Goal: Task Accomplishment & Management: Manage account settings

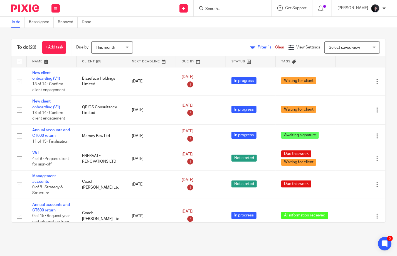
click at [36, 64] on link at bounding box center [52, 61] width 50 height 11
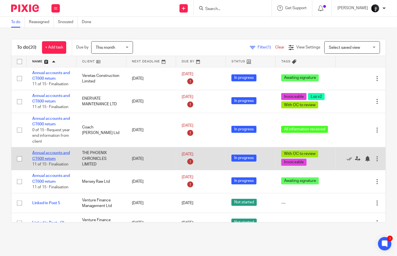
click at [46, 154] on link "Annual accounts and CT600 return" at bounding box center [51, 155] width 38 height 9
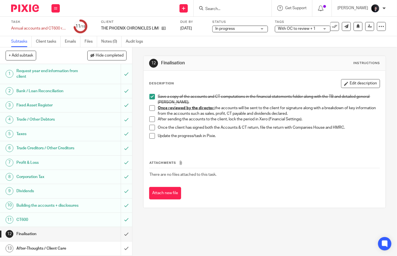
click at [291, 25] on div "Tags With OC to review + 1 Due this week Waiting for client All information rec…" at bounding box center [303, 26] width 56 height 13
click at [292, 26] on span "With OC to review + 1" at bounding box center [299, 29] width 42 height 6
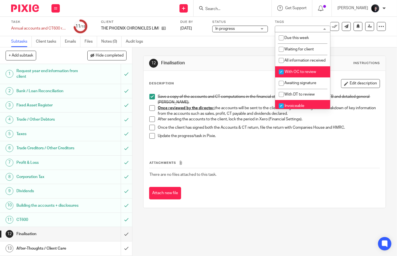
click at [294, 74] on span "With OC to review" at bounding box center [300, 72] width 31 height 4
checkbox input "false"
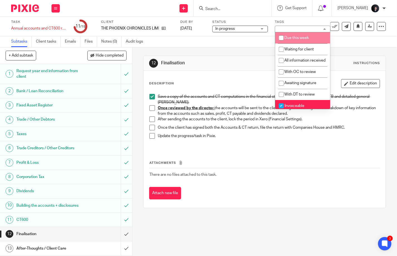
click at [297, 37] on span "Due this week" at bounding box center [297, 38] width 24 height 4
checkbox input "true"
drag, startPoint x: 241, startPoint y: 42, endPoint x: 248, endPoint y: 39, distance: 7.9
click at [240, 42] on div "Subtasks Client tasks Emails Files Notes (0) Audit logs" at bounding box center [198, 41] width 397 height 11
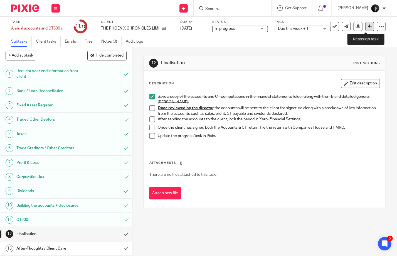
click at [368, 26] on icon at bounding box center [370, 26] width 4 height 4
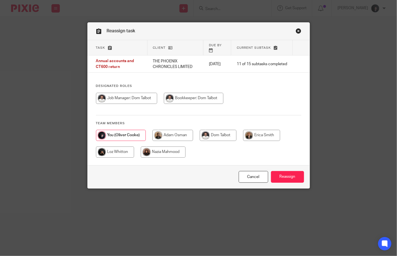
drag, startPoint x: 113, startPoint y: 145, endPoint x: 173, endPoint y: 152, distance: 60.8
click at [115, 146] on input "radio" at bounding box center [115, 151] width 38 height 11
radio input "true"
click at [277, 176] on input "Reassign" at bounding box center [287, 177] width 33 height 12
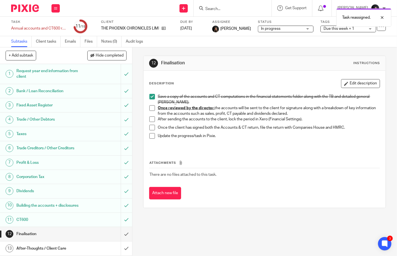
click at [166, 28] on div "THE PHOENIX CHRONICLES LIMITED" at bounding box center [137, 29] width 72 height 6
click at [165, 29] on icon at bounding box center [164, 28] width 4 height 4
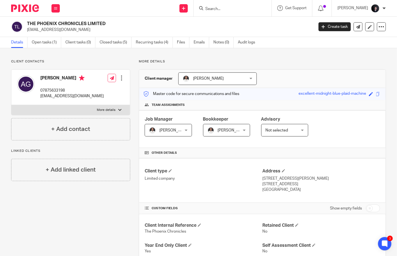
drag, startPoint x: 98, startPoint y: 95, endPoint x: 41, endPoint y: 95, distance: 57.6
click at [41, 95] on div "[PERSON_NAME] 07875633198 [EMAIL_ADDRESS][DOMAIN_NAME] Edit contact Create clie…" at bounding box center [70, 87] width 119 height 35
copy p "[EMAIL_ADDRESS][DOMAIN_NAME]"
click at [45, 44] on link "Open tasks (1)" at bounding box center [47, 42] width 30 height 11
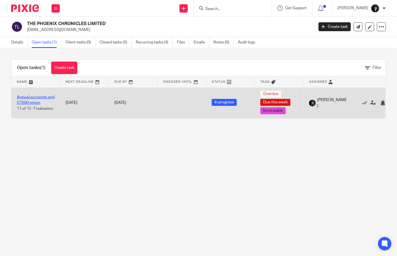
click at [38, 97] on link "Annual accounts and CT600 return" at bounding box center [36, 99] width 38 height 9
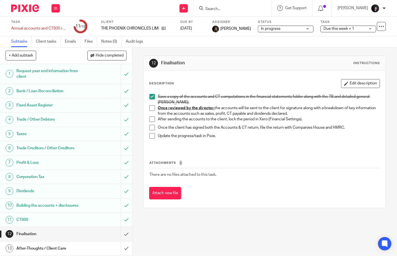
click at [328, 31] on span "Due this week + 1" at bounding box center [345, 29] width 42 height 6
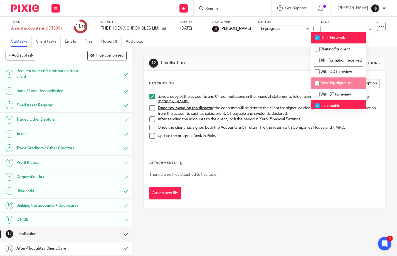
drag, startPoint x: 338, startPoint y: 89, endPoint x: 291, endPoint y: 72, distance: 50.7
click at [337, 85] on span "Awaiting signature" at bounding box center [337, 83] width 32 height 4
checkbox input "true"
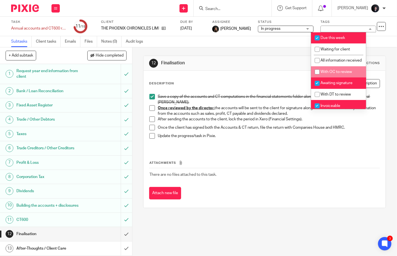
click at [268, 58] on div "12 Finalisation Instructions" at bounding box center [265, 63] width 242 height 15
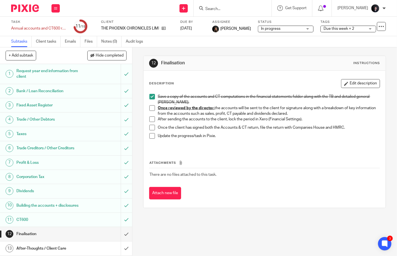
click at [20, 9] on img at bounding box center [25, 8] width 28 height 8
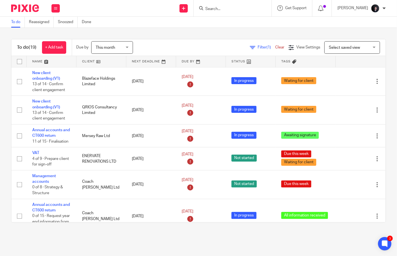
click at [32, 57] on link at bounding box center [52, 61] width 50 height 11
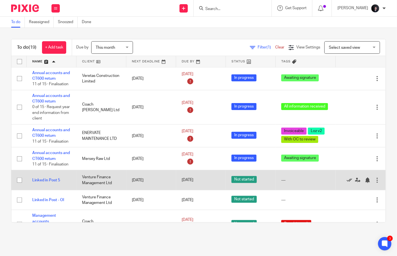
click at [347, 180] on icon at bounding box center [350, 180] width 6 height 6
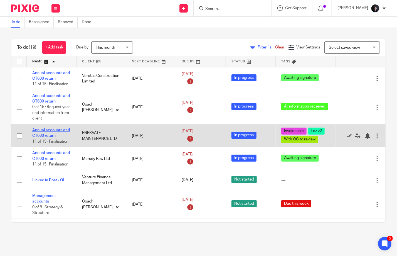
click at [55, 131] on link "Annual accounts and CT600 return" at bounding box center [51, 132] width 38 height 9
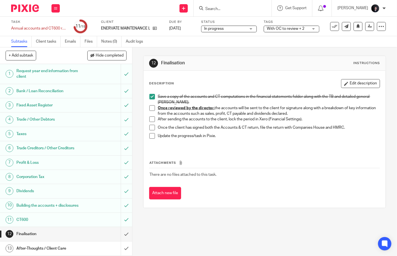
click at [291, 28] on span "With OC to review + 2" at bounding box center [286, 29] width 38 height 4
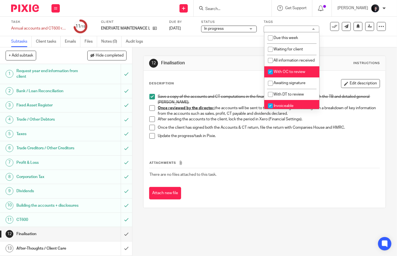
click at [283, 74] on span "With OC to review" at bounding box center [289, 72] width 31 height 4
checkbox input "false"
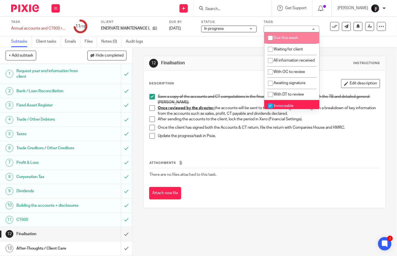
click at [285, 37] on span "Due this week" at bounding box center [286, 38] width 24 height 4
checkbox input "true"
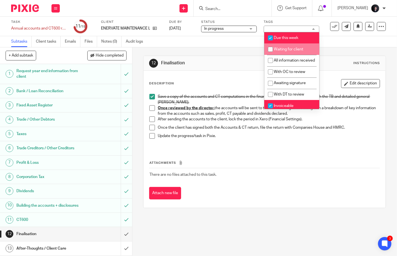
drag, startPoint x: 332, startPoint y: 47, endPoint x: 350, endPoint y: 40, distance: 18.9
click at [333, 47] on div "12 Finalisation Instructions Description Edit description Save a copy of the ac…" at bounding box center [264, 131] width 243 height 169
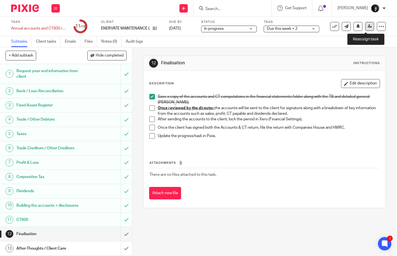
click at [368, 27] on icon at bounding box center [370, 26] width 4 height 4
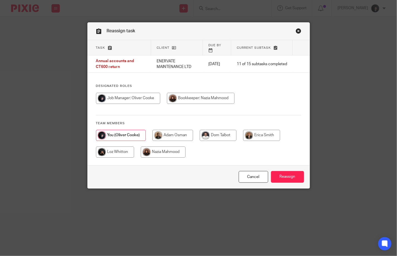
drag, startPoint x: 120, startPoint y: 148, endPoint x: 187, endPoint y: 160, distance: 67.5
click at [121, 148] on input "radio" at bounding box center [115, 151] width 38 height 11
radio input "true"
click at [284, 176] on input "Reassign" at bounding box center [287, 177] width 33 height 12
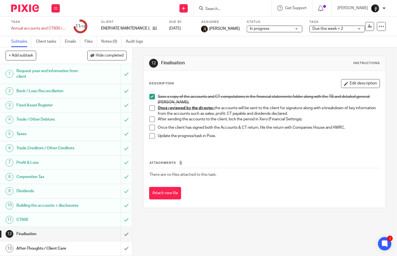
click at [29, 8] on img at bounding box center [25, 8] width 28 height 8
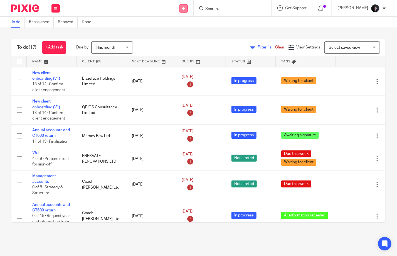
click at [185, 9] on icon at bounding box center [183, 8] width 3 height 3
click at [187, 35] on link "Create task" at bounding box center [192, 34] width 39 height 8
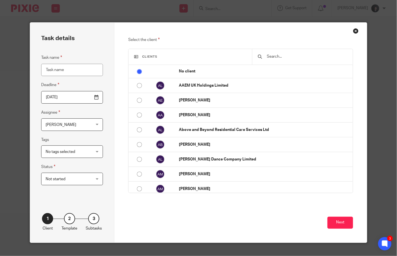
click at [66, 98] on input "2025-09-26" at bounding box center [72, 97] width 62 height 13
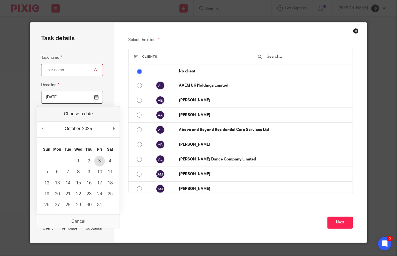
type input "2025-10-03"
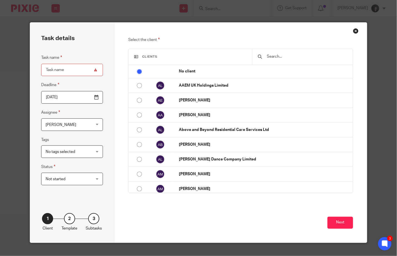
click at [67, 126] on span "[PERSON_NAME]" at bounding box center [69, 125] width 46 height 12
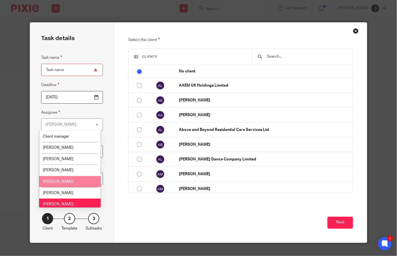
click at [62, 183] on span "[PERSON_NAME]" at bounding box center [58, 182] width 31 height 4
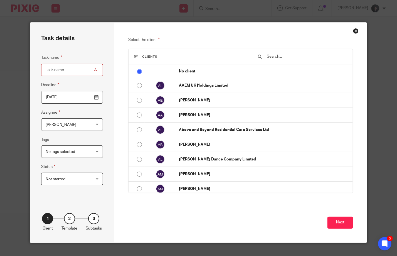
click at [66, 126] on span "Loz Whitton" at bounding box center [69, 125] width 46 height 12
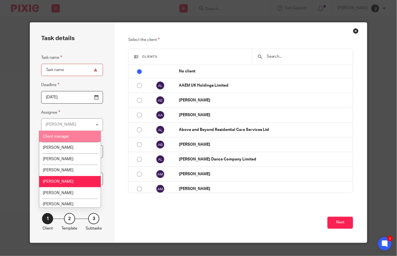
click at [80, 111] on fieldset "Assignee Loz Whitton Loz Whitton Client manager Adam Osman Dom Talbot Erica Smi…" at bounding box center [72, 120] width 62 height 22
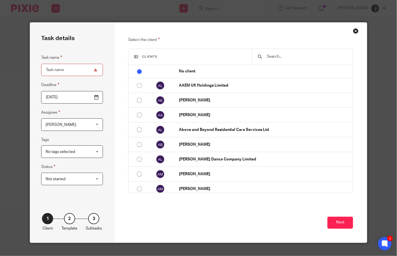
click at [57, 152] on span "No tags selected" at bounding box center [61, 152] width 30 height 4
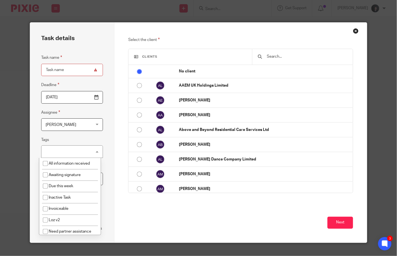
click at [60, 152] on div "No tags selected" at bounding box center [72, 151] width 62 height 13
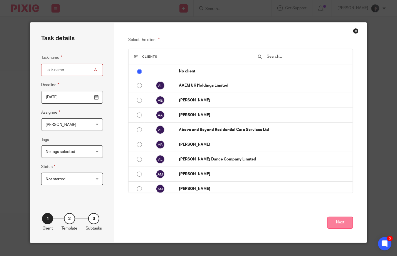
click at [332, 224] on button "Next" at bounding box center [341, 223] width 26 height 12
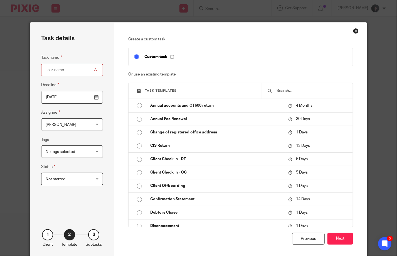
click at [279, 90] on input "text" at bounding box center [311, 91] width 71 height 6
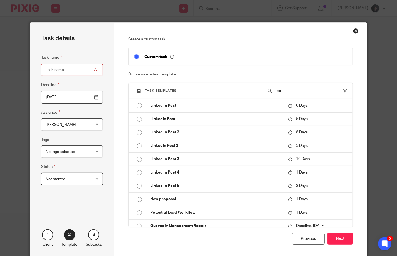
type input "p"
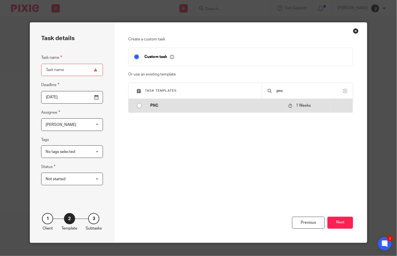
type input "pnc"
click at [137, 105] on input "radio" at bounding box center [139, 105] width 11 height 11
type input "PNC"
checkbox input "false"
radio input "false"
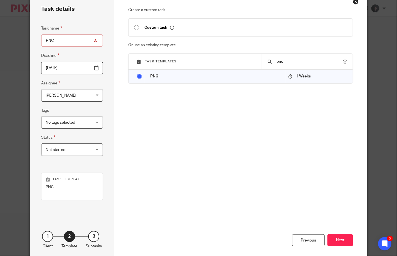
scroll to position [55, 0]
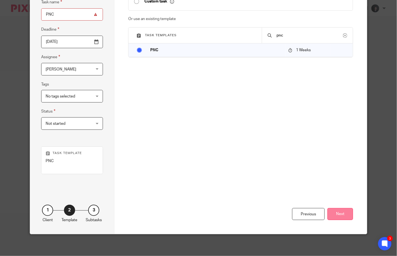
click at [335, 214] on button "Next" at bounding box center [341, 214] width 26 height 12
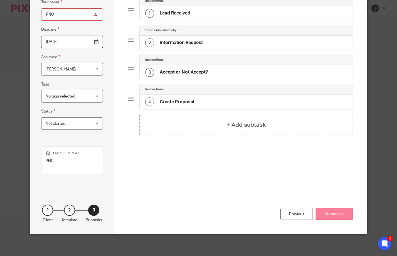
drag, startPoint x: 323, startPoint y: 216, endPoint x: 320, endPoint y: 179, distance: 37.4
click at [323, 216] on button "Create task" at bounding box center [334, 214] width 37 height 12
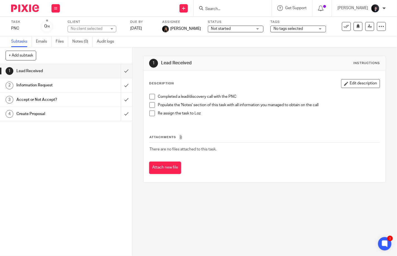
click at [151, 96] on span at bounding box center [152, 97] width 6 height 6
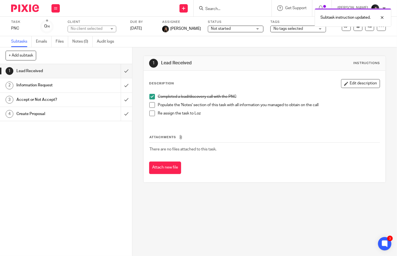
click at [153, 105] on span at bounding box center [152, 105] width 6 height 6
click at [150, 113] on span at bounding box center [152, 114] width 6 height 6
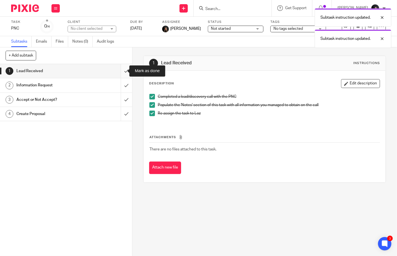
click at [121, 70] on input "submit" at bounding box center [66, 71] width 132 height 14
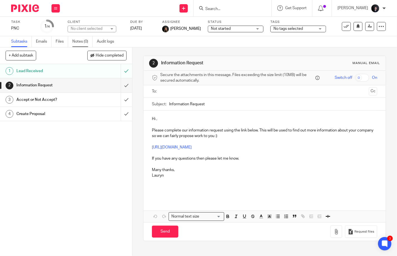
click at [87, 43] on link "Notes (0)" at bounding box center [82, 41] width 20 height 11
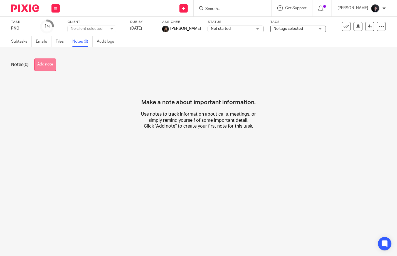
click at [42, 62] on button "Add note" at bounding box center [45, 64] width 22 height 13
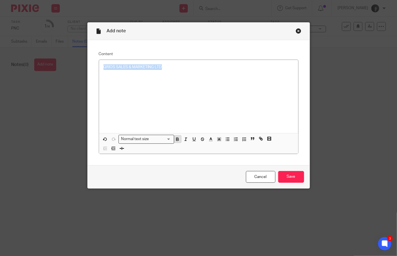
click at [176, 141] on icon "button" at bounding box center [177, 139] width 2 height 1
click at [104, 75] on div "QRIOS SALES & MARKETING LTD" at bounding box center [198, 96] width 199 height 73
click at [114, 85] on div "QRIOS SALES & MARKETING LTD" at bounding box center [198, 96] width 199 height 73
click at [169, 68] on p "QRIOS SALES & MARKETING LTD" at bounding box center [199, 67] width 190 height 6
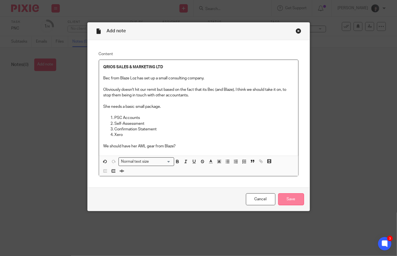
click at [286, 202] on input "Save" at bounding box center [291, 199] width 26 height 12
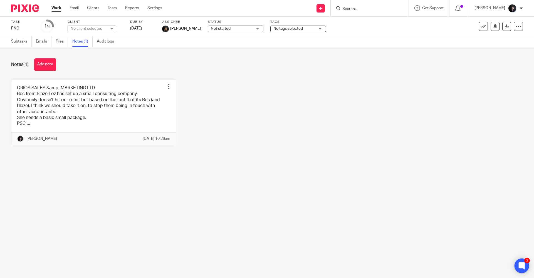
click at [397, 256] on icon at bounding box center [522, 265] width 6 height 7
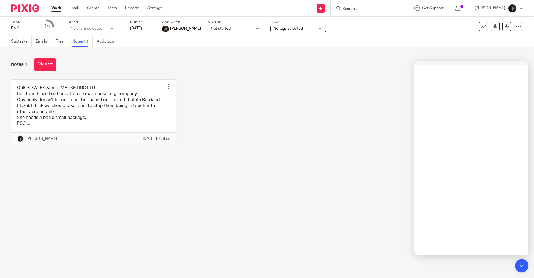
click at [22, 7] on img at bounding box center [25, 8] width 28 height 8
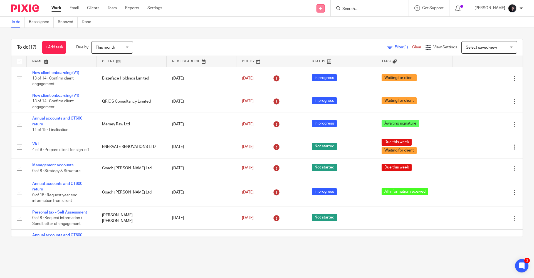
click at [323, 8] on icon at bounding box center [320, 8] width 3 height 3
click at [520, 262] on icon at bounding box center [522, 266] width 9 height 9
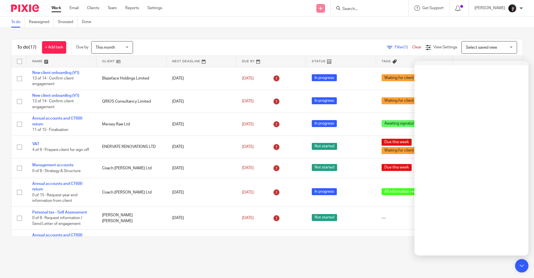
click at [325, 8] on link at bounding box center [321, 8] width 8 height 8
click at [323, 35] on link "Create task" at bounding box center [328, 34] width 39 height 8
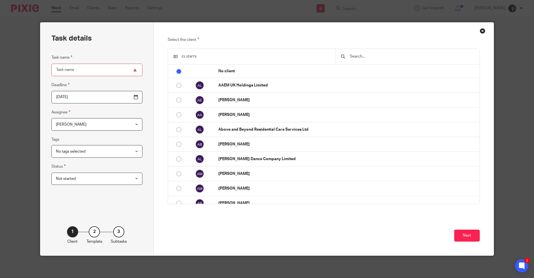
click at [304, 29] on div "Select the client Clients No client AAEM UK Holdings Limited [PERSON_NAME] [PER…" at bounding box center [324, 139] width 340 height 233
click at [523, 269] on icon at bounding box center [522, 265] width 6 height 7
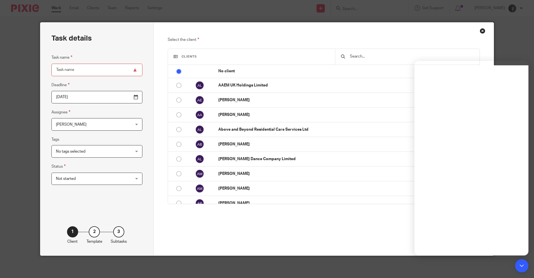
click at [84, 186] on div "Task name Deadline 2025-09-26 Assignee Oliver Cooke Oliver Cooke Client manager…" at bounding box center [96, 129] width 91 height 150
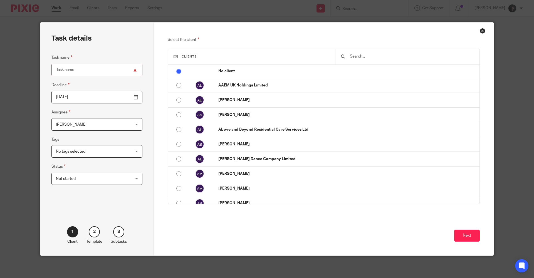
click at [481, 31] on div "Close this dialog window" at bounding box center [483, 31] width 6 height 6
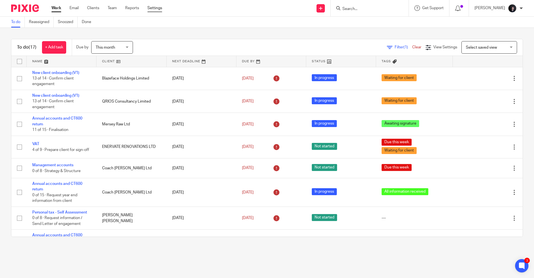
click at [157, 9] on link "Settings" at bounding box center [155, 8] width 15 height 6
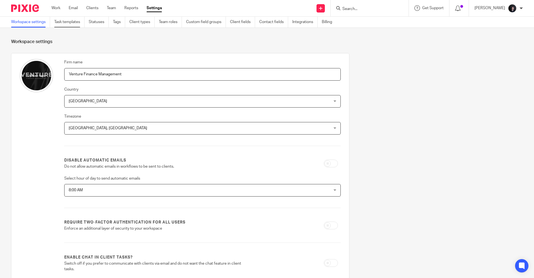
click at [75, 23] on link "Task templates" at bounding box center [69, 22] width 30 height 11
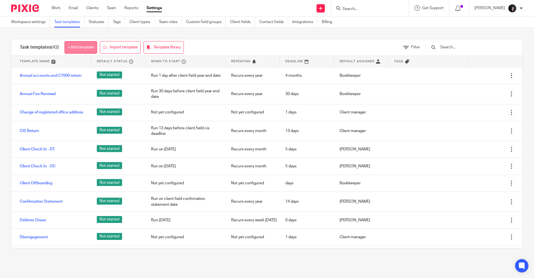
click at [82, 50] on link "+ Add template" at bounding box center [81, 47] width 33 height 13
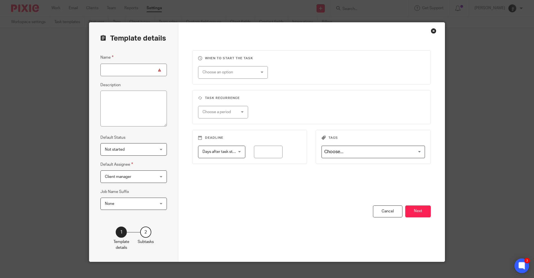
click at [521, 261] on div at bounding box center [522, 266] width 15 height 15
click at [523, 264] on icon at bounding box center [522, 265] width 6 height 7
click at [131, 71] on input "Name" at bounding box center [133, 70] width 67 height 13
type input "TEST"
click at [224, 77] on div "Choose an option" at bounding box center [229, 73] width 52 height 12
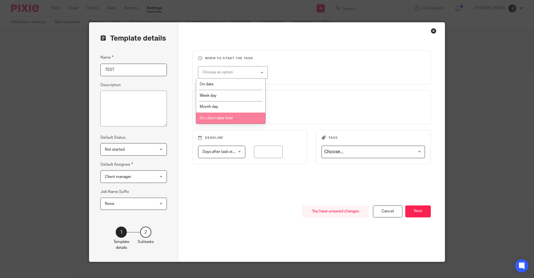
click at [224, 119] on span "On client date field" at bounding box center [216, 118] width 33 height 4
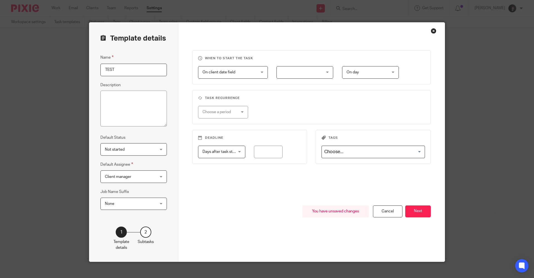
click at [301, 73] on div at bounding box center [305, 72] width 57 height 13
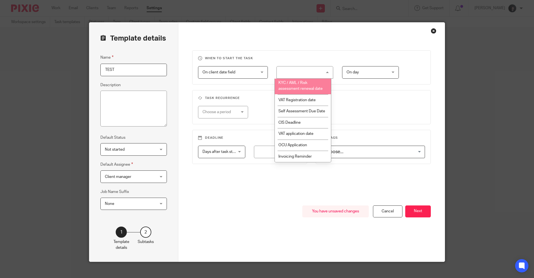
scroll to position [126, 0]
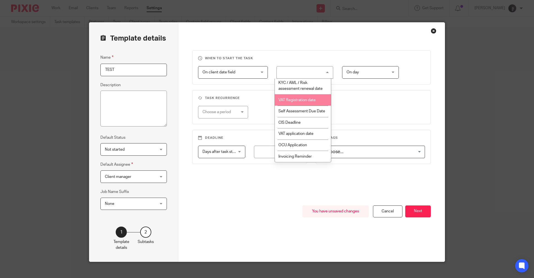
click at [221, 72] on span "On client date field" at bounding box center [219, 72] width 33 height 4
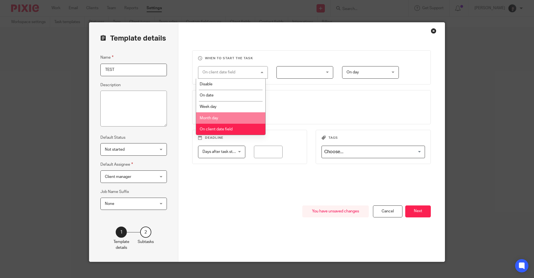
click at [224, 116] on li "Month day" at bounding box center [230, 117] width 69 height 11
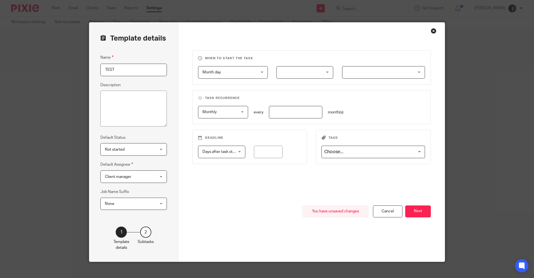
click at [296, 73] on div at bounding box center [305, 72] width 57 height 13
click at [291, 92] on li "First" at bounding box center [303, 89] width 56 height 11
click at [360, 69] on div at bounding box center [383, 72] width 83 height 13
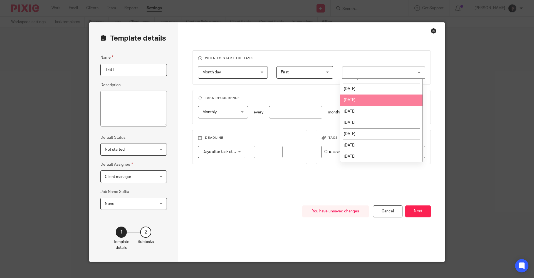
scroll to position [0, 0]
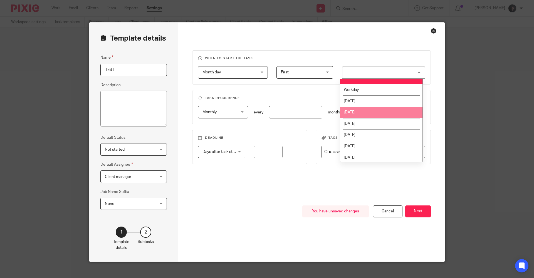
click at [276, 95] on fieldset "Task recurrence Monthly Monthly No repeat Weekly Monthly Yearly monthly every m…" at bounding box center [311, 107] width 239 height 34
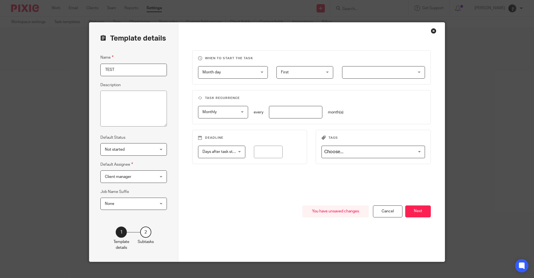
click at [223, 116] on span "Monthly" at bounding box center [221, 112] width 36 height 12
click at [379, 210] on div "Cancel" at bounding box center [388, 212] width 30 height 12
click at [379, 212] on div "Cancel" at bounding box center [388, 212] width 30 height 12
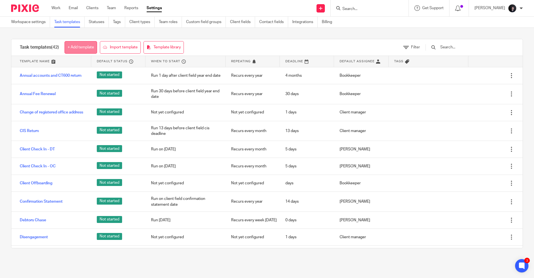
click at [77, 51] on link "+ Add template" at bounding box center [81, 47] width 33 height 13
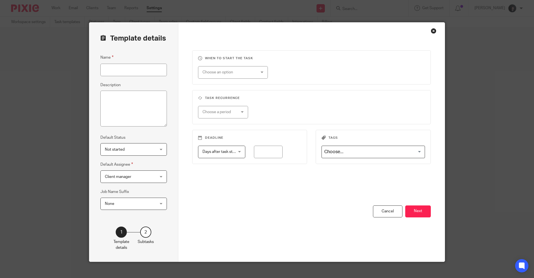
click at [107, 74] on input "Name" at bounding box center [133, 70] width 67 height 13
type input "t"
type input "TEST"
click at [150, 60] on fieldset "Name TEST" at bounding box center [133, 65] width 67 height 22
click at [133, 149] on span "Not started" at bounding box center [129, 150] width 49 height 12
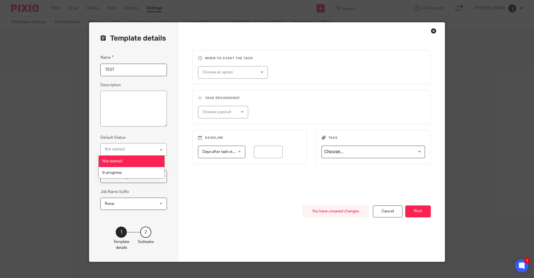
click at [133, 149] on div "Not started Not started" at bounding box center [133, 149] width 67 height 13
click at [118, 177] on span "Client manager" at bounding box center [118, 177] width 26 height 4
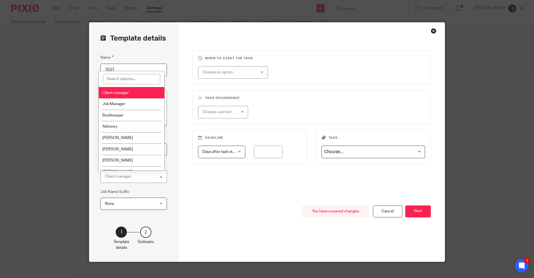
click at [118, 177] on div "Client manager" at bounding box center [118, 177] width 26 height 4
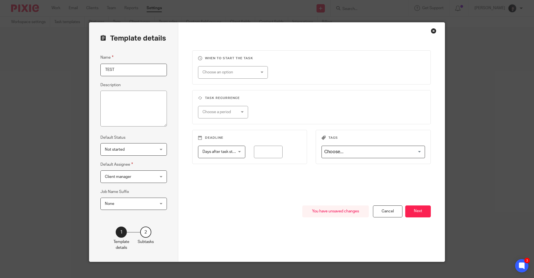
click at [240, 72] on div "Choose an option" at bounding box center [229, 73] width 52 height 12
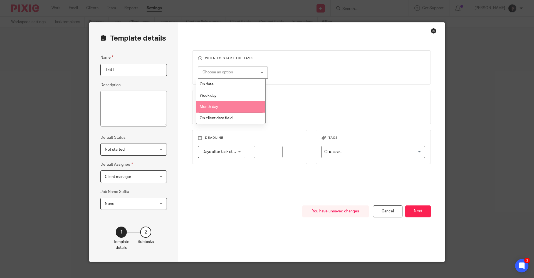
click at [229, 109] on li "Month day" at bounding box center [230, 106] width 69 height 11
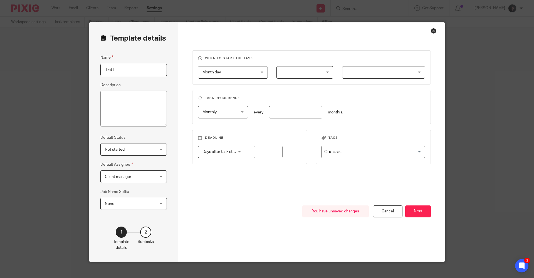
click at [298, 76] on div at bounding box center [305, 72] width 57 height 13
click at [292, 90] on li "First" at bounding box center [303, 89] width 56 height 11
click at [360, 74] on div at bounding box center [383, 72] width 83 height 13
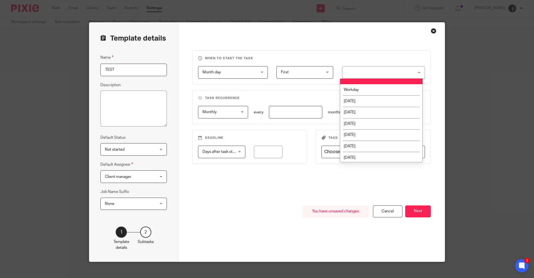
click at [382, 83] on li at bounding box center [381, 82] width 82 height 6
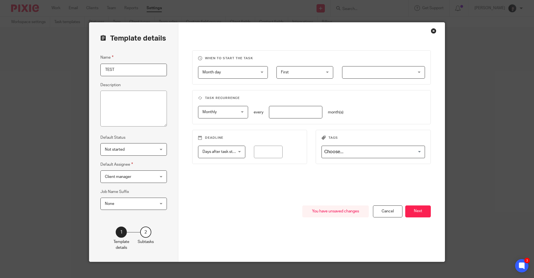
click at [359, 71] on div at bounding box center [383, 72] width 83 height 13
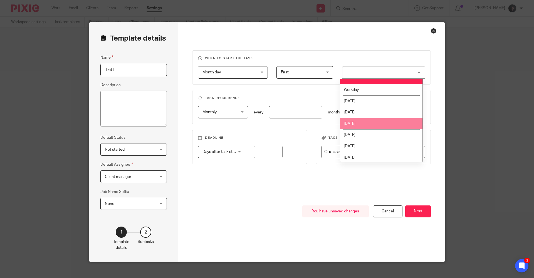
scroll to position [12, 0]
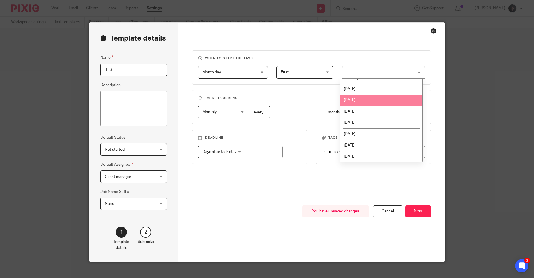
click at [374, 96] on li "Tuesday" at bounding box center [381, 100] width 82 height 11
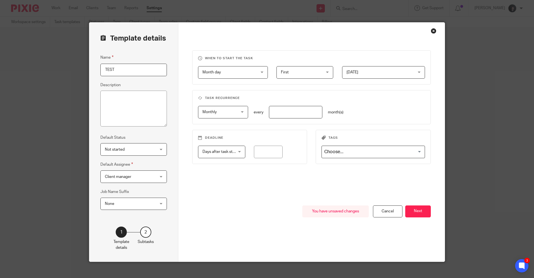
click at [237, 73] on span "Month day" at bounding box center [229, 73] width 52 height 12
drag, startPoint x: 307, startPoint y: 96, endPoint x: 290, endPoint y: 82, distance: 22.4
click at [308, 95] on fieldset "Task recurrence Monthly Monthly No repeat Weekly Monthly Yearly monthly every m…" at bounding box center [311, 107] width 239 height 34
click at [224, 117] on span "Monthly" at bounding box center [221, 112] width 36 height 12
click at [212, 161] on li "Yearly" at bounding box center [221, 157] width 50 height 11
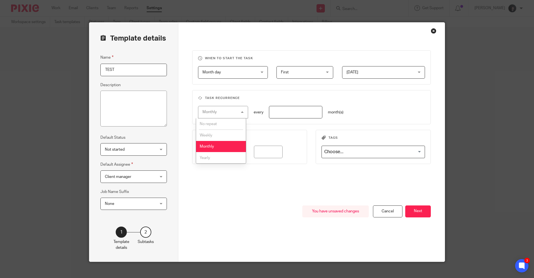
click at [257, 72] on div "Month day Month day" at bounding box center [233, 72] width 70 height 13
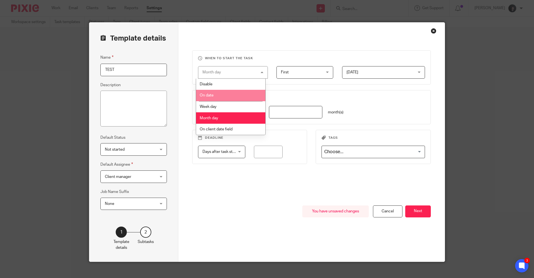
click at [214, 97] on span "On date" at bounding box center [207, 96] width 14 height 4
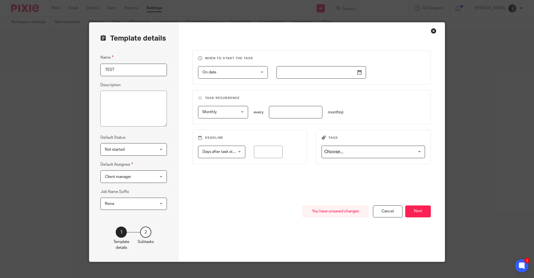
click at [320, 70] on input "text" at bounding box center [322, 72] width 90 height 13
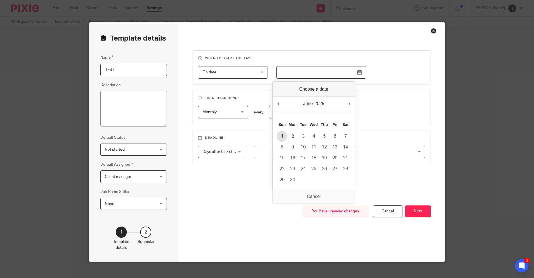
type input "2025-06-01"
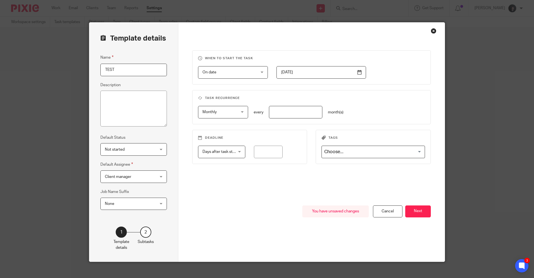
click at [232, 111] on span "Monthly" at bounding box center [221, 112] width 36 height 12
click at [223, 160] on li "Yearly" at bounding box center [221, 157] width 50 height 11
click at [293, 111] on input "number" at bounding box center [295, 112] width 53 height 13
type input "1"
click at [220, 156] on span "Days after task starts" at bounding box center [220, 152] width 34 height 12
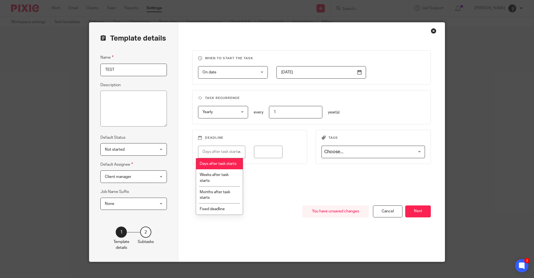
click at [223, 162] on span "Days after task starts" at bounding box center [218, 164] width 37 height 4
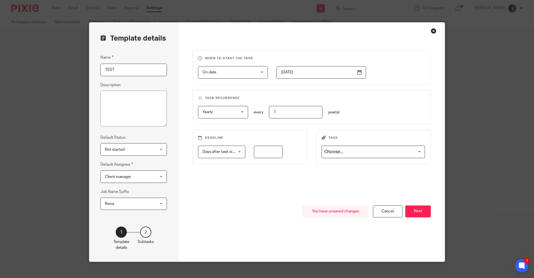
click at [264, 149] on input "number" at bounding box center [268, 152] width 29 height 13
type input "1"
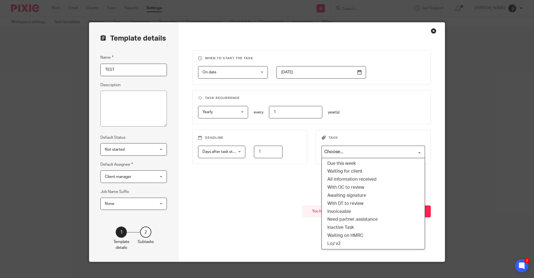
click at [326, 151] on input "Search for option" at bounding box center [372, 152] width 99 height 10
click at [325, 151] on input "Search for option" at bounding box center [372, 152] width 99 height 10
click at [241, 211] on div "You have unsaved changes Cancel Next" at bounding box center [311, 234] width 239 height 56
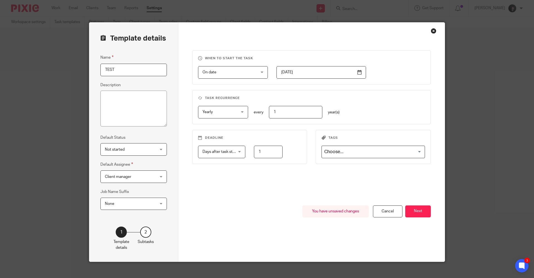
drag, startPoint x: 117, startPoint y: 72, endPoint x: 94, endPoint y: 69, distance: 23.3
click at [94, 69] on div "Template details Name TEST Description Default Status Not started Not started N…" at bounding box center [133, 142] width 89 height 239
type input "p"
type input "Payment On Account Reminder"
click at [421, 215] on button "Next" at bounding box center [419, 212] width 26 height 12
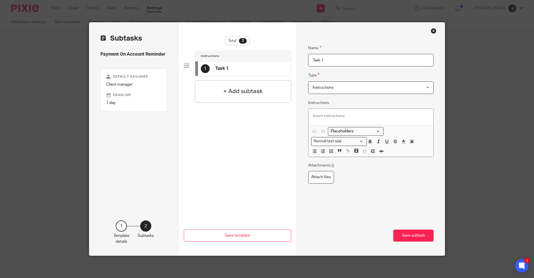
click at [329, 87] on span "Instructions" at bounding box center [323, 88] width 21 height 4
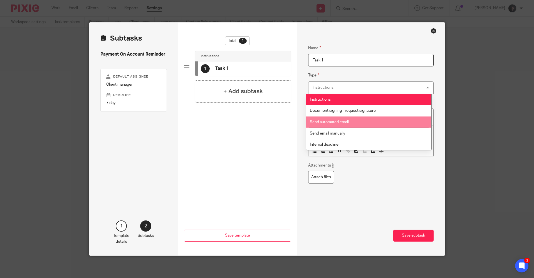
click at [335, 122] on span "Send automated email" at bounding box center [329, 122] width 39 height 4
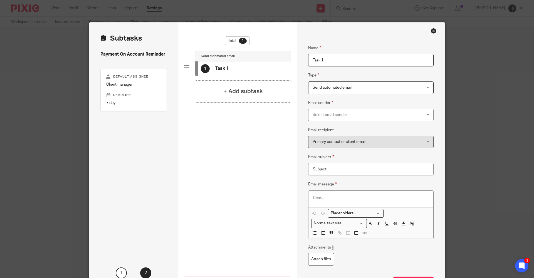
drag, startPoint x: 330, startPoint y: 61, endPoint x: 301, endPoint y: 61, distance: 29.2
click at [301, 61] on div "Name Task 1 Type Send automated email Send automated email Instructions Documen…" at bounding box center [371, 163] width 148 height 280
type input "Automated Email"
click at [330, 87] on span "Send automated email" at bounding box center [332, 88] width 39 height 4
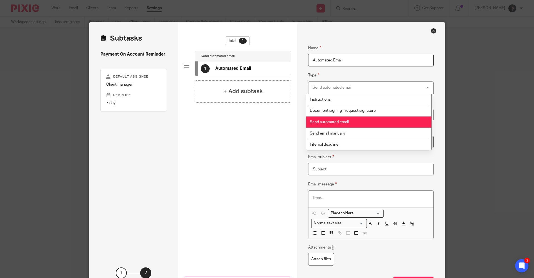
click at [330, 120] on li "Send automated email" at bounding box center [368, 122] width 125 height 11
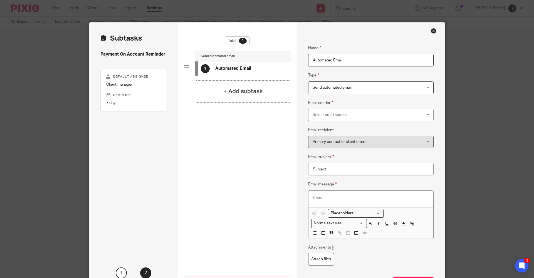
click at [328, 115] on div "Select email sender" at bounding box center [361, 115] width 97 height 12
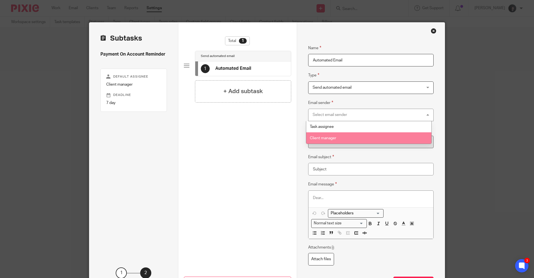
click at [327, 138] on span "Client manager" at bounding box center [323, 138] width 26 height 4
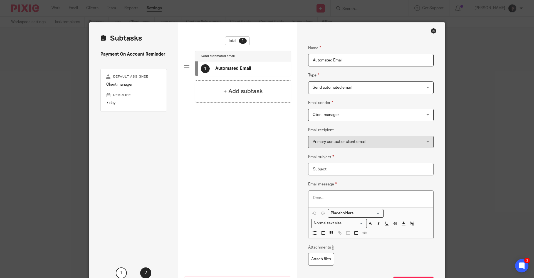
click at [329, 140] on span "Primary contact or client email" at bounding box center [339, 142] width 53 height 4
click at [318, 170] on input "Email subject" at bounding box center [371, 169] width 126 height 13
type input "Payment on account reminder - 31 July"
drag, startPoint x: 334, startPoint y: 157, endPoint x: 307, endPoint y: 158, distance: 26.7
click at [308, 158] on fieldset "Email subject Payment on account reminder - 31 July" at bounding box center [371, 165] width 126 height 22
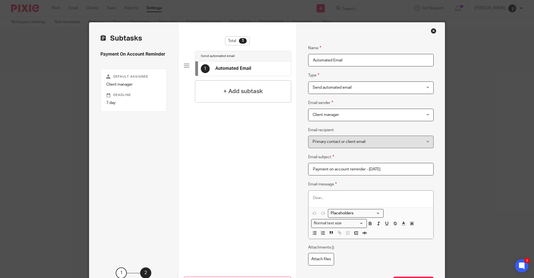
drag, startPoint x: 307, startPoint y: 158, endPoint x: 302, endPoint y: 162, distance: 5.8
click at [302, 162] on div "Name Automated Email Type Send automated email Send automated email Instruction…" at bounding box center [371, 163] width 148 height 280
click at [318, 198] on p at bounding box center [371, 198] width 116 height 6
click at [347, 215] on input "Search for option" at bounding box center [354, 214] width 51 height 6
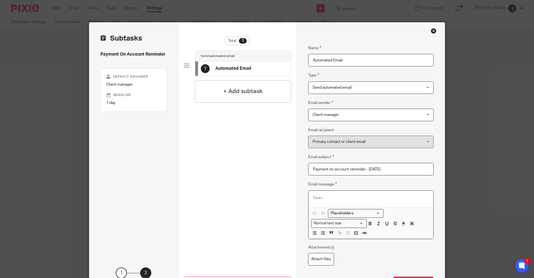
click at [315, 196] on p at bounding box center [371, 198] width 116 height 6
click at [338, 214] on input "Search for option" at bounding box center [354, 214] width 51 height 6
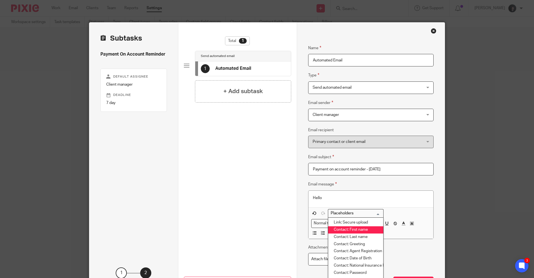
click at [364, 230] on li "Contact: First name" at bounding box center [355, 230] width 55 height 7
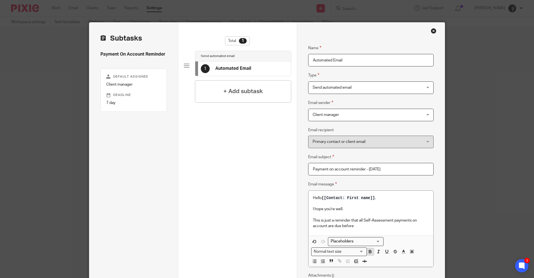
click at [368, 254] on icon "button" at bounding box center [370, 251] width 5 height 5
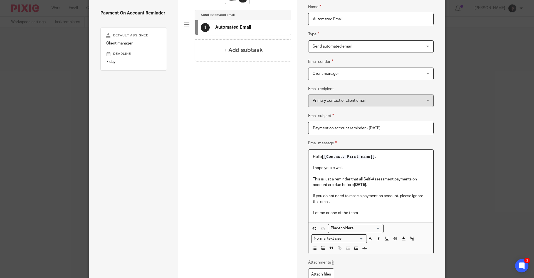
scroll to position [84, 0]
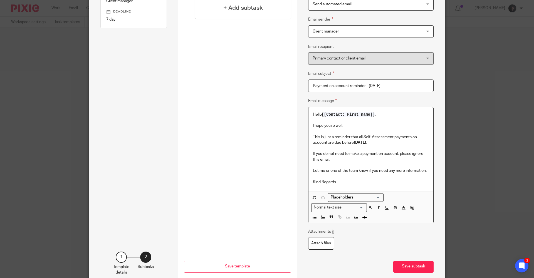
click at [349, 200] on input "Search for option" at bounding box center [354, 198] width 51 height 6
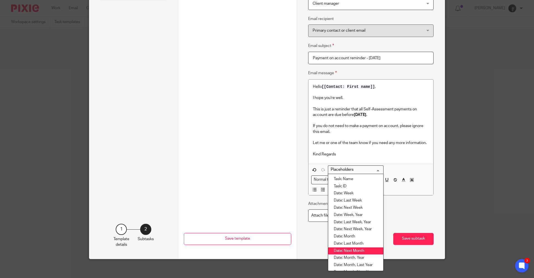
scroll to position [696, 0]
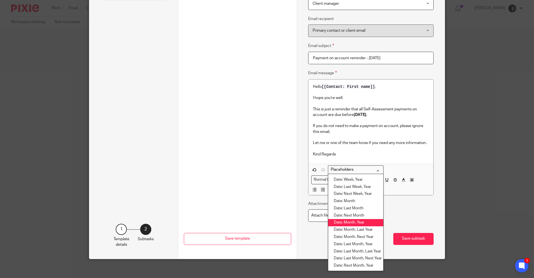
click at [403, 212] on div "Attachments Attach files" at bounding box center [371, 211] width 126 height 21
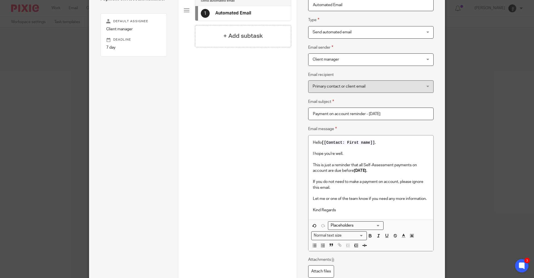
scroll to position [56, 0]
click at [355, 227] on input "Search for option" at bounding box center [354, 226] width 51 height 6
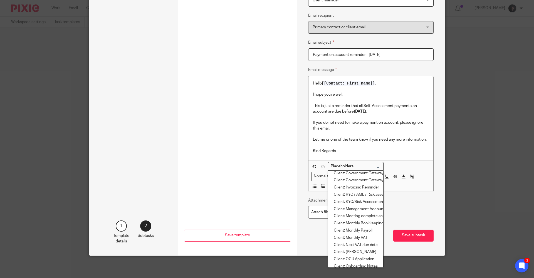
scroll to position [172, 0]
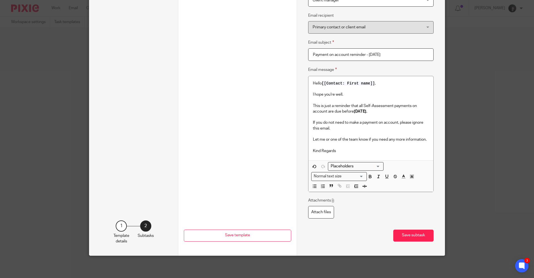
click at [417, 205] on div "Attachments Attach files" at bounding box center [371, 208] width 126 height 21
click at [417, 236] on button "Save subtask" at bounding box center [414, 236] width 40 height 12
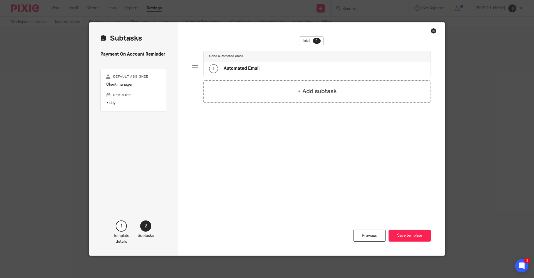
click at [282, 72] on div "1 Automated Email" at bounding box center [317, 69] width 227 height 14
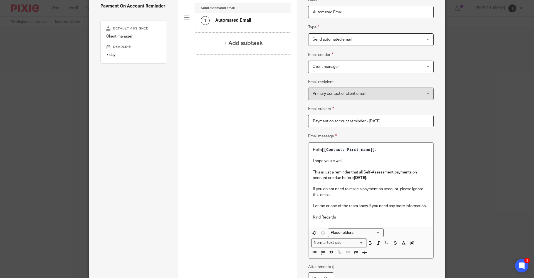
scroll to position [115, 0]
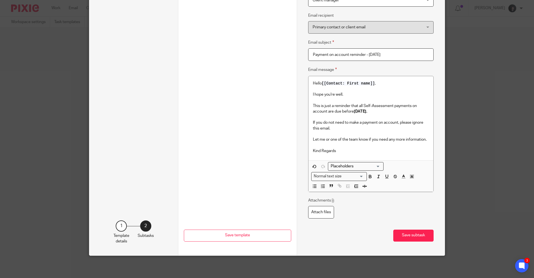
click at [518, 259] on div "Template details Name Payment On Account Reminder Description Default Status No…" at bounding box center [267, 139] width 534 height 278
click at [523, 264] on icon at bounding box center [522, 266] width 4 height 4
drag, startPoint x: 403, startPoint y: 239, endPoint x: 406, endPoint y: 217, distance: 22.4
click at [405, 238] on button "Save subtask" at bounding box center [414, 236] width 40 height 12
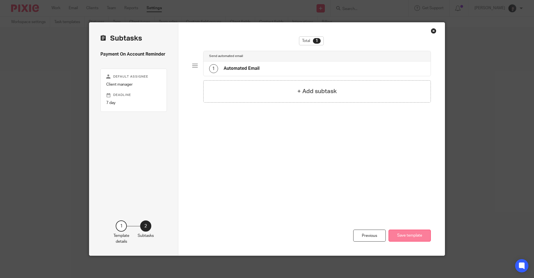
click at [413, 236] on button "Save template" at bounding box center [410, 236] width 42 height 12
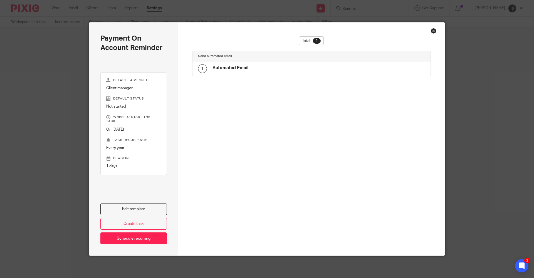
click at [432, 31] on div "Close this dialog window" at bounding box center [434, 31] width 6 height 6
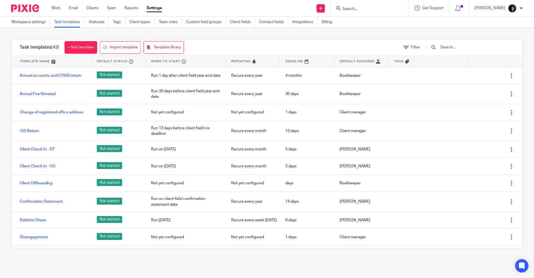
click at [458, 47] on input "text" at bounding box center [472, 47] width 65 height 6
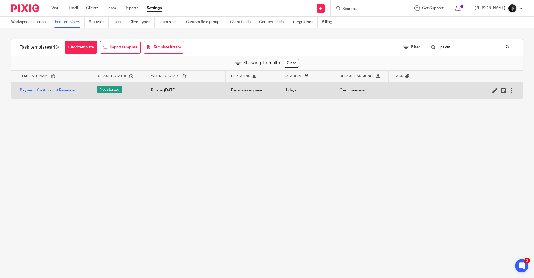
type input "paym"
click at [46, 91] on link "Payment On Account Reminder" at bounding box center [48, 91] width 56 height 6
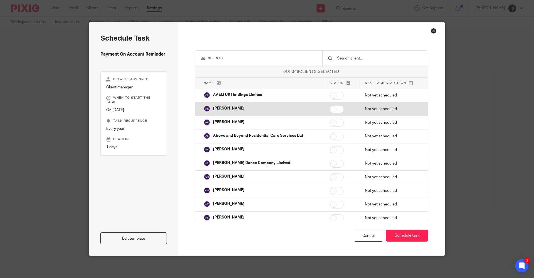
click at [330, 109] on input "checkbox" at bounding box center [337, 109] width 14 height 8
checkbox input "true"
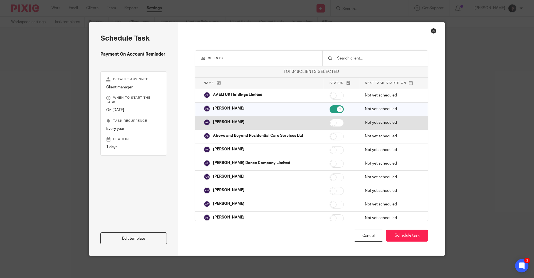
click at [330, 122] on input "checkbox" at bounding box center [337, 123] width 14 height 8
checkbox input "true"
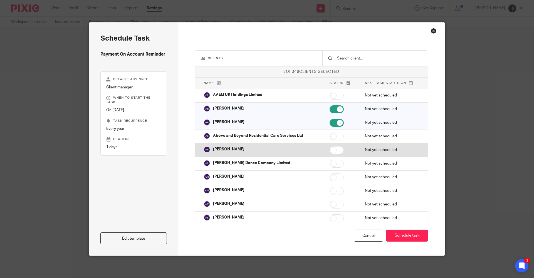
click at [330, 152] on input "checkbox" at bounding box center [337, 150] width 14 height 8
checkbox input "true"
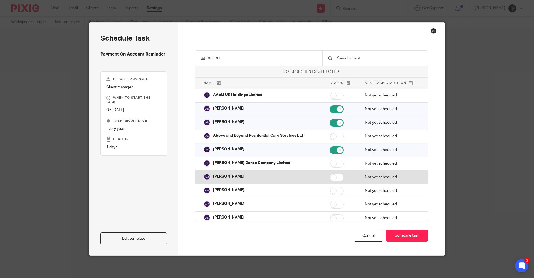
click at [330, 178] on input "checkbox" at bounding box center [337, 178] width 14 height 8
checkbox input "true"
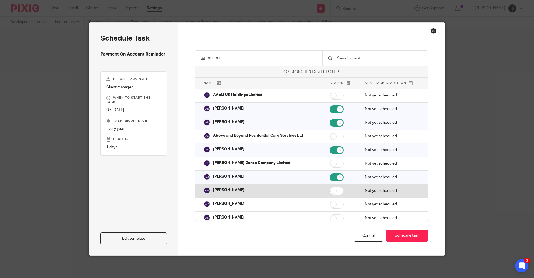
click at [330, 190] on input "checkbox" at bounding box center [337, 191] width 14 height 8
checkbox input "true"
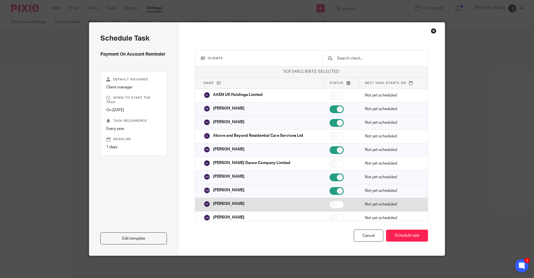
click at [331, 207] on input "checkbox" at bounding box center [337, 205] width 14 height 8
checkbox input "true"
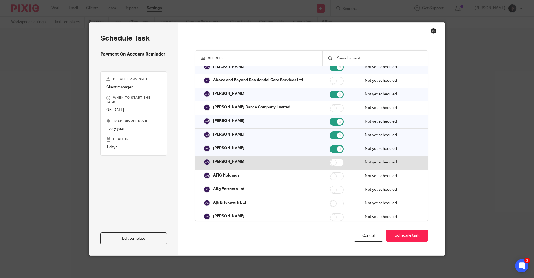
click at [330, 165] on input "checkbox" at bounding box center [337, 163] width 14 height 8
checkbox input "true"
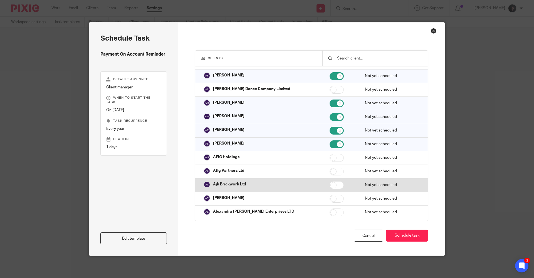
scroll to position [84, 0]
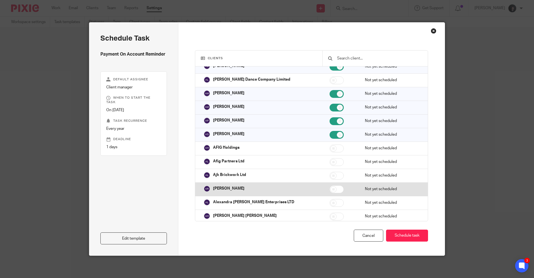
click at [330, 189] on input "checkbox" at bounding box center [337, 190] width 14 height 8
checkbox input "true"
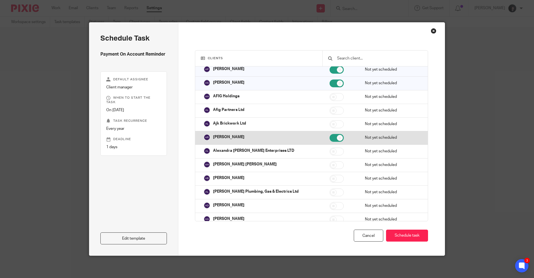
scroll to position [139, 0]
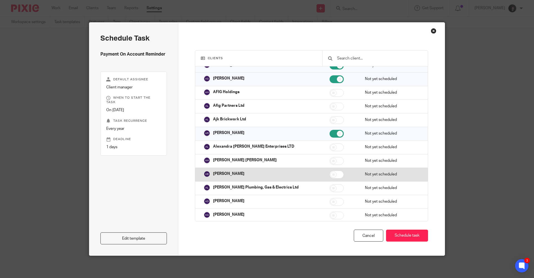
click at [330, 176] on input "checkbox" at bounding box center [337, 175] width 14 height 8
checkbox input "true"
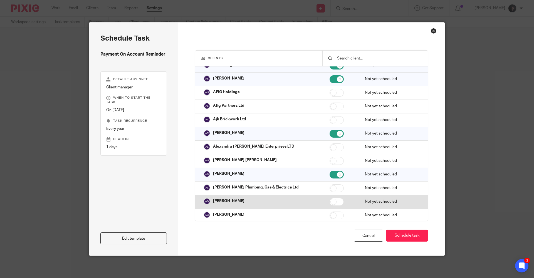
click at [330, 201] on input "checkbox" at bounding box center [337, 202] width 14 height 8
checkbox input "true"
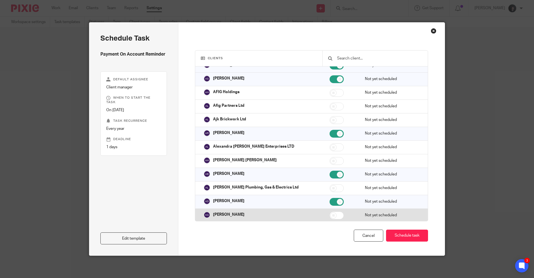
click at [330, 215] on input "checkbox" at bounding box center [337, 216] width 14 height 8
checkbox input "true"
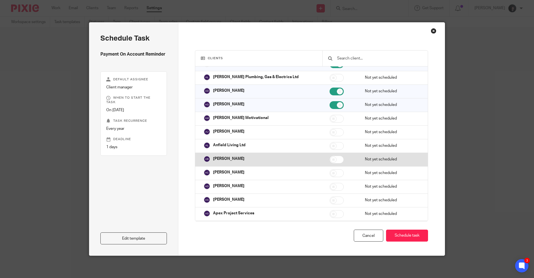
scroll to position [251, 0]
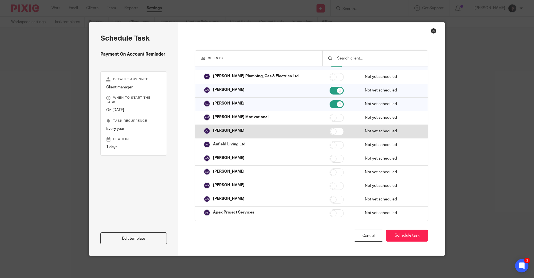
click at [330, 132] on input "checkbox" at bounding box center [337, 132] width 14 height 8
checkbox input "true"
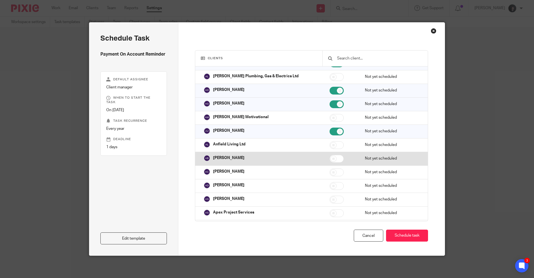
click at [330, 161] on input "checkbox" at bounding box center [337, 159] width 14 height 8
checkbox input "true"
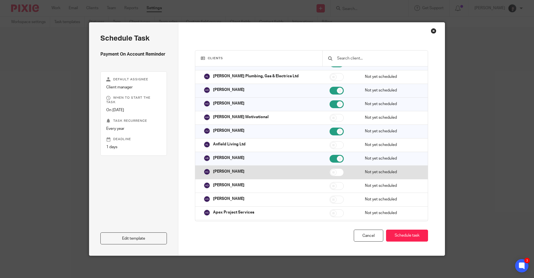
click at [330, 171] on input "checkbox" at bounding box center [337, 173] width 14 height 8
checkbox input "true"
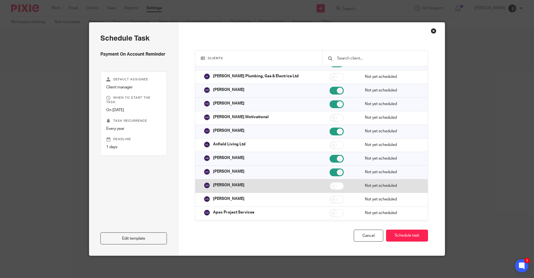
click at [330, 186] on input "checkbox" at bounding box center [337, 186] width 14 height 8
checkbox input "true"
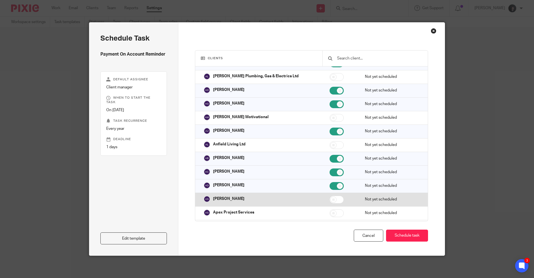
click at [330, 198] on input "checkbox" at bounding box center [337, 200] width 14 height 8
checkbox input "true"
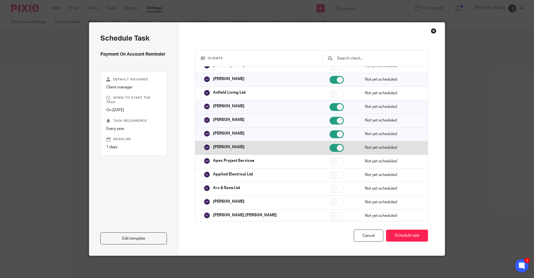
scroll to position [334, 0]
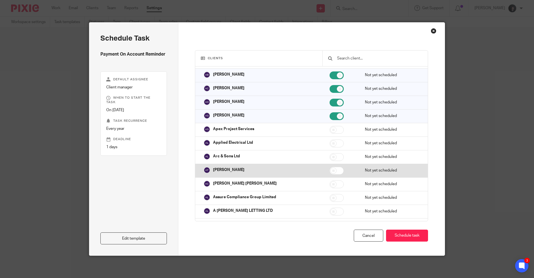
click at [330, 171] on input "checkbox" at bounding box center [337, 171] width 14 height 8
checkbox input "true"
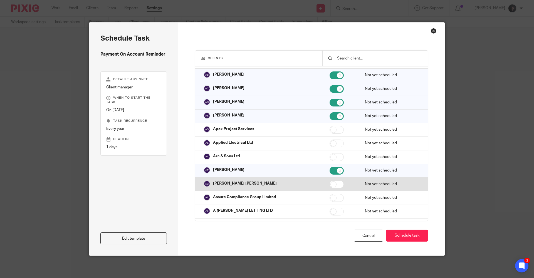
click at [330, 184] on input "checkbox" at bounding box center [337, 185] width 14 height 8
checkbox input "true"
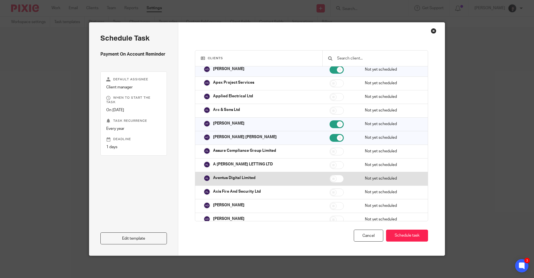
scroll to position [390, 0]
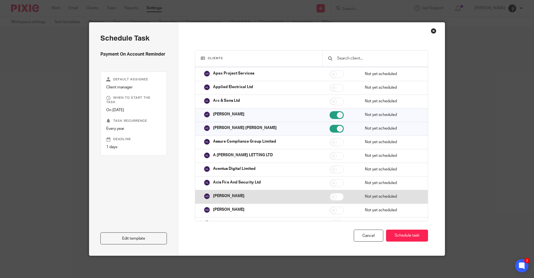
click at [330, 199] on input "checkbox" at bounding box center [337, 197] width 14 height 8
checkbox input "true"
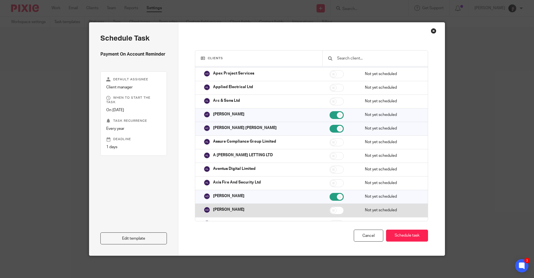
click at [330, 207] on input "checkbox" at bounding box center [337, 211] width 14 height 8
checkbox input "true"
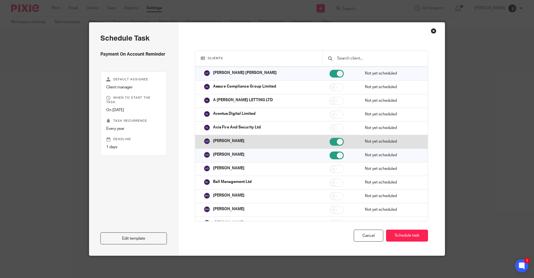
scroll to position [445, 0]
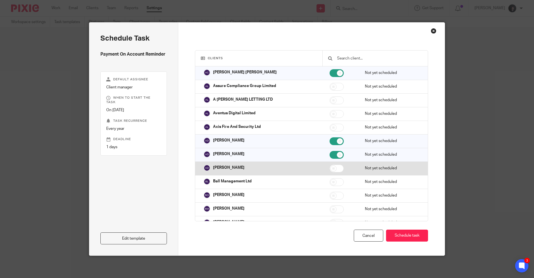
click at [330, 170] on input "checkbox" at bounding box center [337, 169] width 14 height 8
checkbox input "true"
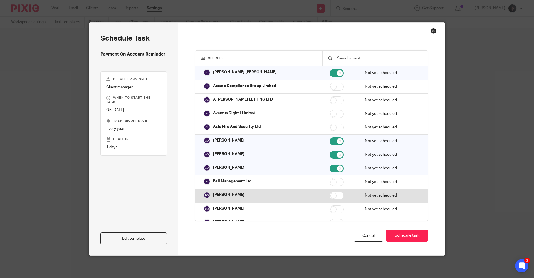
click at [330, 197] on input "checkbox" at bounding box center [337, 196] width 14 height 8
checkbox input "false"
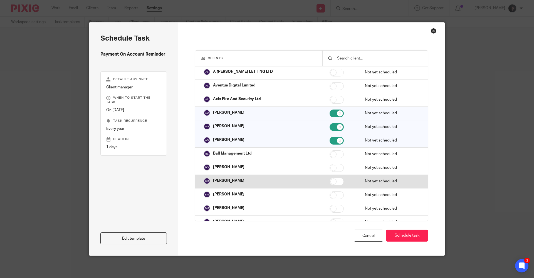
click at [330, 181] on input "checkbox" at bounding box center [337, 182] width 14 height 8
checkbox input "true"
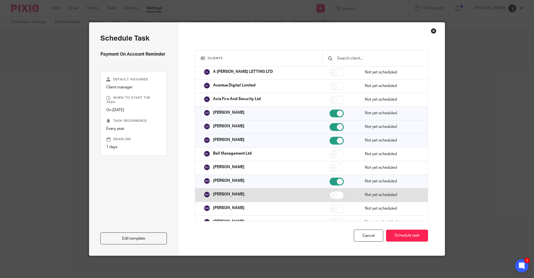
click at [330, 193] on input "checkbox" at bounding box center [337, 196] width 14 height 8
checkbox input "true"
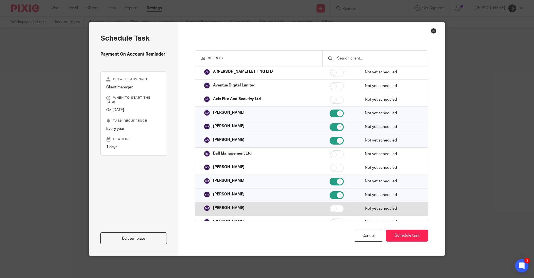
click at [330, 205] on input "checkbox" at bounding box center [337, 209] width 14 height 8
checkbox input "true"
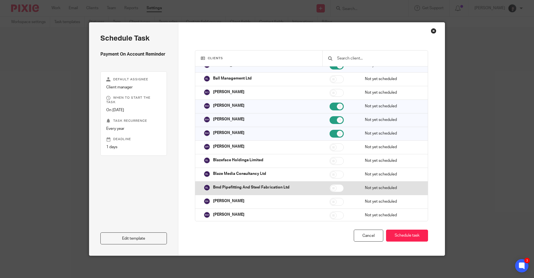
scroll to position [557, 0]
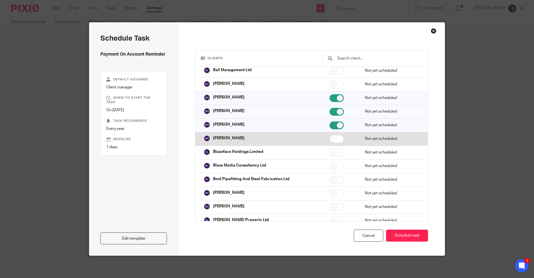
click at [330, 140] on input "checkbox" at bounding box center [337, 139] width 14 height 8
checkbox input "true"
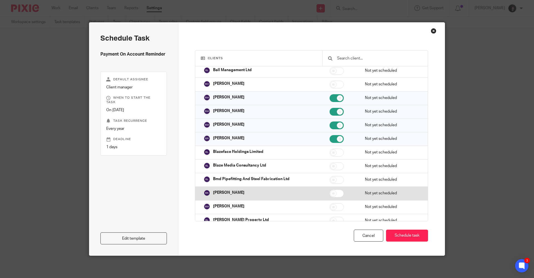
click at [330, 195] on input "checkbox" at bounding box center [337, 194] width 14 height 8
checkbox input "true"
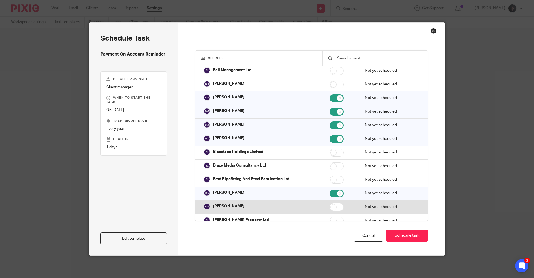
click at [330, 207] on input "checkbox" at bounding box center [337, 207] width 14 height 8
checkbox input "true"
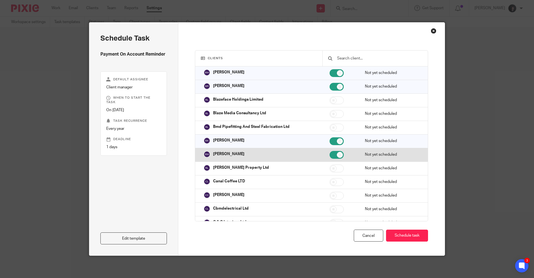
scroll to position [612, 0]
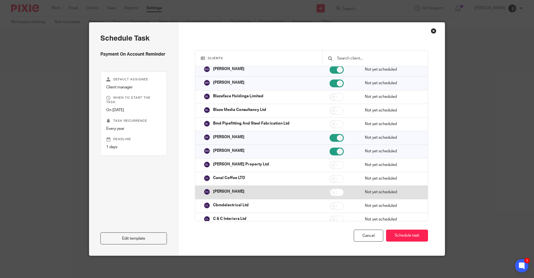
click at [330, 193] on input "checkbox" at bounding box center [337, 193] width 14 height 8
checkbox input "true"
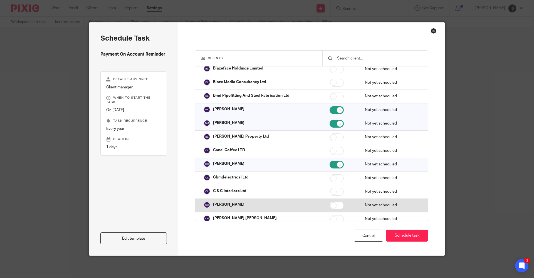
click at [330, 205] on input "checkbox" at bounding box center [337, 206] width 14 height 8
checkbox input "false"
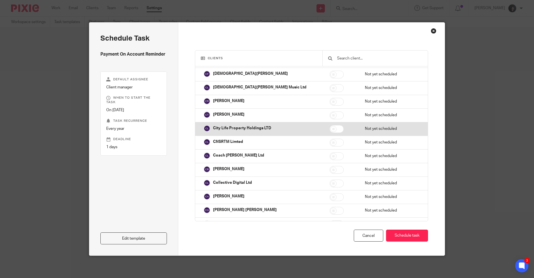
scroll to position [807, 0]
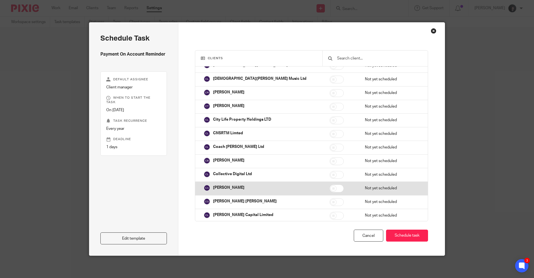
click at [330, 189] on input "checkbox" at bounding box center [337, 189] width 14 height 8
checkbox input "true"
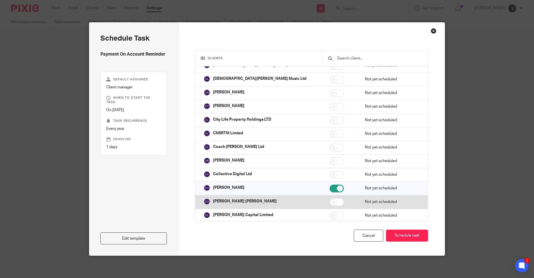
click at [330, 201] on input "checkbox" at bounding box center [337, 202] width 14 height 8
checkbox input "true"
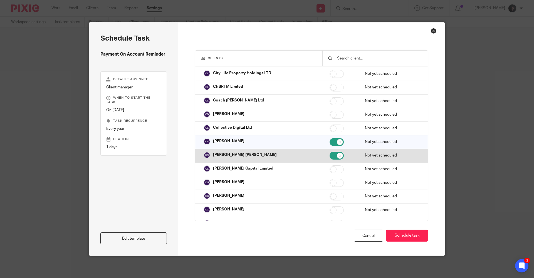
scroll to position [863, 0]
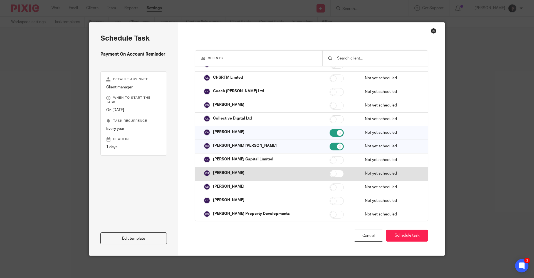
click at [330, 175] on input "checkbox" at bounding box center [337, 174] width 14 height 8
checkbox input "true"
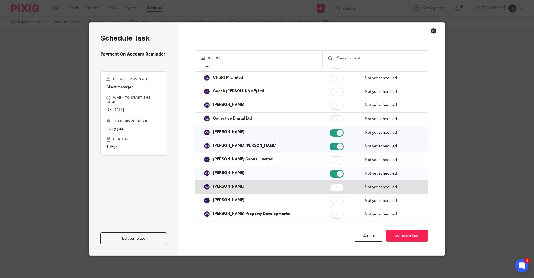
click at [330, 190] on input "checkbox" at bounding box center [337, 188] width 14 height 8
checkbox input "false"
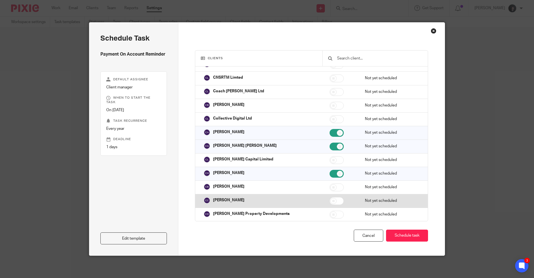
click at [330, 202] on input "checkbox" at bounding box center [337, 201] width 14 height 8
checkbox input "true"
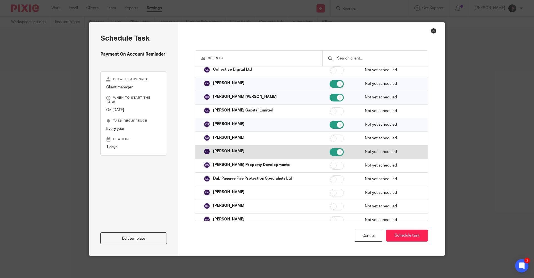
scroll to position [919, 0]
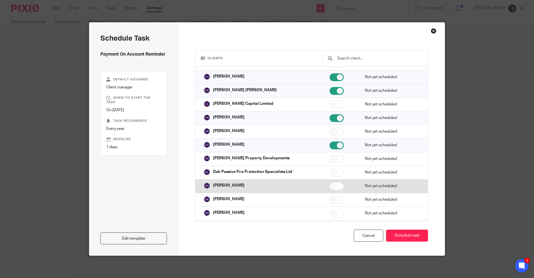
click at [330, 187] on input "checkbox" at bounding box center [337, 187] width 14 height 8
checkbox input "true"
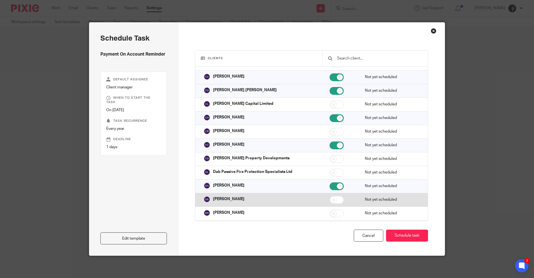
click at [330, 200] on input "checkbox" at bounding box center [337, 200] width 14 height 8
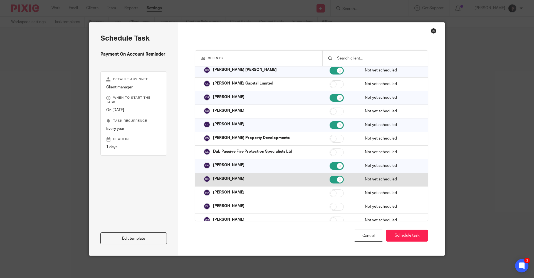
scroll to position [946, 0]
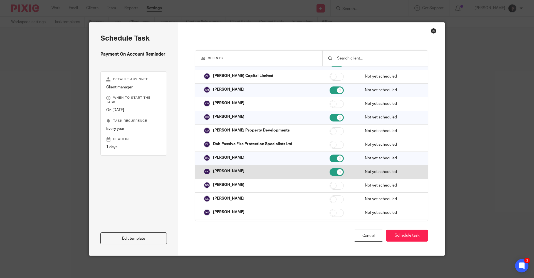
click at [333, 173] on input "checkbox" at bounding box center [337, 172] width 14 height 8
checkbox input "false"
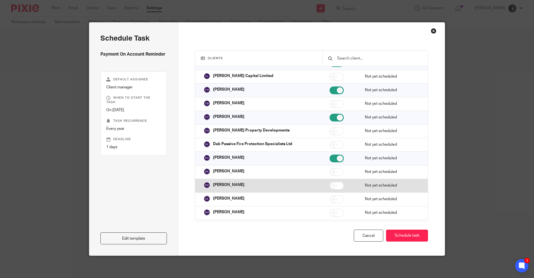
click at [330, 186] on input "checkbox" at bounding box center [337, 186] width 14 height 8
checkbox input "true"
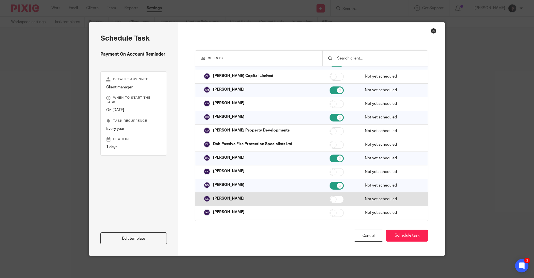
click at [332, 202] on input "checkbox" at bounding box center [337, 200] width 14 height 8
checkbox input "true"
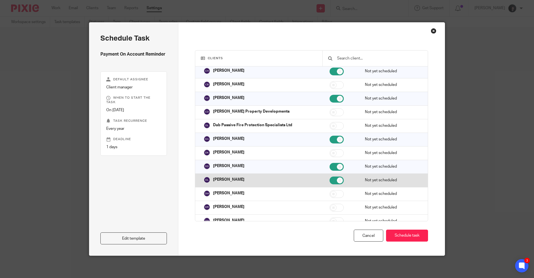
scroll to position [974, 0]
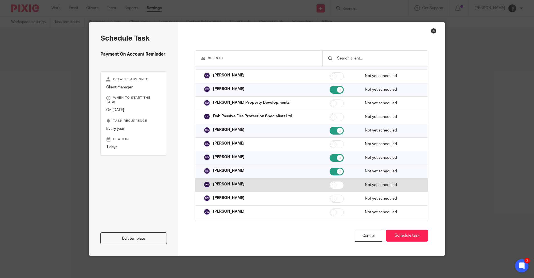
click at [330, 186] on input "checkbox" at bounding box center [337, 185] width 14 height 8
checkbox input "true"
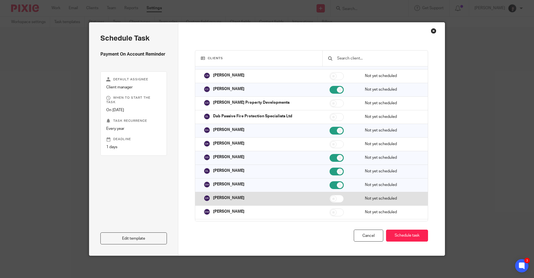
click at [330, 202] on input "checkbox" at bounding box center [337, 199] width 14 height 8
checkbox input "true"
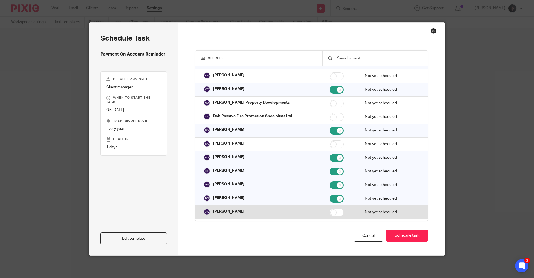
click at [330, 217] on td at bounding box center [341, 213] width 35 height 14
checkbox input "true"
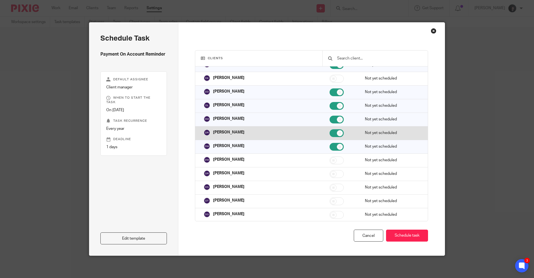
scroll to position [1058, 0]
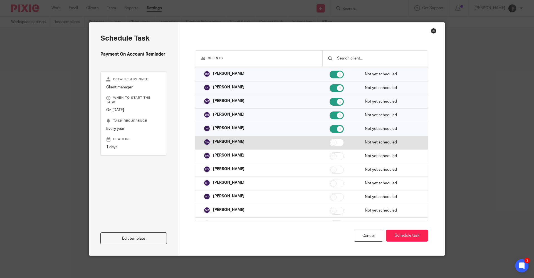
click at [330, 144] on input "checkbox" at bounding box center [337, 143] width 14 height 8
checkbox input "true"
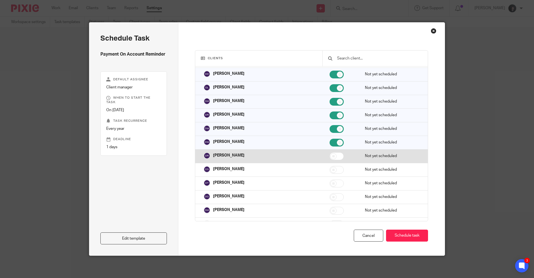
click at [330, 156] on input "checkbox" at bounding box center [337, 157] width 14 height 8
checkbox input "true"
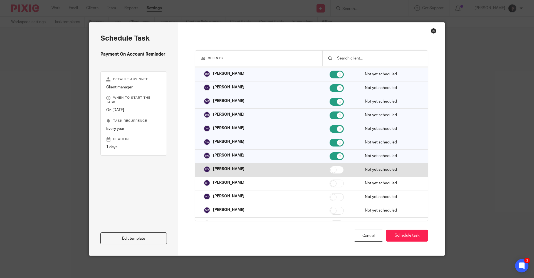
click at [330, 171] on input "checkbox" at bounding box center [337, 170] width 14 height 8
checkbox input "true"
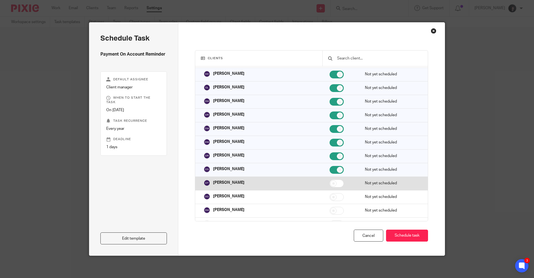
click at [330, 185] on input "checkbox" at bounding box center [337, 184] width 14 height 8
checkbox input "true"
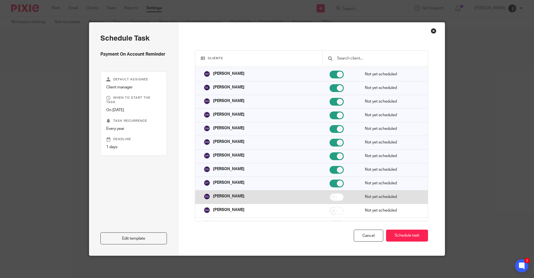
click at [330, 198] on input "checkbox" at bounding box center [337, 197] width 14 height 8
checkbox input "true"
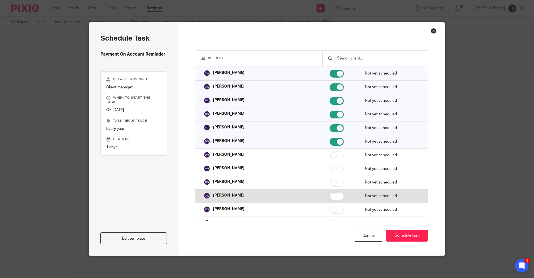
scroll to position [1113, 0]
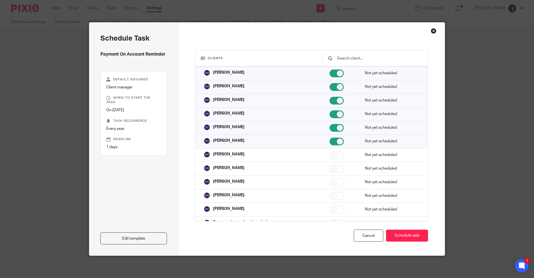
drag, startPoint x: 224, startPoint y: 114, endPoint x: 435, endPoint y: 142, distance: 212.3
click at [435, 142] on div "Clients 43 of 346 clients selected Name Status Next task starts on AAEM UK Hold…" at bounding box center [311, 139] width 267 height 233
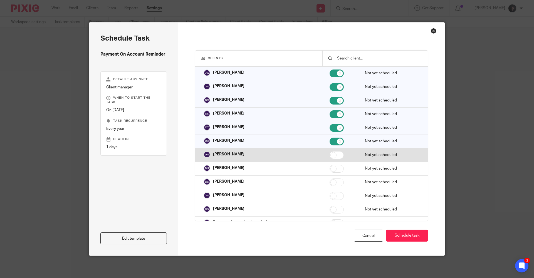
click at [330, 157] on input "checkbox" at bounding box center [337, 155] width 14 height 8
checkbox input "true"
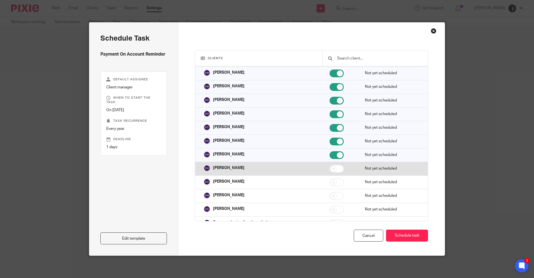
click at [330, 169] on input "checkbox" at bounding box center [337, 169] width 14 height 8
checkbox input "true"
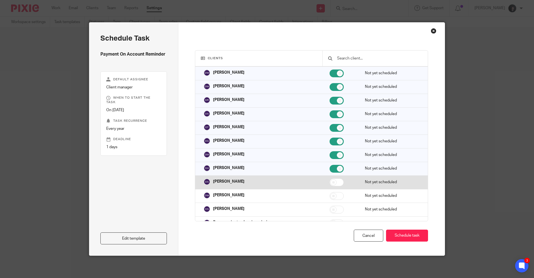
click at [330, 183] on input "checkbox" at bounding box center [337, 183] width 14 height 8
checkbox input "true"
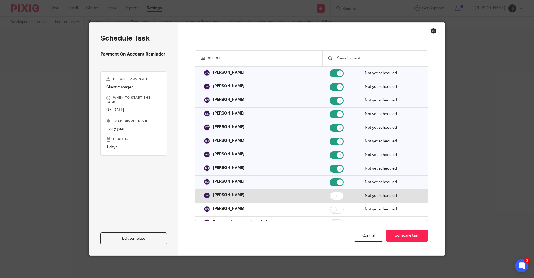
click at [330, 199] on input "checkbox" at bounding box center [337, 196] width 14 height 8
checkbox input "true"
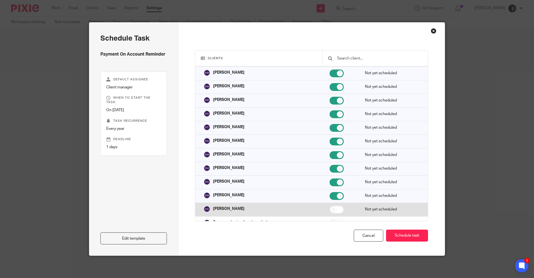
click at [330, 209] on input "checkbox" at bounding box center [337, 210] width 14 height 8
checkbox input "true"
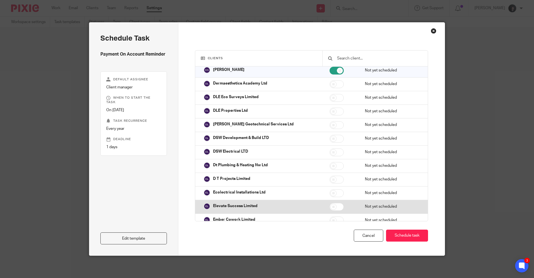
scroll to position [1280, 0]
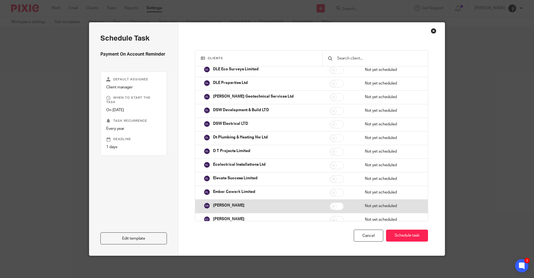
click at [330, 206] on input "checkbox" at bounding box center [337, 207] width 14 height 8
checkbox input "true"
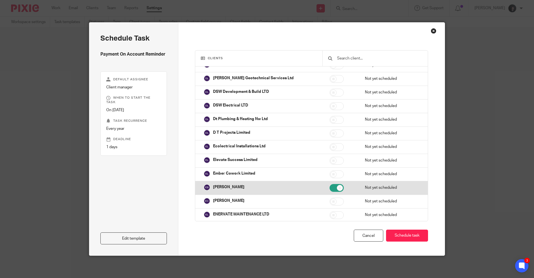
scroll to position [1308, 0]
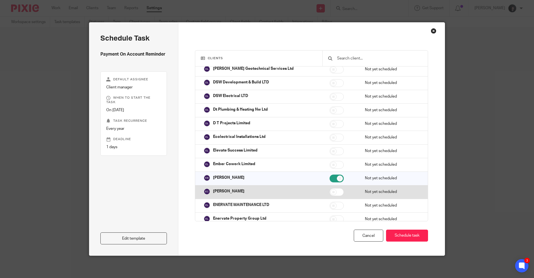
click at [330, 194] on input "checkbox" at bounding box center [337, 192] width 14 height 8
checkbox input "true"
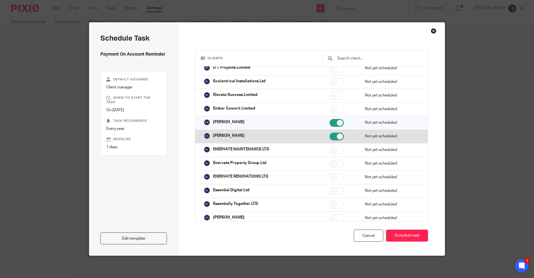
scroll to position [1392, 0]
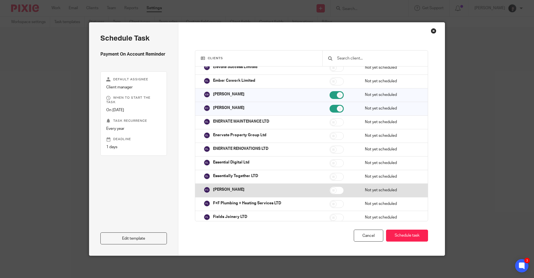
click at [330, 191] on input "checkbox" at bounding box center [337, 191] width 14 height 8
checkbox input "true"
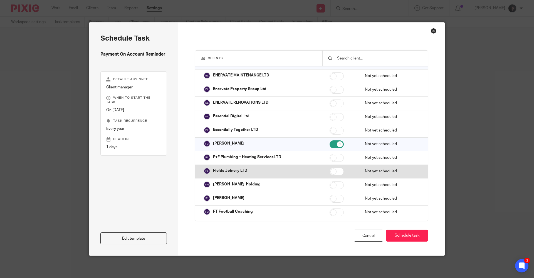
scroll to position [1447, 0]
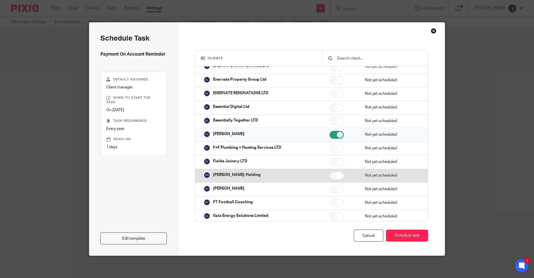
click at [330, 176] on input "checkbox" at bounding box center [337, 176] width 14 height 8
checkbox input "true"
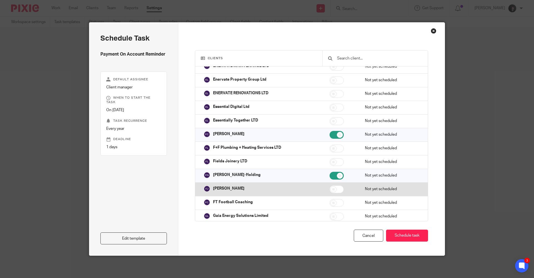
click at [330, 189] on input "checkbox" at bounding box center [337, 190] width 14 height 8
checkbox input "true"
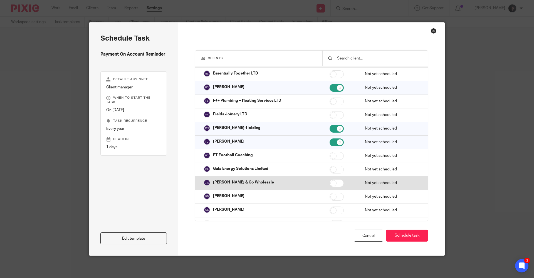
scroll to position [1503, 0]
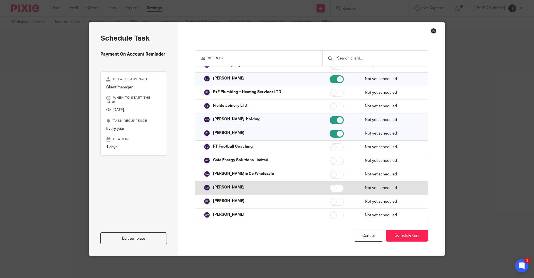
click at [330, 189] on input "checkbox" at bounding box center [337, 189] width 14 height 8
checkbox input "true"
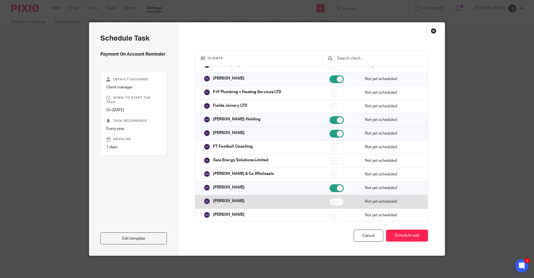
click at [330, 201] on input "checkbox" at bounding box center [337, 202] width 14 height 8
checkbox input "true"
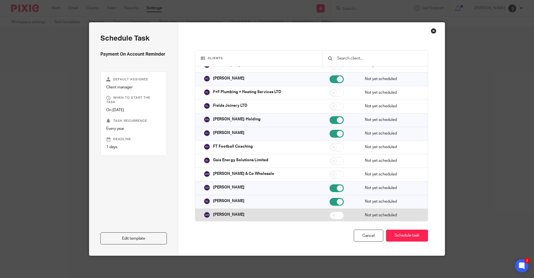
click at [330, 214] on input "checkbox" at bounding box center [337, 216] width 14 height 8
checkbox input "true"
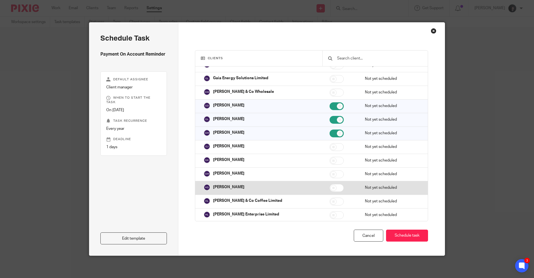
scroll to position [1587, 0]
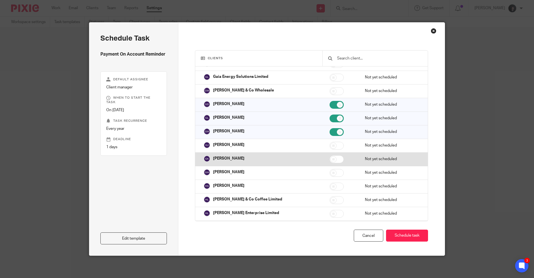
click at [330, 161] on input "checkbox" at bounding box center [337, 160] width 14 height 8
checkbox input "true"
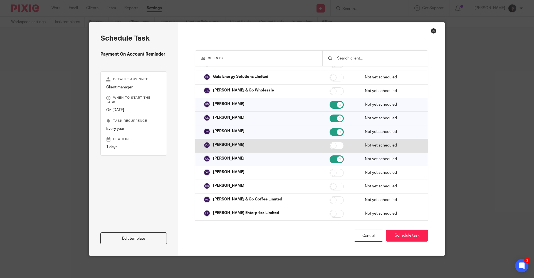
click at [330, 147] on input "checkbox" at bounding box center [337, 146] width 14 height 8
checkbox input "true"
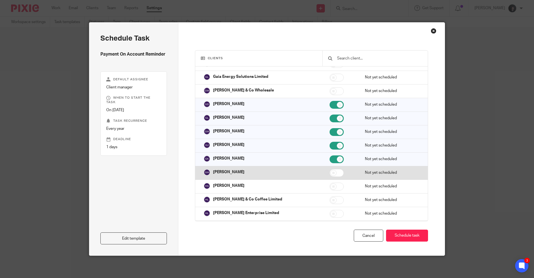
click at [330, 174] on input "checkbox" at bounding box center [337, 173] width 14 height 8
checkbox input "true"
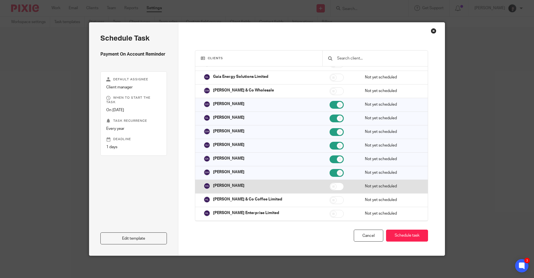
click at [330, 187] on input "checkbox" at bounding box center [337, 187] width 14 height 8
checkbox input "true"
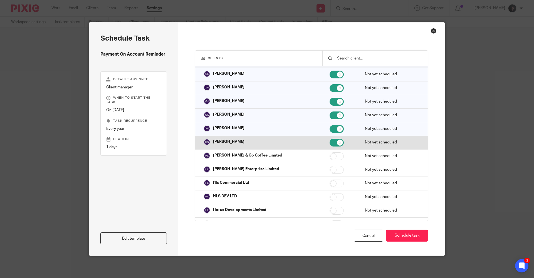
scroll to position [1642, 0]
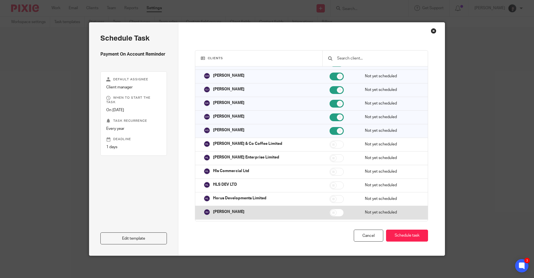
click at [330, 213] on input "checkbox" at bounding box center [337, 213] width 14 height 8
checkbox input "true"
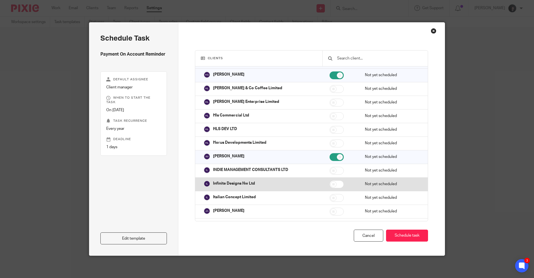
scroll to position [1726, 0]
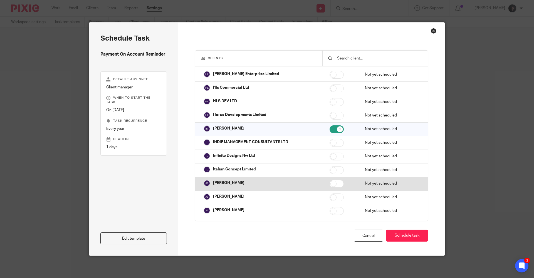
click at [330, 183] on input "checkbox" at bounding box center [337, 184] width 14 height 8
checkbox input "true"
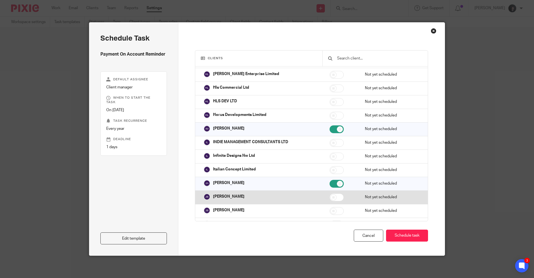
click at [330, 198] on input "checkbox" at bounding box center [337, 198] width 14 height 8
checkbox input "true"
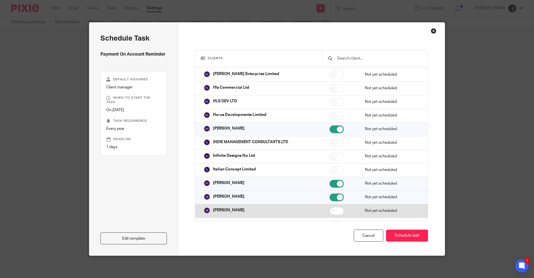
click at [330, 212] on input "checkbox" at bounding box center [337, 211] width 14 height 8
checkbox input "true"
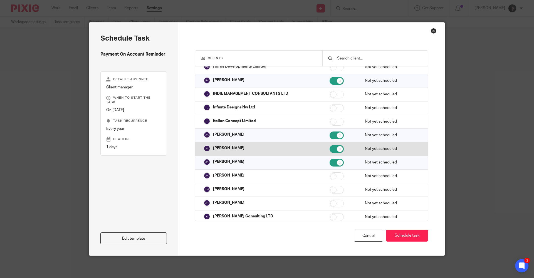
scroll to position [1809, 0]
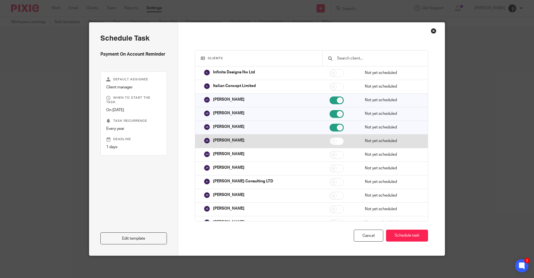
click at [330, 143] on input "checkbox" at bounding box center [337, 142] width 14 height 8
checkbox input "true"
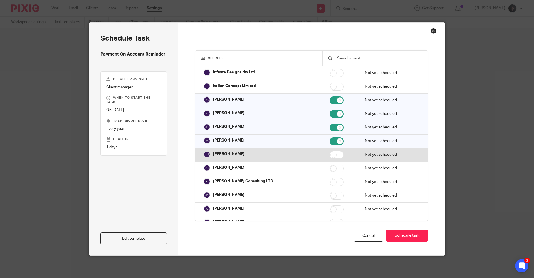
click at [330, 154] on input "checkbox" at bounding box center [337, 155] width 14 height 8
checkbox input "true"
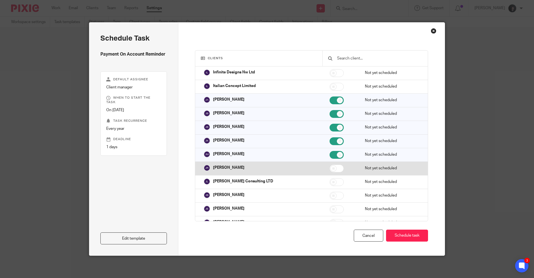
click at [330, 172] on input "checkbox" at bounding box center [337, 169] width 14 height 8
checkbox input "true"
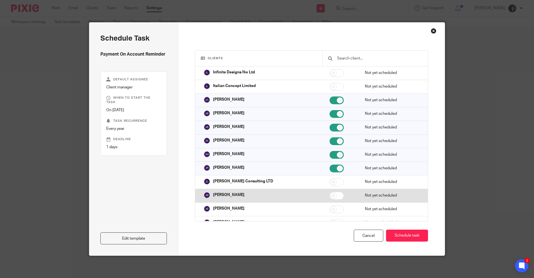
click at [330, 198] on input "checkbox" at bounding box center [337, 196] width 14 height 8
checkbox input "true"
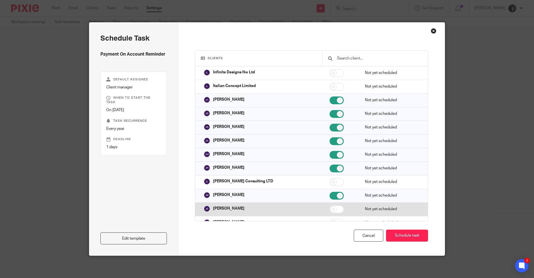
click at [330, 210] on input "checkbox" at bounding box center [337, 210] width 14 height 8
checkbox input "true"
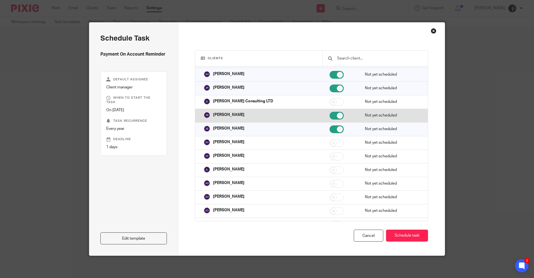
scroll to position [1921, 0]
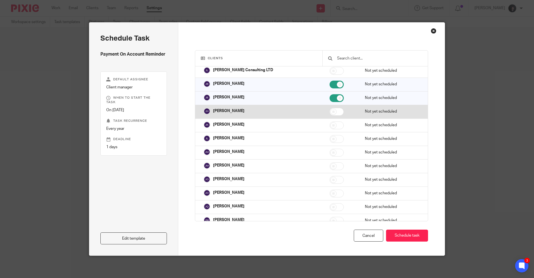
click at [330, 112] on input "checkbox" at bounding box center [337, 112] width 14 height 8
checkbox input "true"
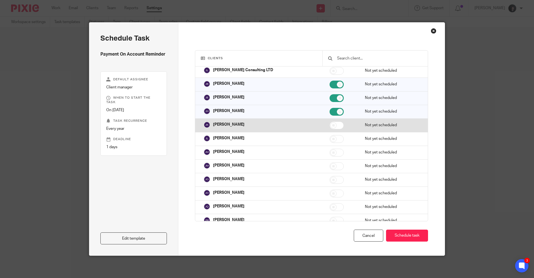
click at [330, 126] on input "checkbox" at bounding box center [337, 126] width 14 height 8
checkbox input "true"
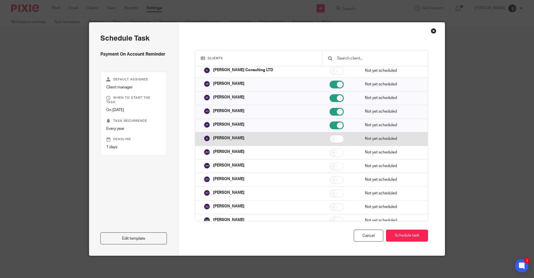
click at [330, 140] on input "checkbox" at bounding box center [337, 139] width 14 height 8
checkbox input "true"
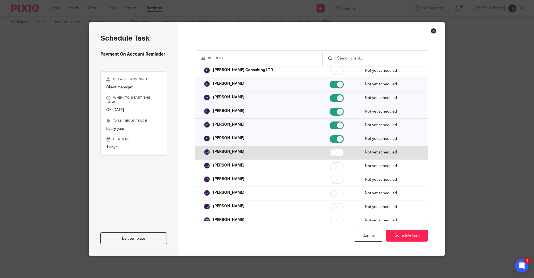
click at [330, 150] on input "checkbox" at bounding box center [337, 153] width 14 height 8
checkbox input "true"
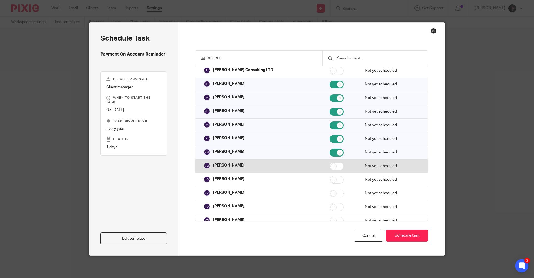
click at [330, 166] on input "checkbox" at bounding box center [337, 167] width 14 height 8
checkbox input "true"
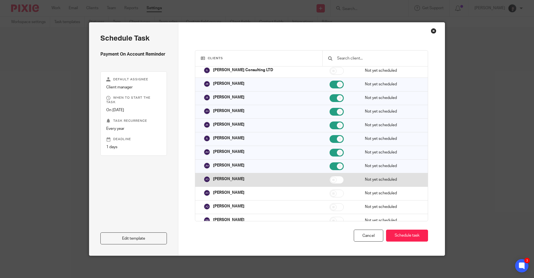
click at [330, 179] on input "checkbox" at bounding box center [337, 180] width 14 height 8
checkbox input "true"
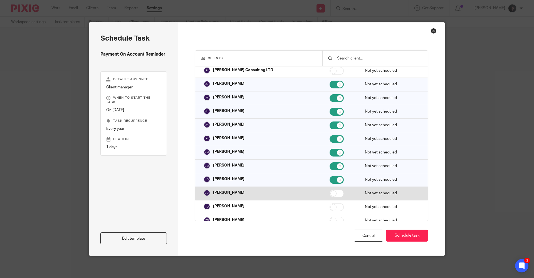
click at [330, 193] on input "checkbox" at bounding box center [337, 194] width 14 height 8
checkbox input "true"
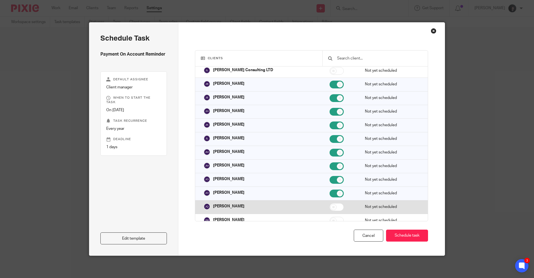
click at [330, 206] on input "checkbox" at bounding box center [337, 207] width 14 height 8
checkbox input "true"
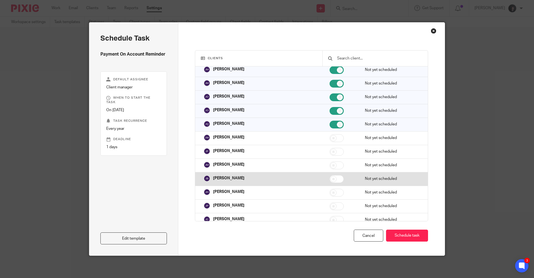
scroll to position [2004, 0]
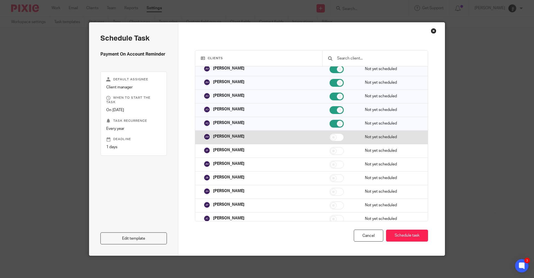
click at [330, 137] on input "checkbox" at bounding box center [337, 138] width 14 height 8
checkbox input "true"
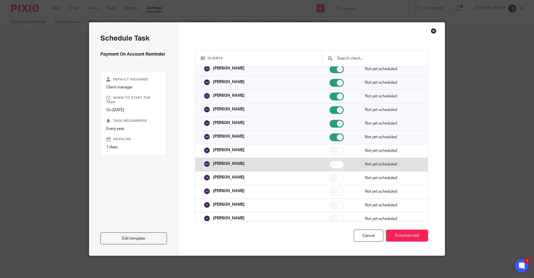
click at [330, 165] on input "checkbox" at bounding box center [337, 165] width 14 height 8
checkbox input "true"
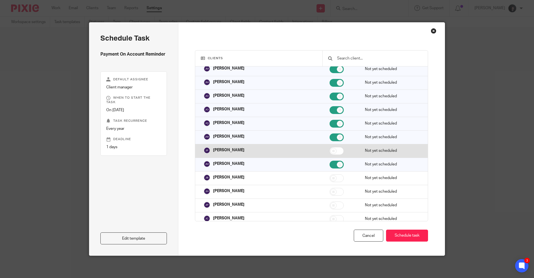
click at [330, 151] on input "checkbox" at bounding box center [337, 151] width 14 height 8
checkbox input "true"
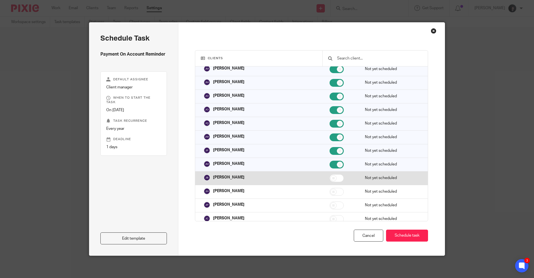
click at [330, 179] on input "checkbox" at bounding box center [337, 179] width 14 height 8
checkbox input "true"
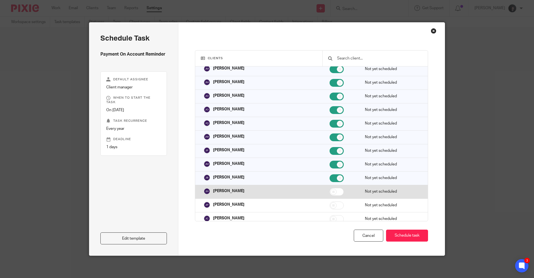
click at [330, 191] on input "checkbox" at bounding box center [337, 192] width 14 height 8
checkbox input "true"
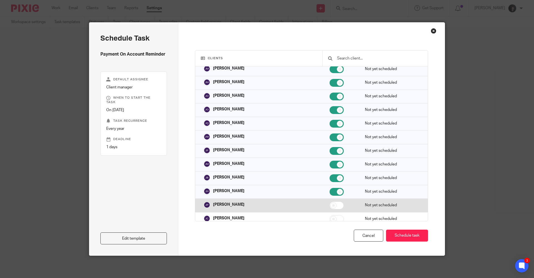
click at [330, 207] on input "checkbox" at bounding box center [337, 206] width 14 height 8
checkbox input "true"
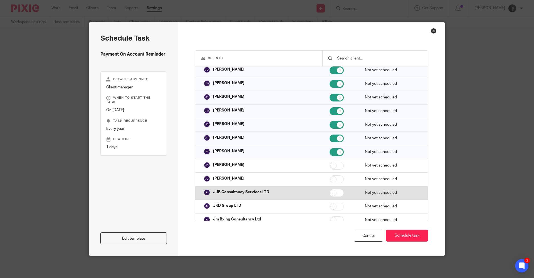
scroll to position [2060, 0]
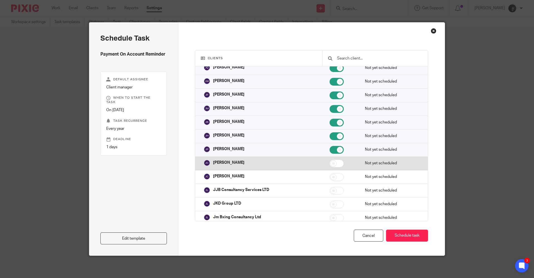
click at [330, 165] on input "checkbox" at bounding box center [337, 164] width 14 height 8
checkbox input "true"
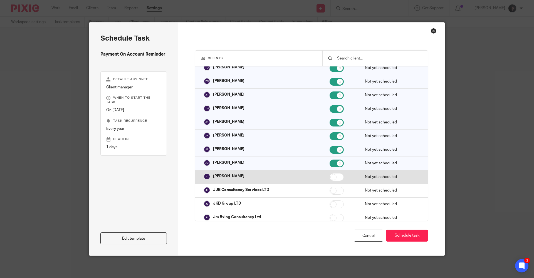
click at [330, 177] on input "checkbox" at bounding box center [337, 177] width 14 height 8
checkbox input "true"
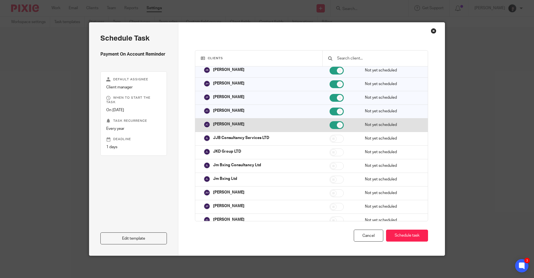
scroll to position [2116, 0]
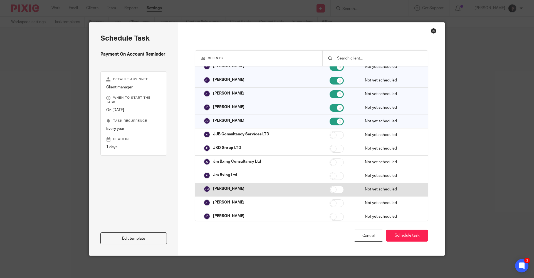
click at [330, 191] on input "checkbox" at bounding box center [337, 190] width 14 height 8
checkbox input "true"
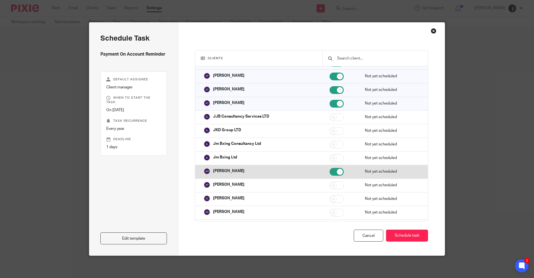
scroll to position [2143, 0]
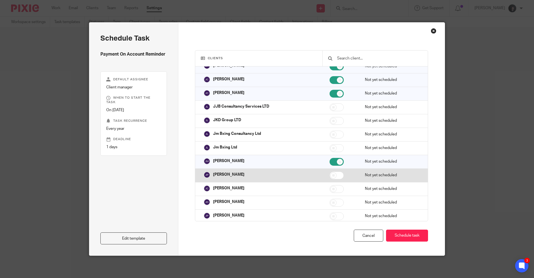
click at [330, 176] on input "checkbox" at bounding box center [337, 176] width 14 height 8
checkbox input "true"
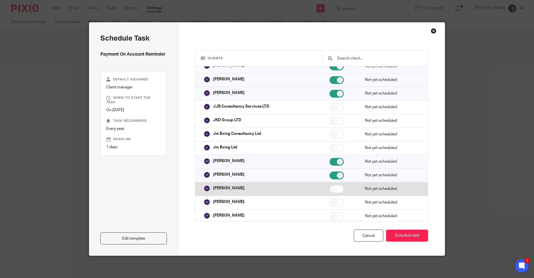
click at [330, 189] on input "checkbox" at bounding box center [337, 189] width 14 height 8
checkbox input "true"
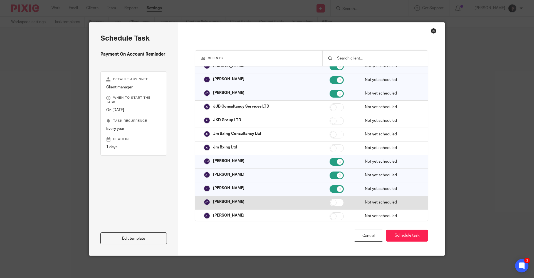
click at [330, 205] on input "checkbox" at bounding box center [337, 203] width 14 height 8
checkbox input "true"
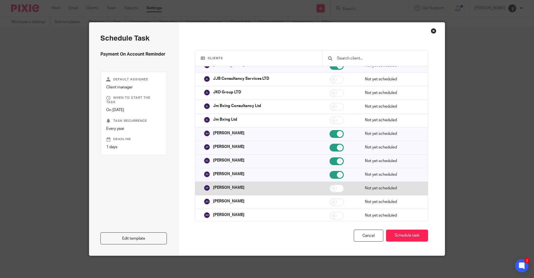
click at [330, 189] on input "checkbox" at bounding box center [337, 189] width 14 height 8
checkbox input "true"
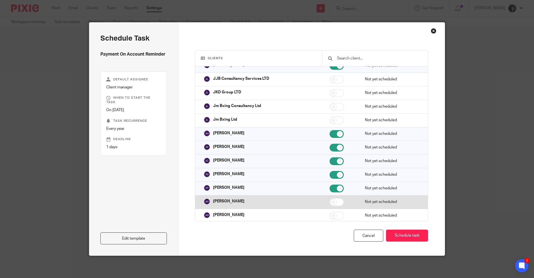
click at [330, 200] on input "checkbox" at bounding box center [337, 202] width 14 height 8
checkbox input "true"
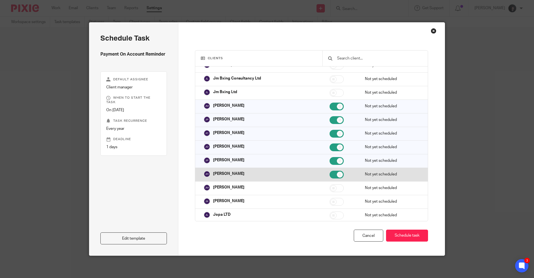
scroll to position [2199, 0]
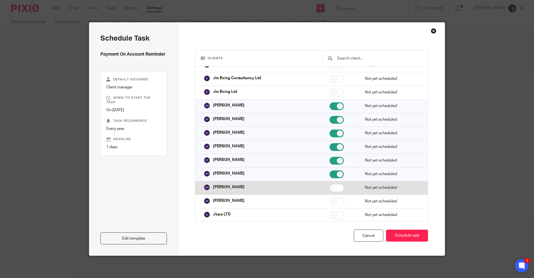
click at [330, 189] on input "checkbox" at bounding box center [337, 188] width 14 height 8
checkbox input "true"
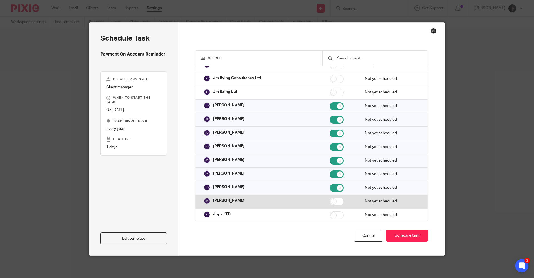
click at [330, 200] on input "checkbox" at bounding box center [337, 202] width 14 height 8
checkbox input "true"
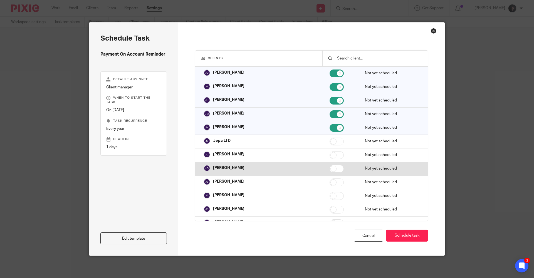
scroll to position [2283, 0]
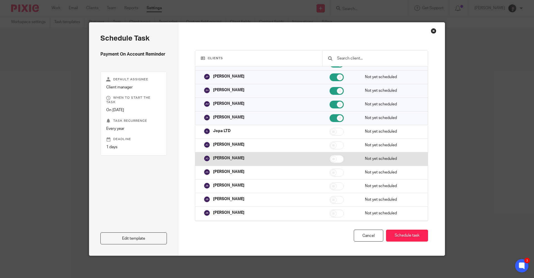
drag, startPoint x: 329, startPoint y: 146, endPoint x: 325, endPoint y: 157, distance: 11.6
click at [330, 146] on input "checkbox" at bounding box center [337, 146] width 14 height 8
checkbox input "true"
click at [330, 158] on input "checkbox" at bounding box center [337, 159] width 14 height 8
checkbox input "true"
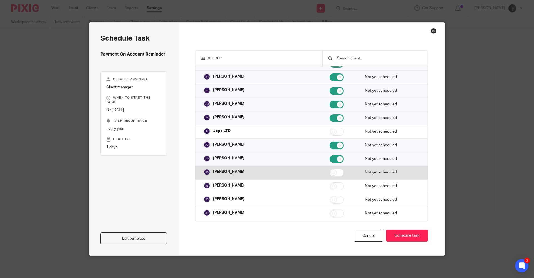
click at [330, 173] on input "checkbox" at bounding box center [337, 173] width 14 height 8
checkbox input "true"
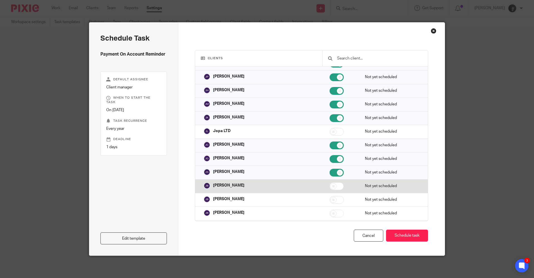
click at [330, 186] on input "checkbox" at bounding box center [337, 187] width 14 height 8
checkbox input "true"
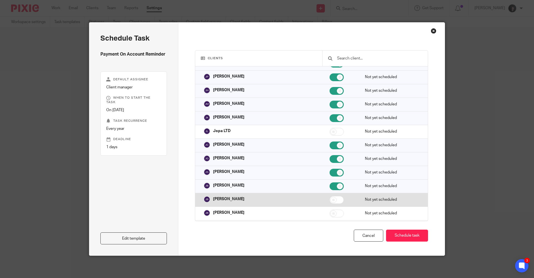
click at [330, 200] on input "checkbox" at bounding box center [337, 200] width 14 height 8
checkbox input "true"
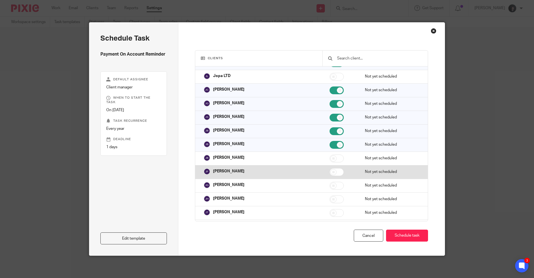
scroll to position [2338, 0]
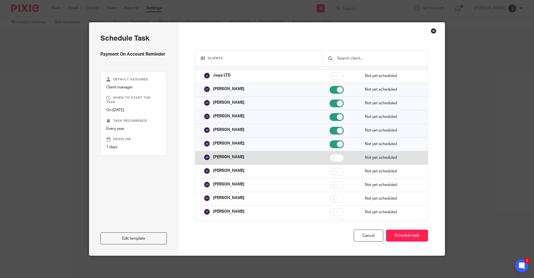
click at [330, 159] on input "checkbox" at bounding box center [337, 158] width 14 height 8
checkbox input "true"
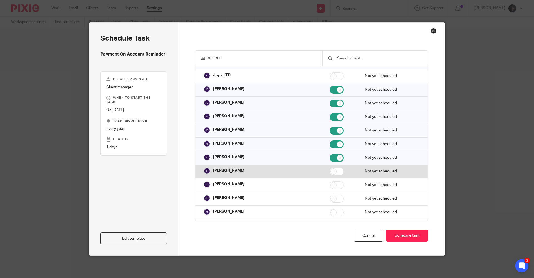
click at [330, 172] on input "checkbox" at bounding box center [337, 172] width 14 height 8
checkbox input "true"
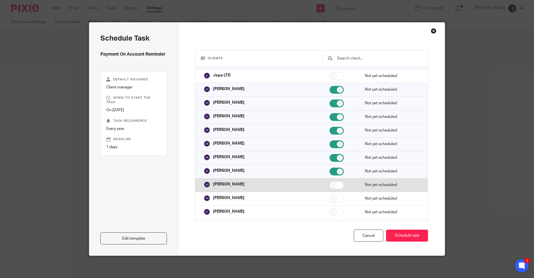
click at [330, 186] on input "checkbox" at bounding box center [337, 185] width 14 height 8
checkbox input "true"
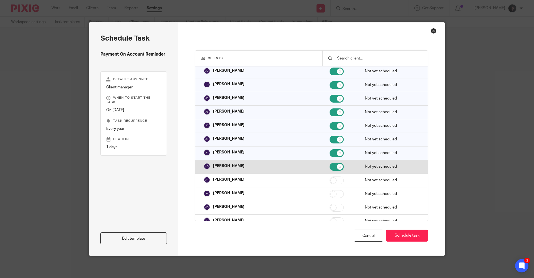
scroll to position [2366, 0]
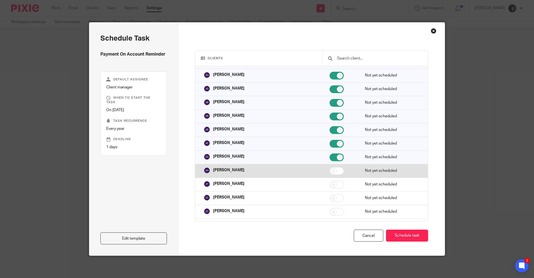
click at [330, 169] on input "checkbox" at bounding box center [337, 171] width 14 height 8
checkbox input "true"
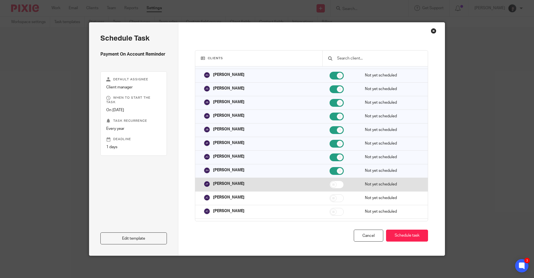
click at [330, 184] on input "checkbox" at bounding box center [337, 185] width 14 height 8
checkbox input "true"
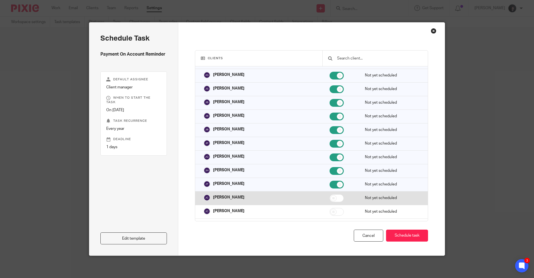
click at [330, 199] on input "checkbox" at bounding box center [337, 199] width 14 height 8
checkbox input "true"
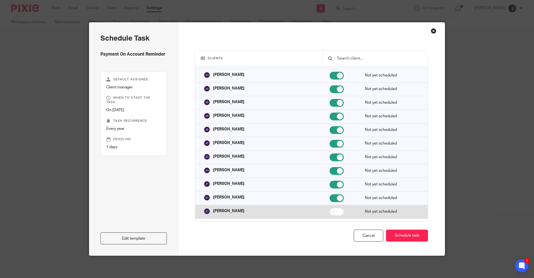
click at [330, 213] on input "checkbox" at bounding box center [337, 212] width 14 height 8
checkbox input "true"
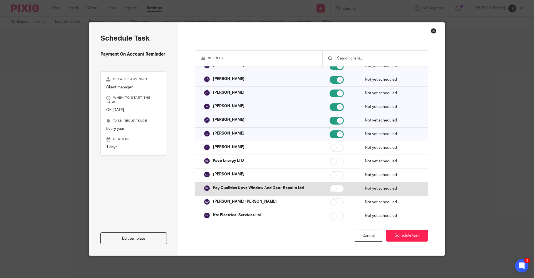
scroll to position [2450, 0]
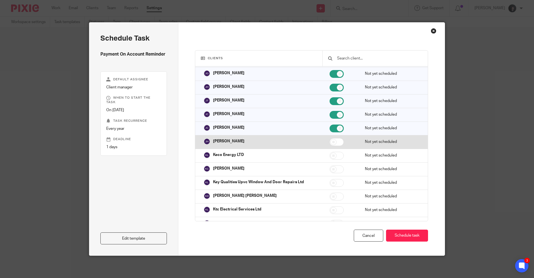
click at [330, 142] on input "checkbox" at bounding box center [337, 142] width 14 height 8
checkbox input "true"
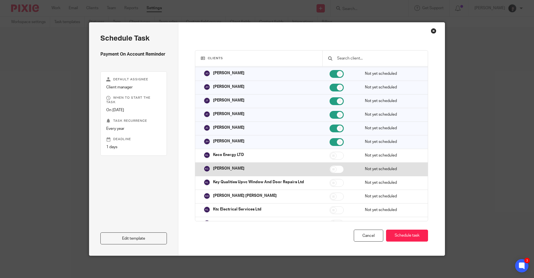
click at [330, 169] on input "checkbox" at bounding box center [337, 170] width 14 height 8
checkbox input "true"
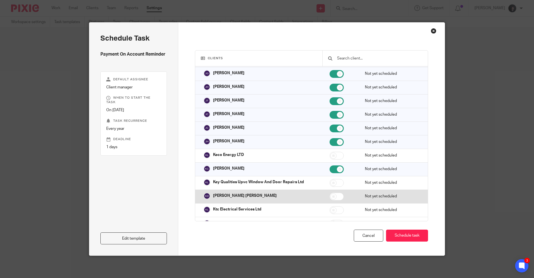
click at [330, 198] on input "checkbox" at bounding box center [337, 197] width 14 height 8
checkbox input "true"
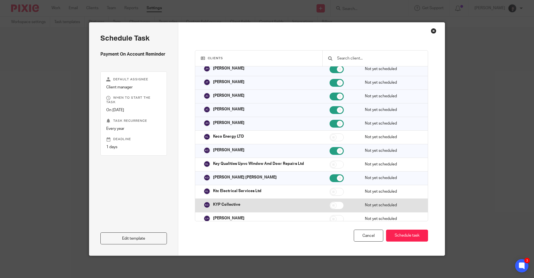
scroll to position [2477, 0]
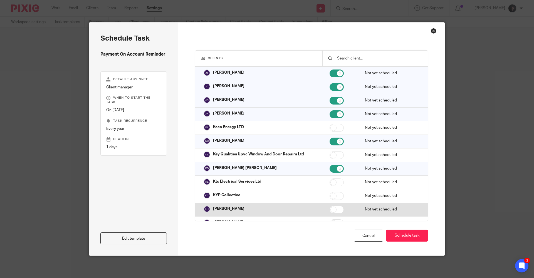
click at [330, 210] on input "checkbox" at bounding box center [337, 210] width 14 height 8
checkbox input "true"
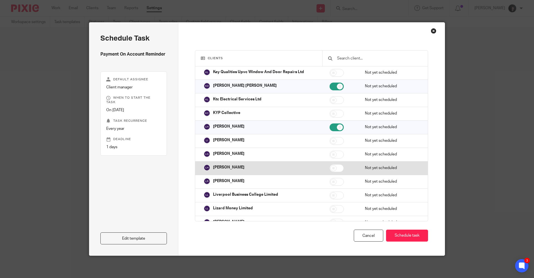
scroll to position [2561, 0]
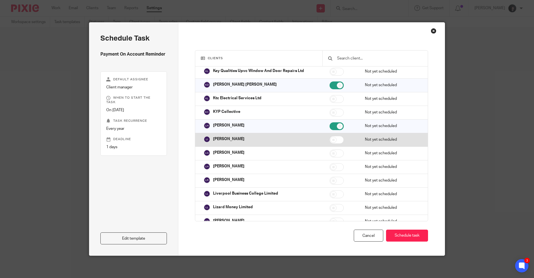
click at [330, 141] on input "checkbox" at bounding box center [337, 140] width 14 height 8
checkbox input "true"
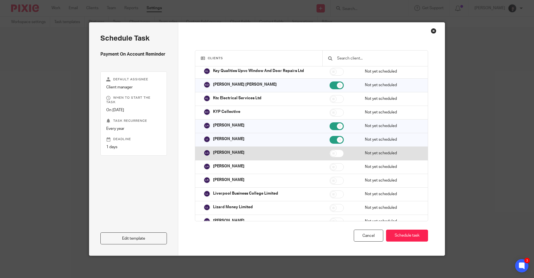
click at [330, 154] on input "checkbox" at bounding box center [337, 154] width 14 height 8
checkbox input "true"
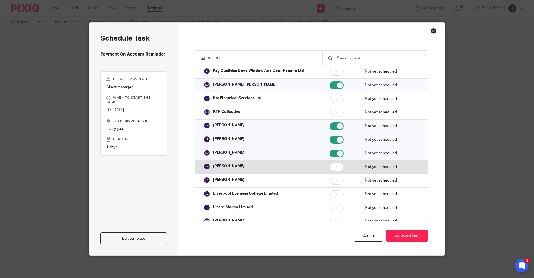
click at [330, 165] on input "checkbox" at bounding box center [337, 167] width 14 height 8
checkbox input "true"
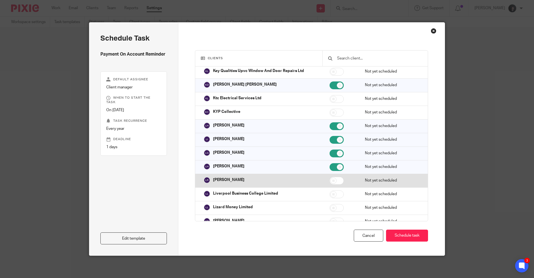
click at [330, 181] on input "checkbox" at bounding box center [337, 181] width 14 height 8
checkbox input "true"
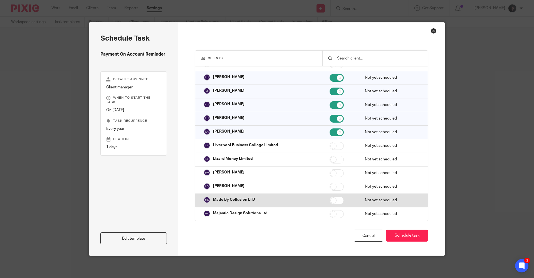
scroll to position [2617, 0]
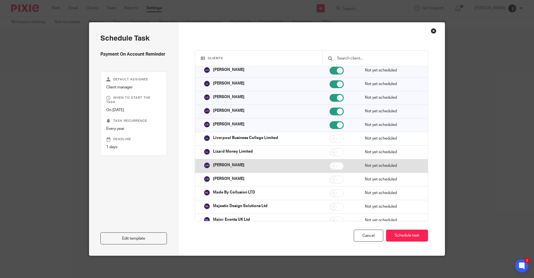
click at [330, 167] on input "checkbox" at bounding box center [337, 166] width 14 height 8
checkbox input "true"
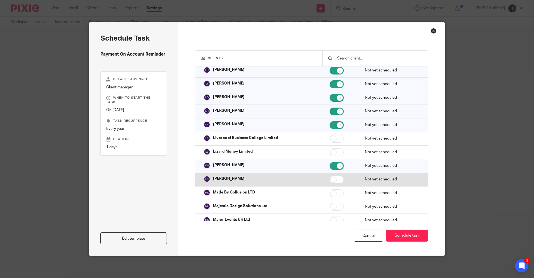
drag, startPoint x: 327, startPoint y: 177, endPoint x: 327, endPoint y: 185, distance: 8.6
click at [330, 177] on input "checkbox" at bounding box center [337, 180] width 14 height 8
checkbox input "true"
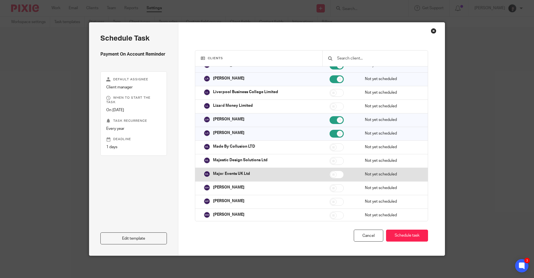
scroll to position [2672, 0]
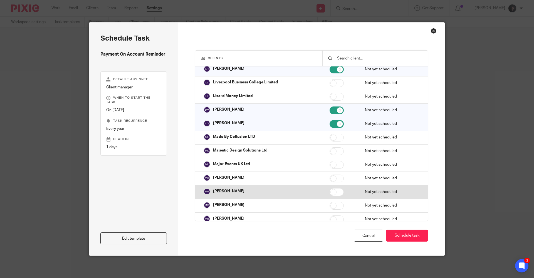
click at [330, 192] on input "checkbox" at bounding box center [337, 192] width 14 height 8
checkbox input "true"
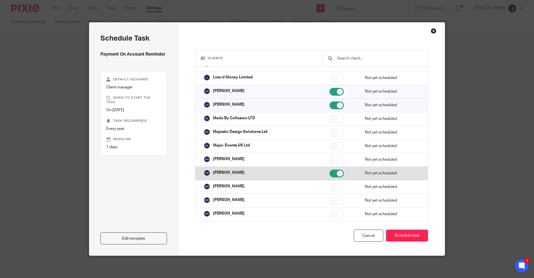
scroll to position [2700, 0]
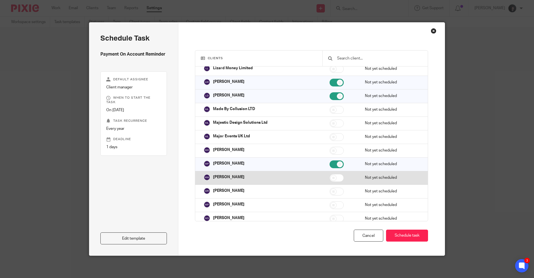
click at [330, 178] on input "checkbox" at bounding box center [337, 178] width 14 height 8
checkbox input "true"
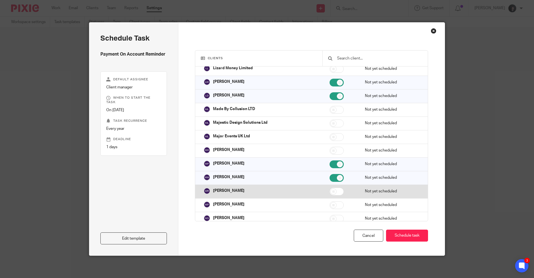
click at [330, 194] on input "checkbox" at bounding box center [337, 192] width 14 height 8
checkbox input "true"
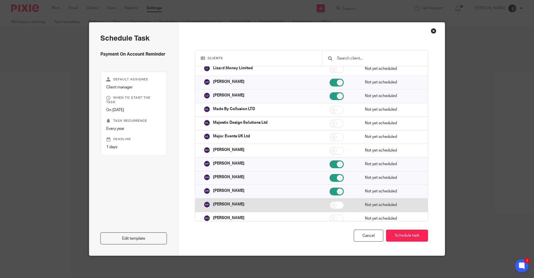
click at [330, 205] on input "checkbox" at bounding box center [337, 206] width 14 height 8
checkbox input "true"
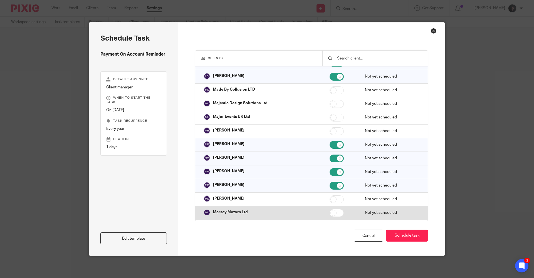
scroll to position [2728, 0]
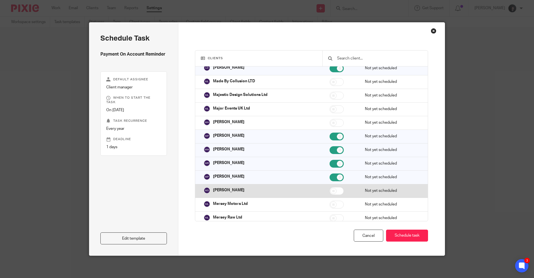
click at [330, 190] on input "checkbox" at bounding box center [337, 191] width 14 height 8
checkbox input "true"
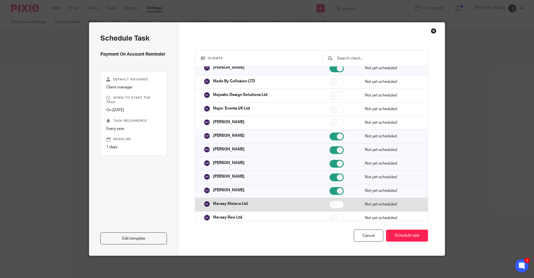
click at [330, 205] on input "checkbox" at bounding box center [337, 205] width 14 height 8
checkbox input "false"
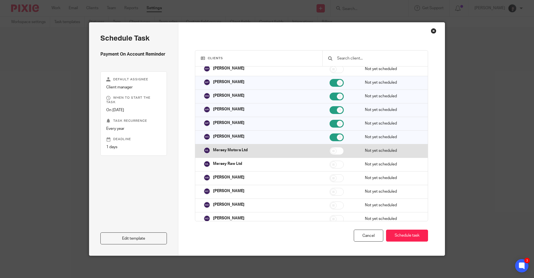
scroll to position [2784, 0]
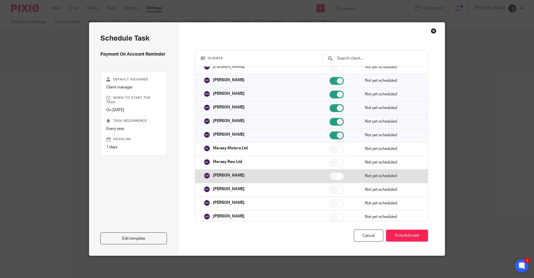
click at [330, 179] on input "checkbox" at bounding box center [337, 177] width 14 height 8
checkbox input "true"
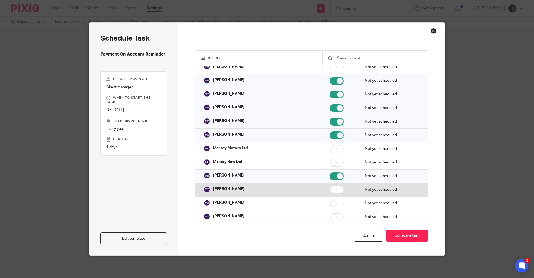
click at [330, 188] on input "checkbox" at bounding box center [337, 190] width 14 height 8
checkbox input "true"
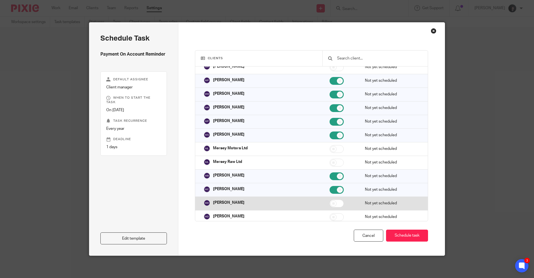
click at [330, 202] on input "checkbox" at bounding box center [337, 204] width 14 height 8
checkbox input "true"
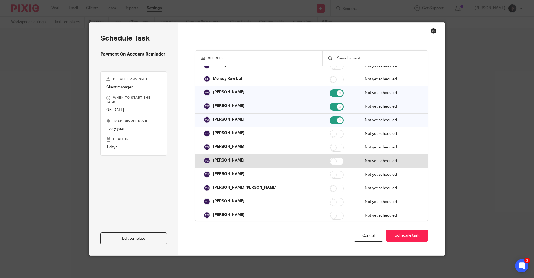
scroll to position [2867, 0]
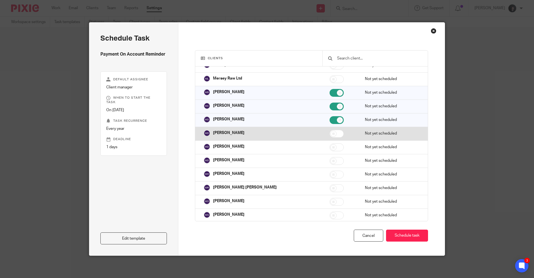
click at [330, 134] on input "checkbox" at bounding box center [337, 134] width 14 height 8
checkbox input "true"
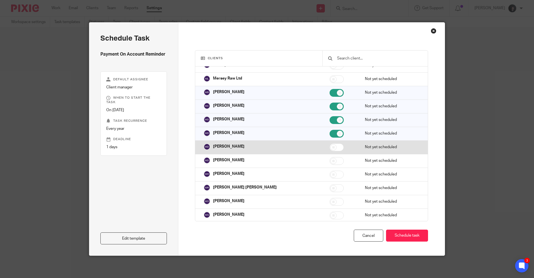
click at [330, 145] on input "checkbox" at bounding box center [337, 148] width 14 height 8
checkbox input "true"
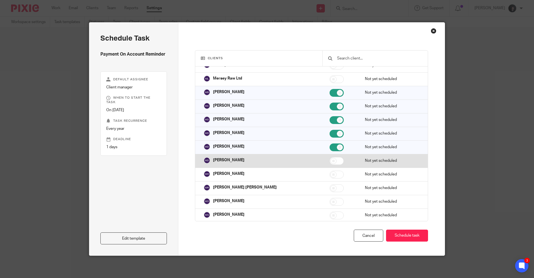
click at [330, 160] on input "checkbox" at bounding box center [337, 161] width 14 height 8
checkbox input "true"
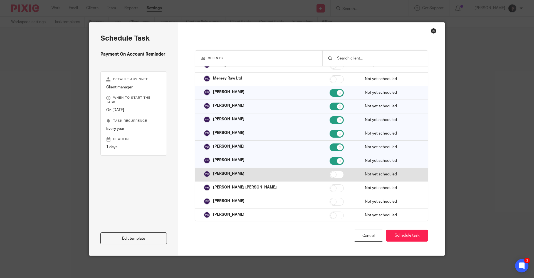
click at [330, 176] on input "checkbox" at bounding box center [337, 175] width 14 height 8
checkbox input "true"
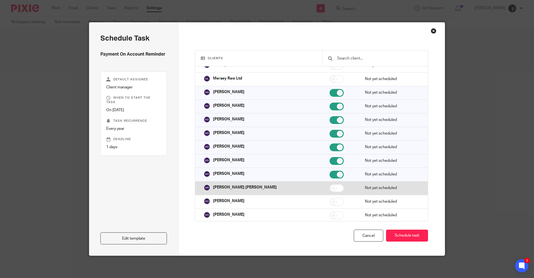
click at [330, 187] on input "checkbox" at bounding box center [337, 189] width 14 height 8
checkbox input "true"
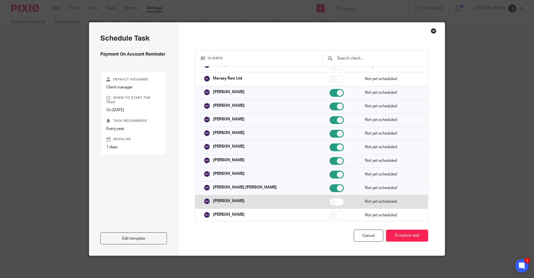
click at [330, 201] on input "checkbox" at bounding box center [337, 202] width 14 height 8
checkbox input "true"
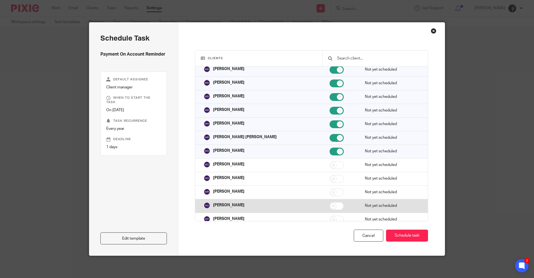
scroll to position [2923, 0]
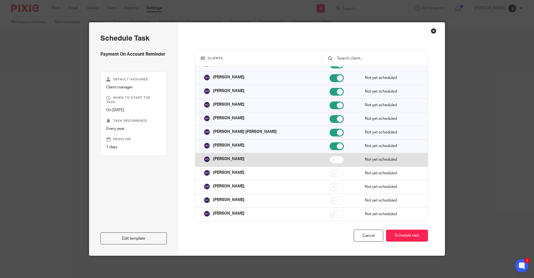
click at [330, 161] on input "checkbox" at bounding box center [337, 160] width 14 height 8
checkbox input "true"
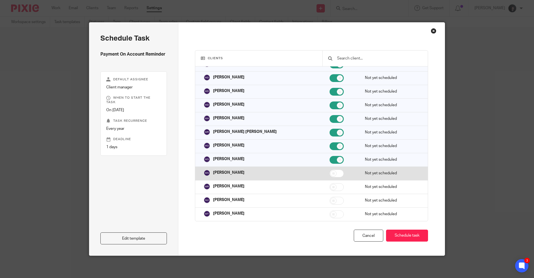
click at [330, 175] on input "checkbox" at bounding box center [337, 174] width 14 height 8
checkbox input "true"
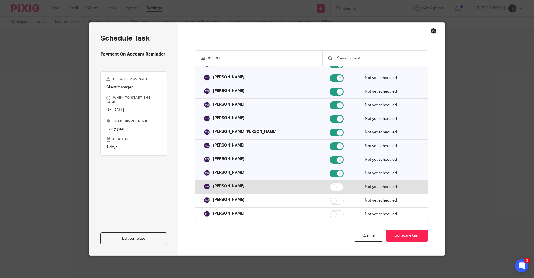
click at [330, 187] on input "checkbox" at bounding box center [337, 187] width 14 height 8
checkbox input "true"
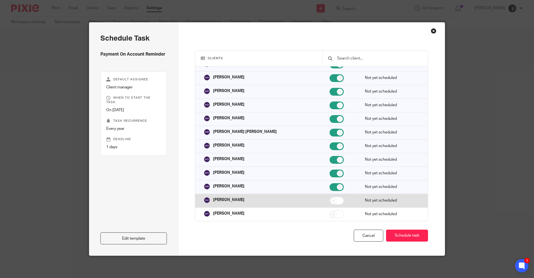
click at [330, 200] on input "checkbox" at bounding box center [337, 201] width 14 height 8
checkbox input "true"
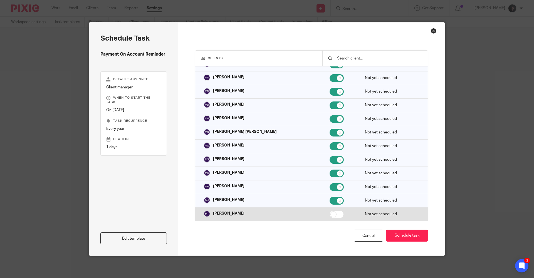
click at [330, 215] on input "checkbox" at bounding box center [337, 215] width 14 height 8
checkbox input "true"
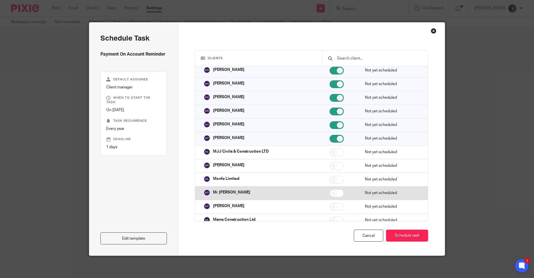
scroll to position [3006, 0]
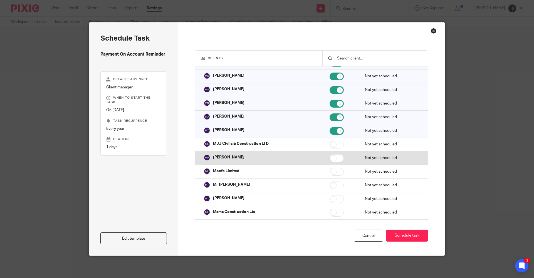
click at [332, 158] on input "checkbox" at bounding box center [337, 158] width 14 height 8
checkbox input "true"
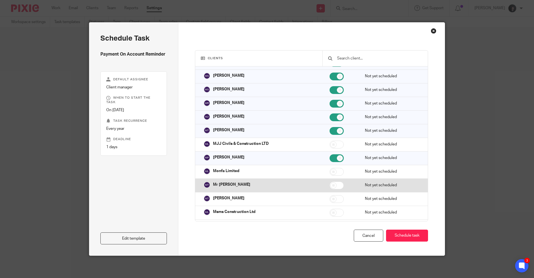
click at [330, 184] on input "checkbox" at bounding box center [337, 186] width 14 height 8
checkbox input "true"
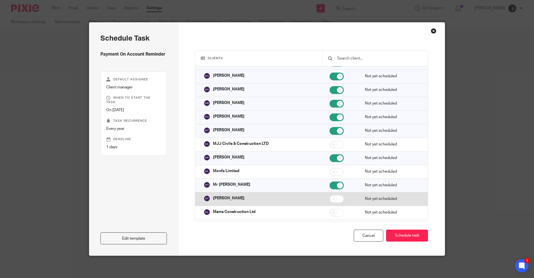
click at [330, 199] on input "checkbox" at bounding box center [337, 199] width 14 height 8
checkbox input "true"
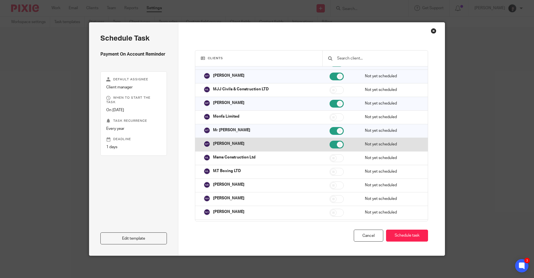
scroll to position [3062, 0]
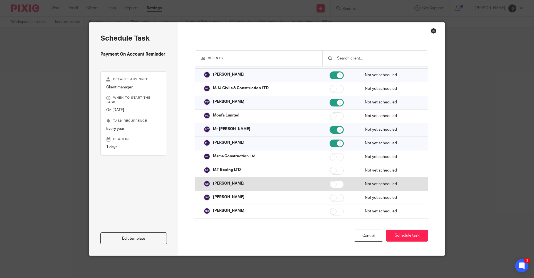
click at [330, 185] on input "checkbox" at bounding box center [337, 185] width 14 height 8
checkbox input "true"
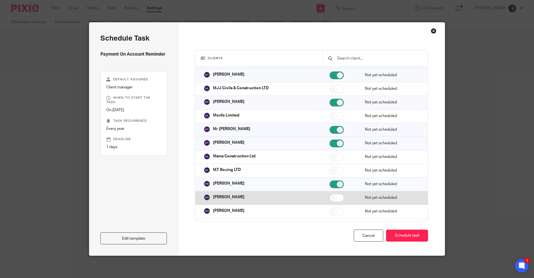
drag, startPoint x: 327, startPoint y: 198, endPoint x: 327, endPoint y: 204, distance: 6.1
click at [330, 198] on input "checkbox" at bounding box center [337, 198] width 14 height 8
checkbox input "true"
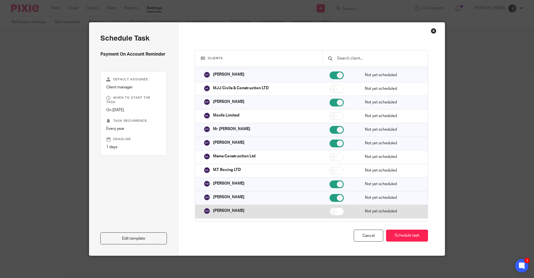
click at [330, 213] on input "checkbox" at bounding box center [337, 212] width 14 height 8
checkbox input "true"
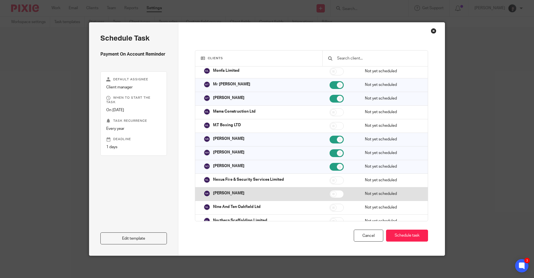
scroll to position [3118, 0]
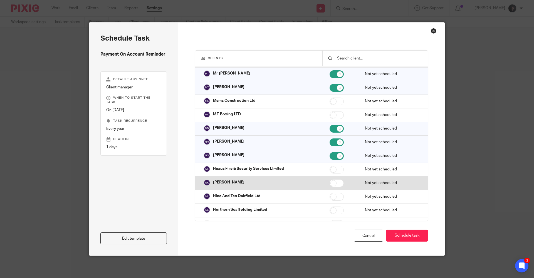
click at [330, 186] on input "checkbox" at bounding box center [337, 184] width 14 height 8
checkbox input "true"
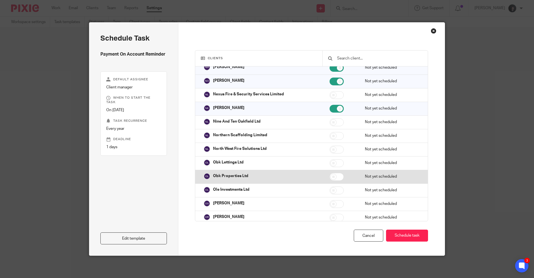
scroll to position [3201, 0]
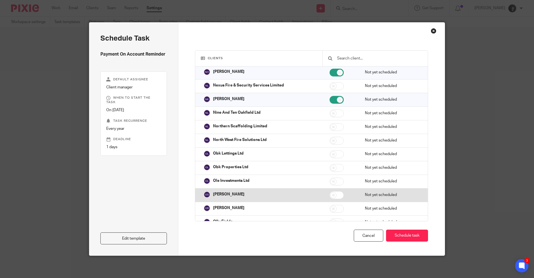
click at [330, 195] on input "checkbox" at bounding box center [337, 196] width 14 height 8
checkbox input "true"
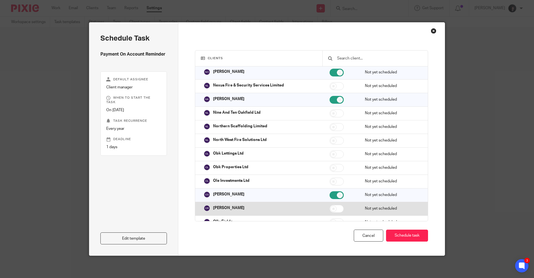
click at [330, 209] on input "checkbox" at bounding box center [337, 209] width 14 height 8
checkbox input "true"
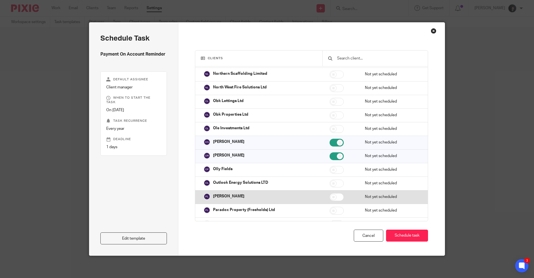
scroll to position [3257, 0]
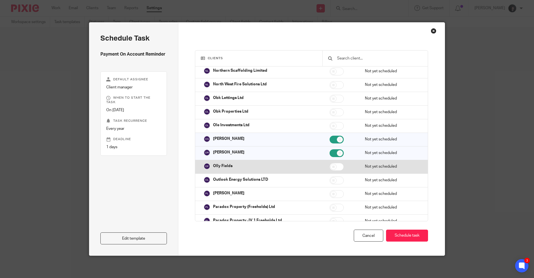
click at [330, 168] on input "checkbox" at bounding box center [337, 167] width 14 height 8
checkbox input "true"
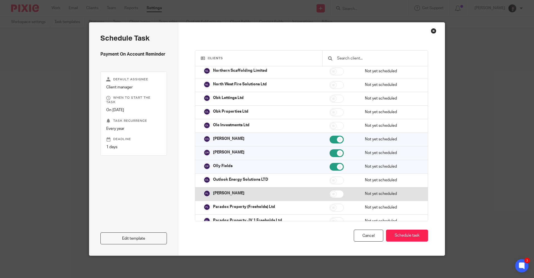
click at [330, 195] on input "checkbox" at bounding box center [337, 194] width 14 height 8
checkbox input "true"
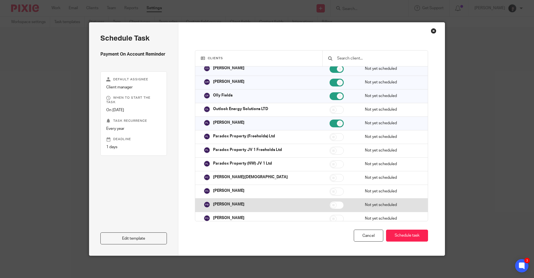
scroll to position [3340, 0]
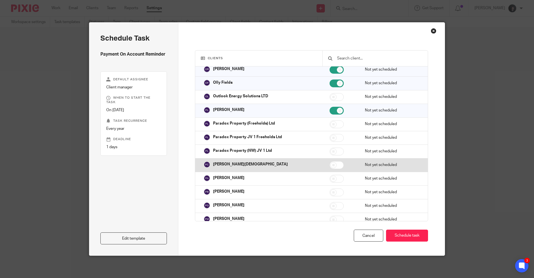
click at [330, 166] on input "checkbox" at bounding box center [337, 165] width 14 height 8
checkbox input "true"
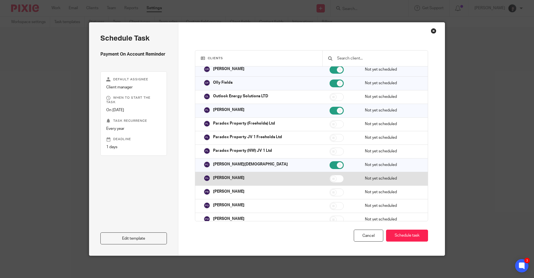
click at [330, 178] on input "checkbox" at bounding box center [337, 179] width 14 height 8
checkbox input "true"
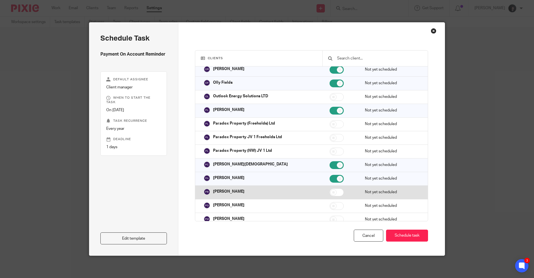
click at [330, 193] on input "checkbox" at bounding box center [337, 193] width 14 height 8
checkbox input "true"
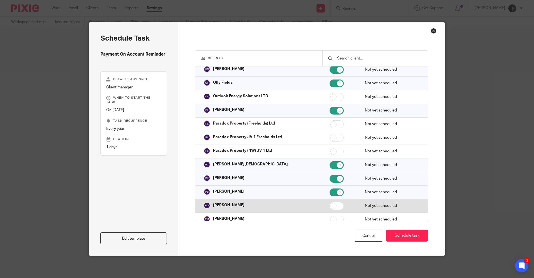
click at [330, 205] on input "checkbox" at bounding box center [337, 206] width 14 height 8
checkbox input "true"
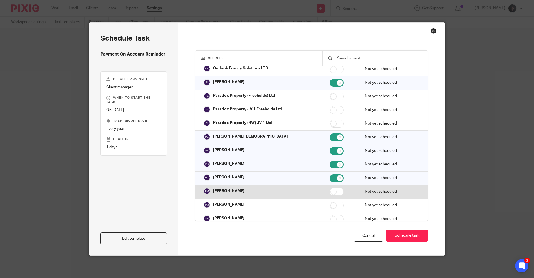
click at [330, 192] on input "checkbox" at bounding box center [337, 192] width 14 height 8
checkbox input "true"
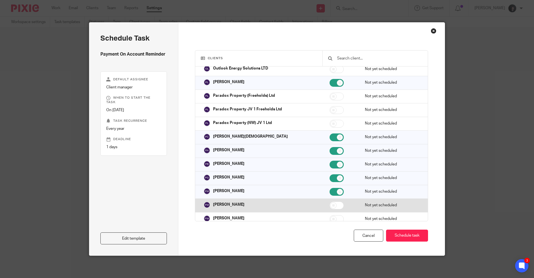
click at [330, 206] on input "checkbox" at bounding box center [337, 206] width 14 height 8
checkbox input "true"
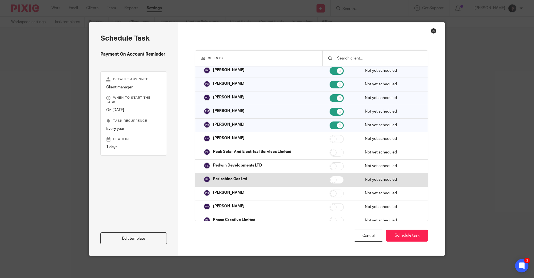
scroll to position [3452, 0]
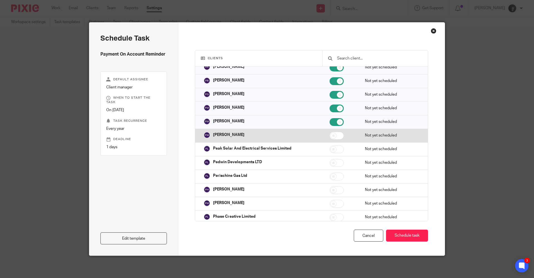
click at [330, 135] on input "checkbox" at bounding box center [337, 136] width 14 height 8
checkbox input "true"
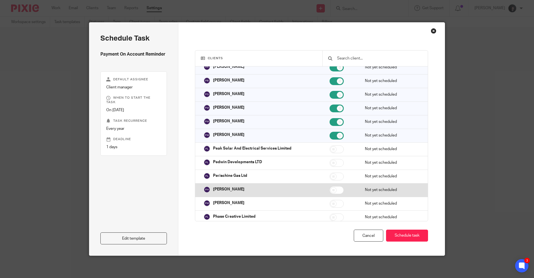
click at [330, 188] on input "checkbox" at bounding box center [337, 191] width 14 height 8
checkbox input "true"
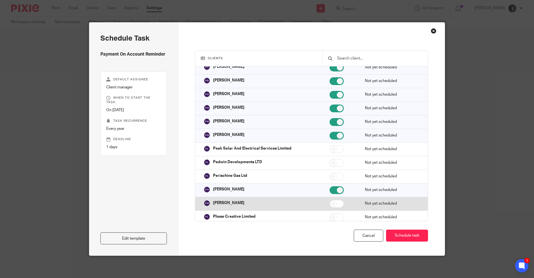
click at [330, 205] on input "checkbox" at bounding box center [337, 204] width 14 height 8
checkbox input "true"
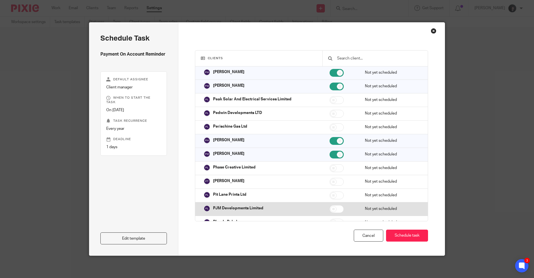
scroll to position [3507, 0]
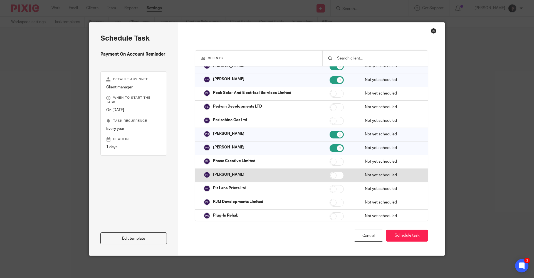
click at [330, 175] on input "checkbox" at bounding box center [337, 176] width 14 height 8
checkbox input "true"
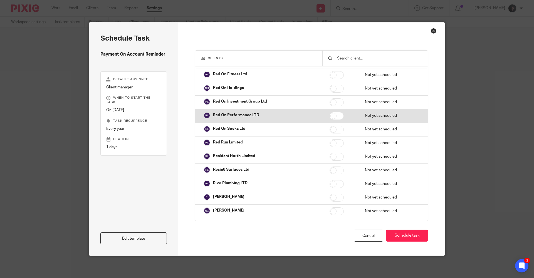
scroll to position [3786, 0]
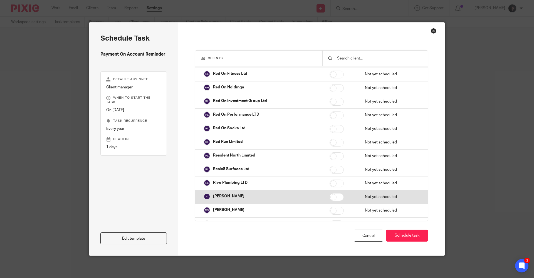
click at [330, 198] on input "checkbox" at bounding box center [337, 197] width 14 height 8
checkbox input "true"
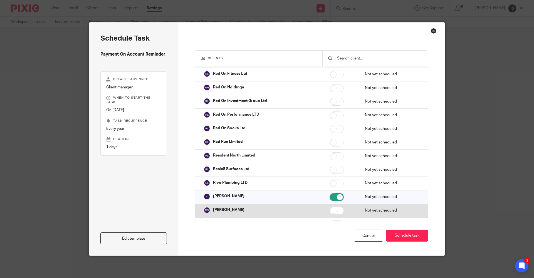
click at [330, 212] on input "checkbox" at bounding box center [337, 211] width 14 height 8
checkbox input "true"
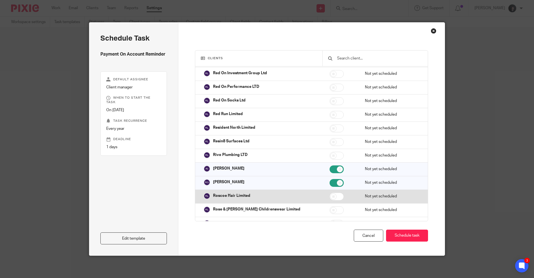
scroll to position [3841, 0]
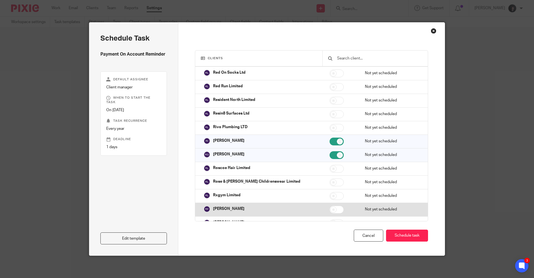
click at [330, 210] on input "checkbox" at bounding box center [337, 210] width 14 height 8
checkbox input "true"
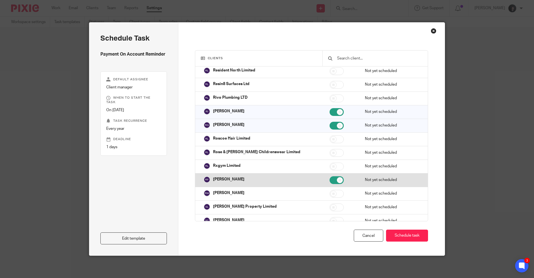
scroll to position [3897, 0]
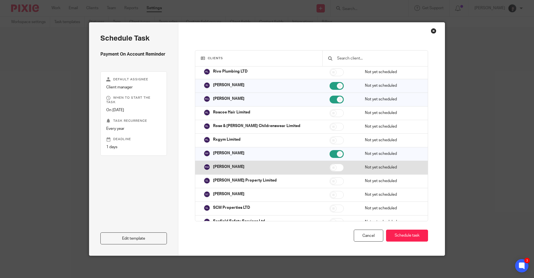
click at [330, 167] on input "checkbox" at bounding box center [337, 168] width 14 height 8
checkbox input "true"
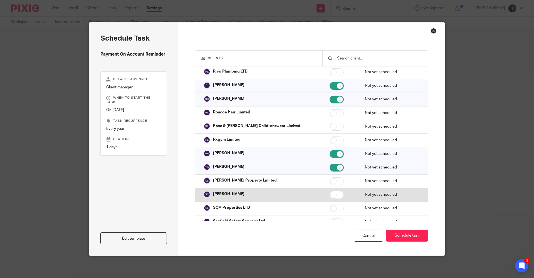
click at [327, 200] on td at bounding box center [341, 195] width 35 height 14
checkbox input "true"
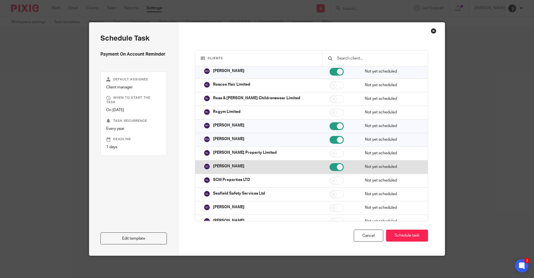
scroll to position [3953, 0]
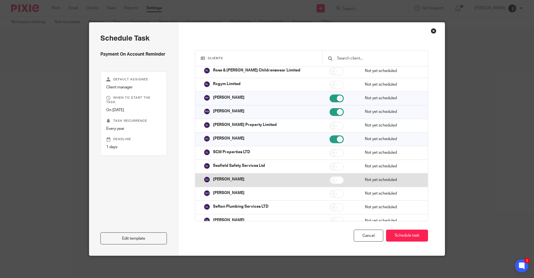
click at [330, 182] on input "checkbox" at bounding box center [337, 180] width 14 height 8
checkbox input "true"
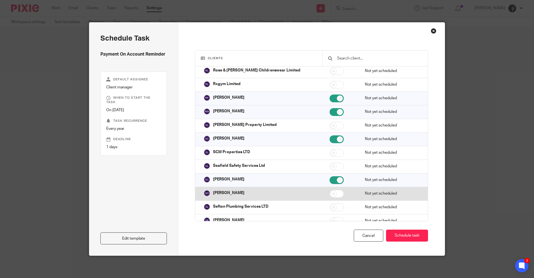
click at [330, 194] on input "checkbox" at bounding box center [337, 194] width 14 height 8
checkbox input "true"
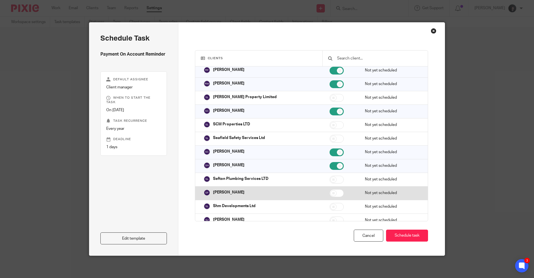
click at [327, 198] on td at bounding box center [341, 194] width 35 height 14
checkbox input "true"
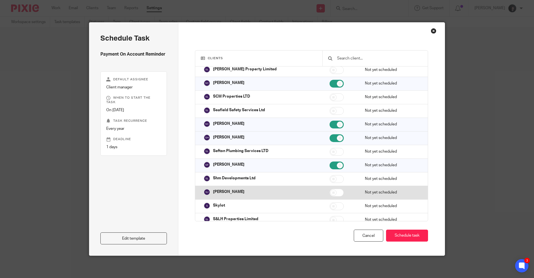
click at [330, 194] on input "checkbox" at bounding box center [337, 193] width 14 height 8
checkbox input "true"
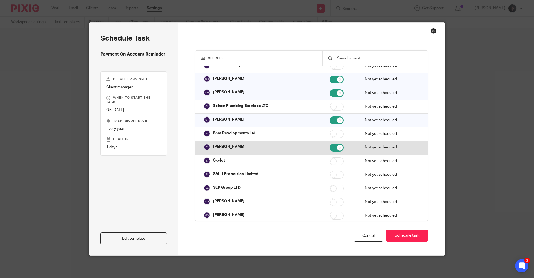
scroll to position [4064, 0]
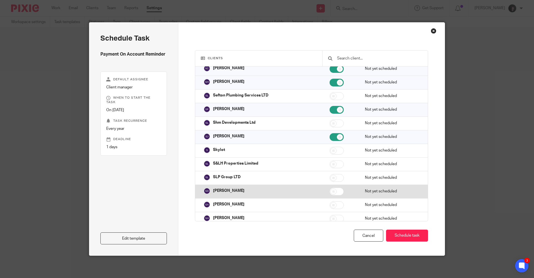
click at [330, 192] on input "checkbox" at bounding box center [337, 192] width 14 height 8
checkbox input "true"
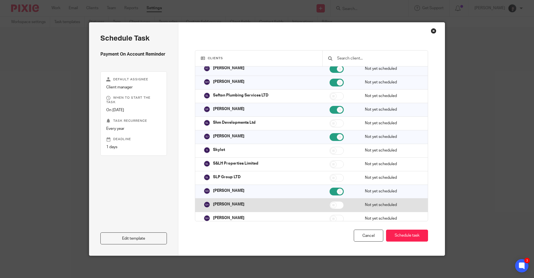
click at [330, 206] on input "checkbox" at bounding box center [337, 206] width 14 height 8
checkbox input "true"
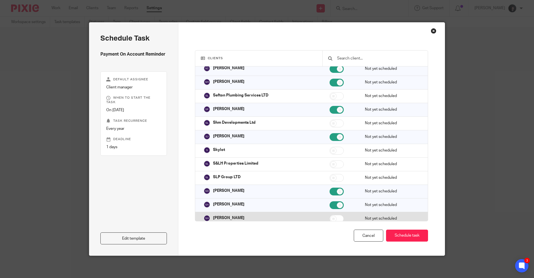
scroll to position [4092, 0]
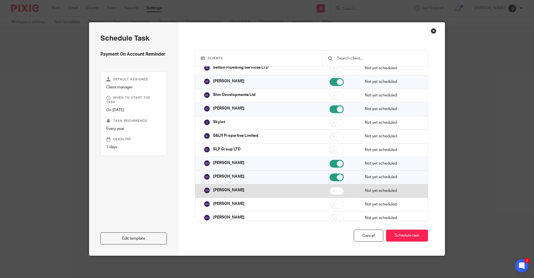
click at [330, 192] on input "checkbox" at bounding box center [337, 191] width 14 height 8
checkbox input "true"
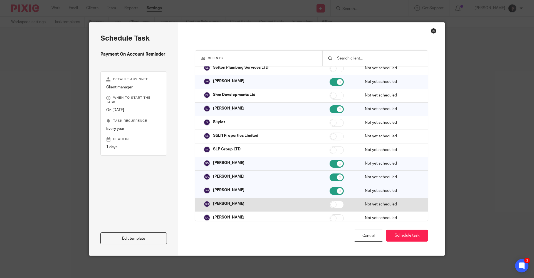
click at [330, 203] on input "checkbox" at bounding box center [337, 205] width 14 height 8
checkbox input "true"
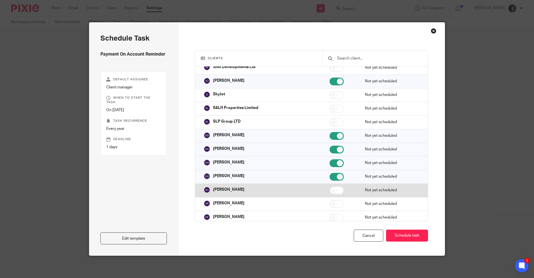
click at [330, 190] on input "checkbox" at bounding box center [337, 191] width 14 height 8
checkbox input "true"
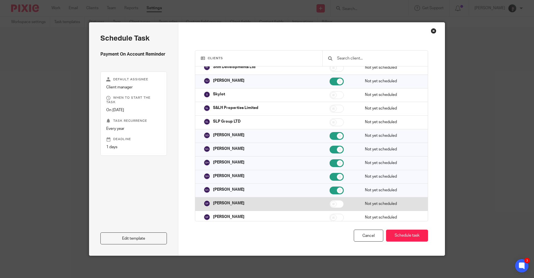
click at [330, 205] on input "checkbox" at bounding box center [337, 204] width 14 height 8
checkbox input "true"
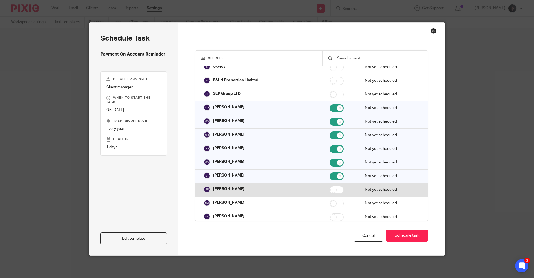
click at [330, 190] on input "checkbox" at bounding box center [337, 190] width 14 height 8
checkbox input "true"
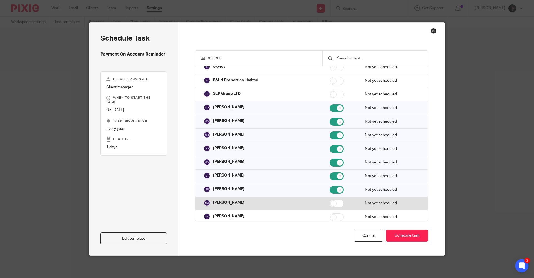
click at [330, 203] on input "checkbox" at bounding box center [337, 204] width 14 height 8
checkbox input "true"
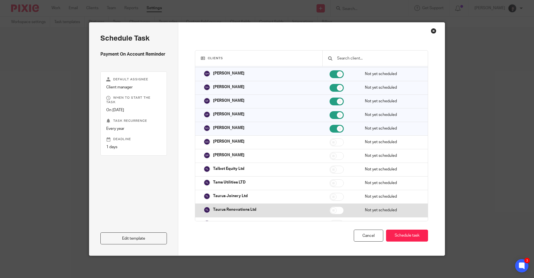
scroll to position [4231, 0]
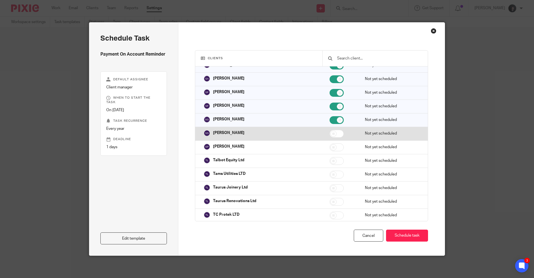
click at [330, 132] on input "checkbox" at bounding box center [337, 134] width 14 height 8
checkbox input "true"
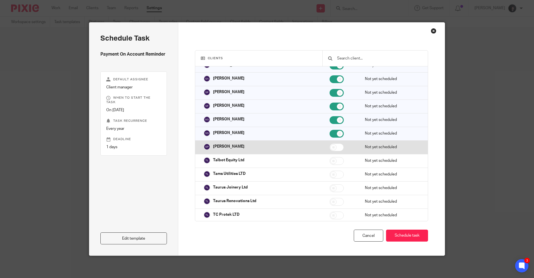
click at [330, 146] on input "checkbox" at bounding box center [337, 148] width 14 height 8
checkbox input "true"
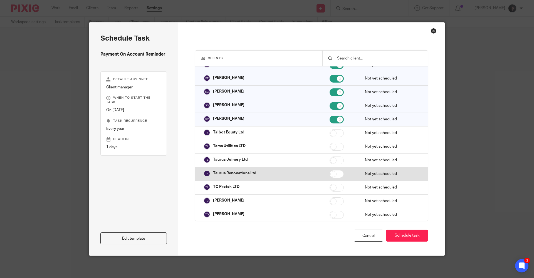
scroll to position [4287, 0]
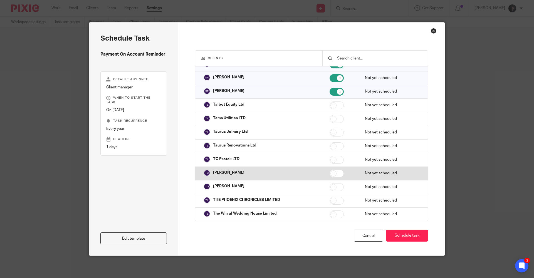
click at [330, 175] on input "checkbox" at bounding box center [337, 174] width 14 height 8
checkbox input "true"
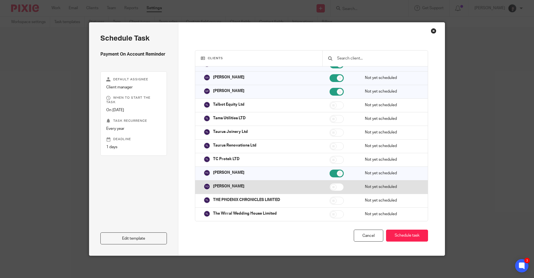
click at [330, 187] on input "checkbox" at bounding box center [337, 187] width 14 height 8
checkbox input "true"
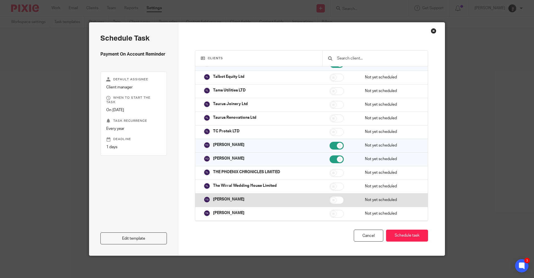
click at [329, 205] on td at bounding box center [341, 200] width 35 height 14
checkbox input "true"
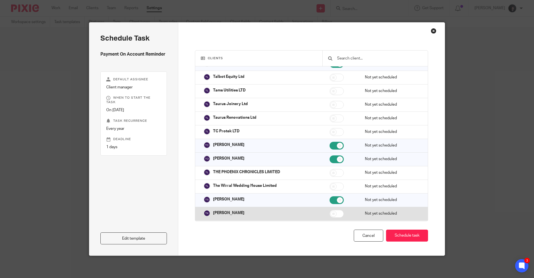
click at [330, 214] on input "checkbox" at bounding box center [337, 214] width 14 height 8
checkbox input "true"
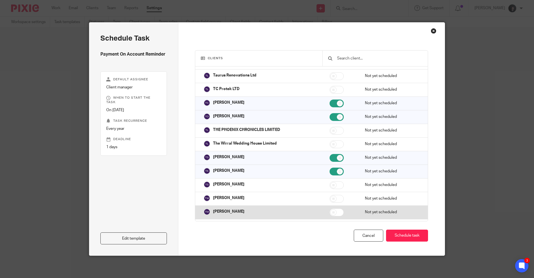
scroll to position [4370, 0]
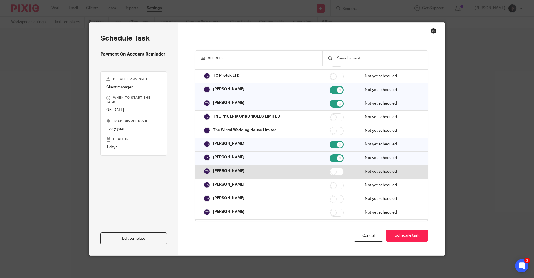
click at [330, 171] on input "checkbox" at bounding box center [337, 172] width 14 height 8
checkbox input "true"
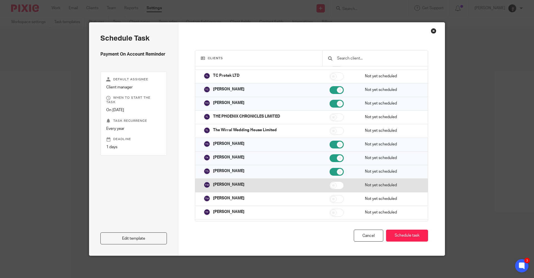
click at [330, 186] on input "checkbox" at bounding box center [337, 186] width 14 height 8
checkbox input "true"
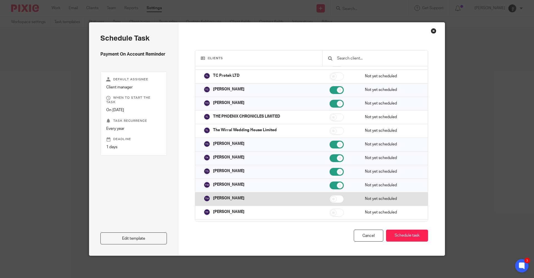
click at [330, 199] on input "checkbox" at bounding box center [337, 199] width 14 height 8
checkbox input "true"
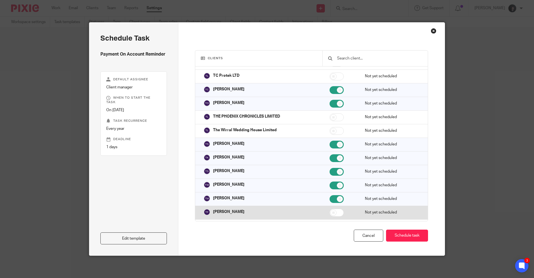
click at [330, 214] on input "checkbox" at bounding box center [337, 213] width 14 height 8
checkbox input "true"
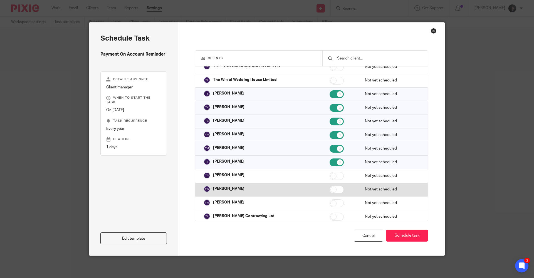
scroll to position [4426, 0]
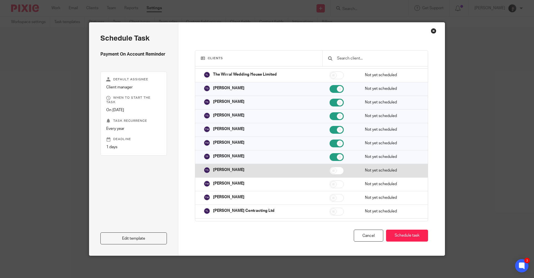
click at [330, 171] on input "checkbox" at bounding box center [337, 171] width 14 height 8
checkbox input "true"
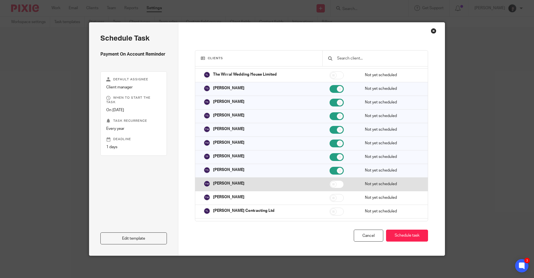
click at [330, 184] on input "checkbox" at bounding box center [337, 185] width 14 height 8
checkbox input "true"
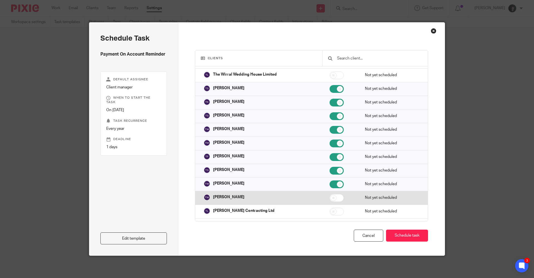
click at [330, 198] on input "checkbox" at bounding box center [337, 198] width 14 height 8
checkbox input "true"
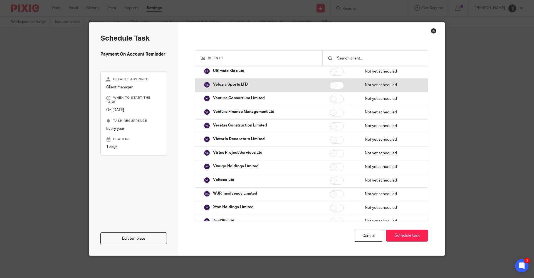
scroll to position [4587, 0]
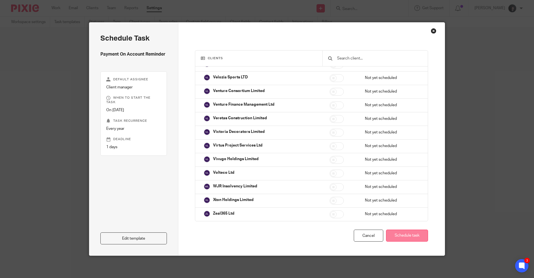
click at [404, 235] on button "Schedule task" at bounding box center [407, 236] width 42 height 12
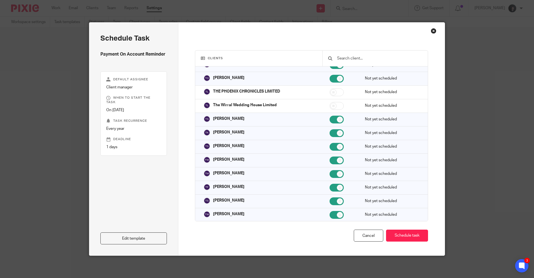
scroll to position [4392, 0]
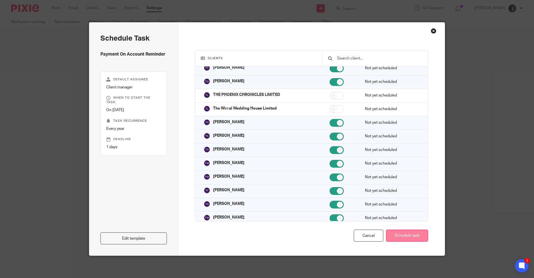
click at [401, 234] on button "Schedule task" at bounding box center [407, 236] width 42 height 12
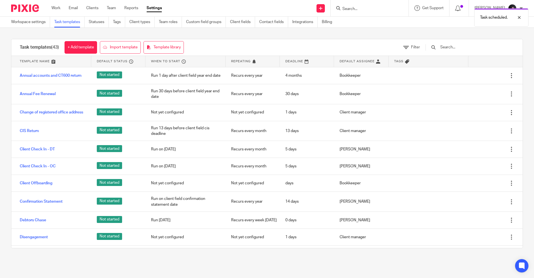
click at [461, 46] on input "text" at bounding box center [472, 47] width 65 height 6
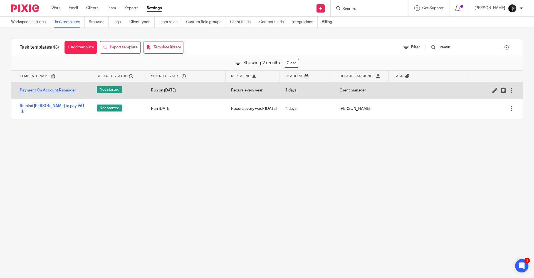
type input "remin"
click at [41, 92] on link "Payment On Account Reminder" at bounding box center [48, 91] width 56 height 6
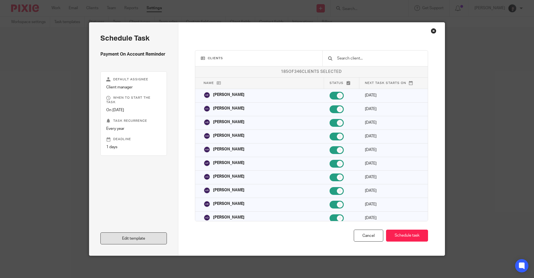
click at [140, 237] on link "Edit template" at bounding box center [133, 239] width 67 height 12
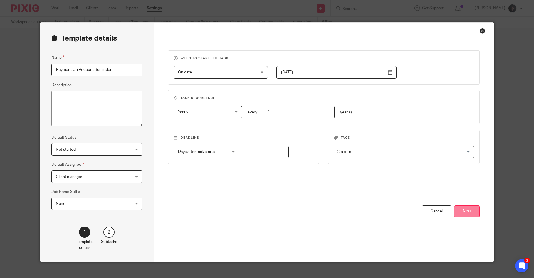
click at [466, 212] on button "Next" at bounding box center [468, 212] width 26 height 12
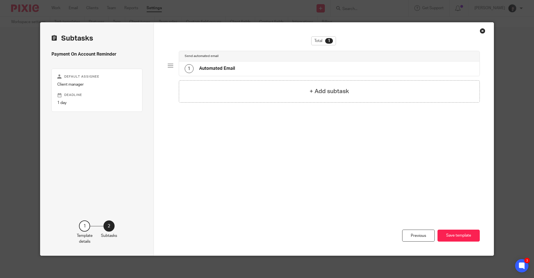
click at [234, 66] on div "1 Automated Email" at bounding box center [329, 69] width 301 height 14
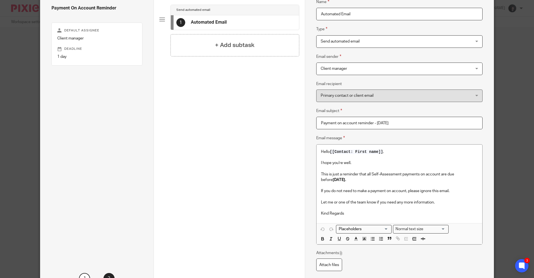
scroll to position [56, 0]
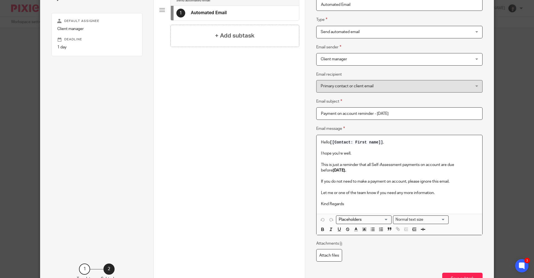
click at [366, 142] on span "[[Contact: First name]]" at bounding box center [356, 142] width 53 height 4
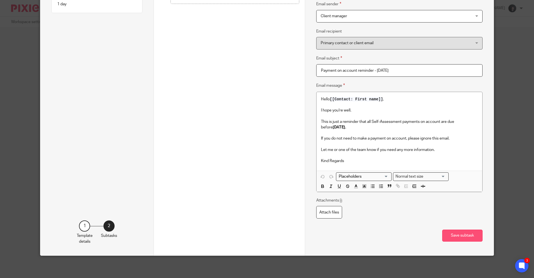
click at [460, 237] on button "Save subtask" at bounding box center [463, 236] width 40 height 12
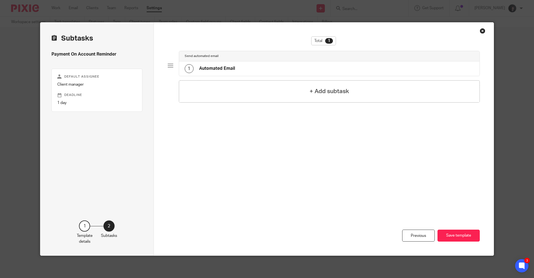
click at [480, 30] on div "Close this dialog window" at bounding box center [483, 31] width 6 height 6
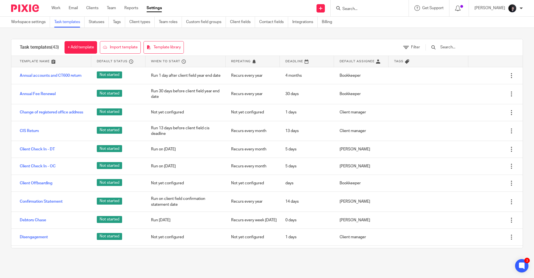
click at [463, 47] on input "text" at bounding box center [472, 47] width 65 height 6
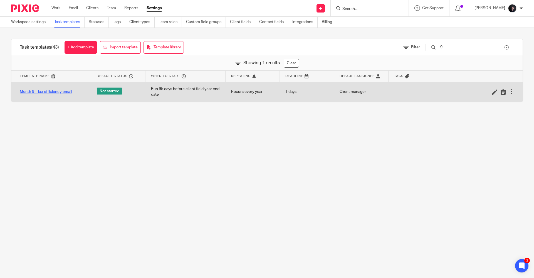
type input "9"
click at [45, 93] on link "Month 9 - Tax efficiency email" at bounding box center [46, 92] width 52 height 6
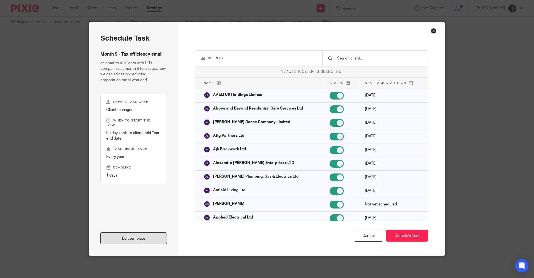
click at [125, 241] on link "Edit template" at bounding box center [133, 239] width 67 height 12
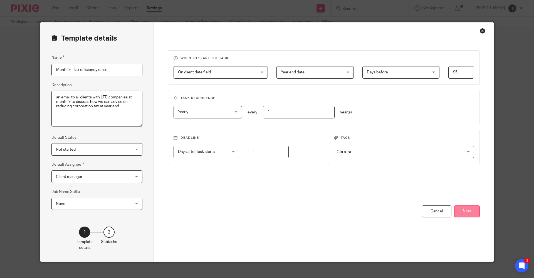
click at [464, 210] on button "Next" at bounding box center [468, 212] width 26 height 12
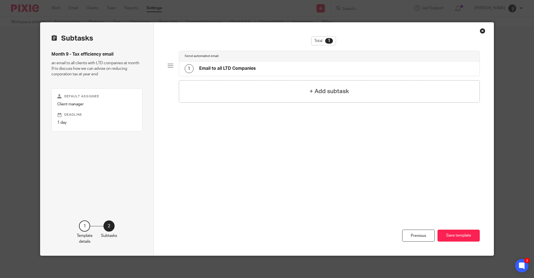
click at [235, 71] on h4 "Email to all LTD Companies" at bounding box center [227, 69] width 57 height 6
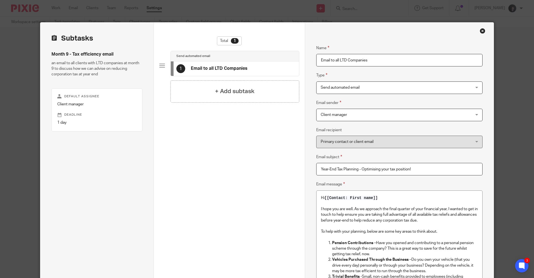
click at [482, 32] on div "Close this dialog window" at bounding box center [483, 31] width 6 height 6
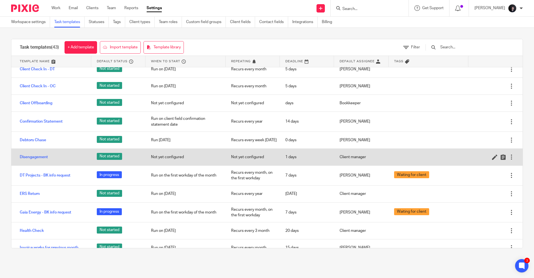
scroll to position [167, 0]
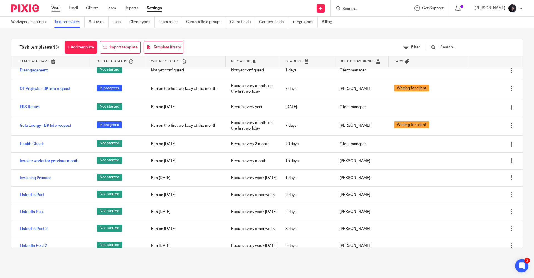
click at [54, 8] on link "Work" at bounding box center [55, 8] width 9 height 6
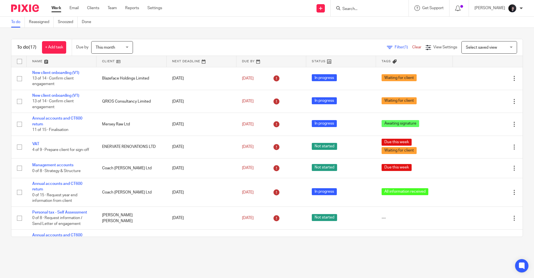
click at [34, 61] on link at bounding box center [62, 61] width 70 height 11
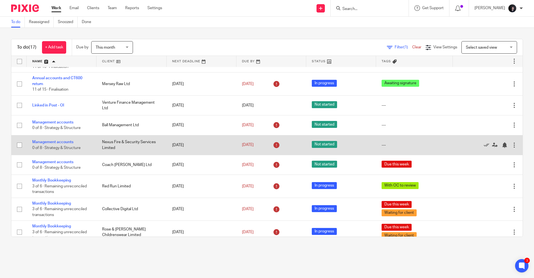
scroll to position [43, 0]
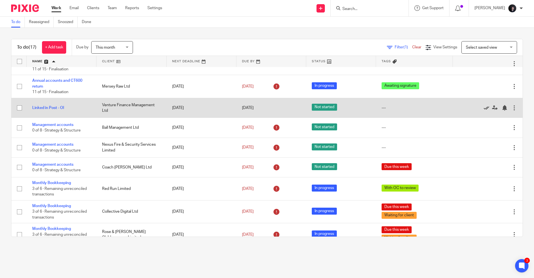
click at [484, 108] on icon at bounding box center [487, 108] width 6 height 6
